Goal: Task Accomplishment & Management: Complete application form

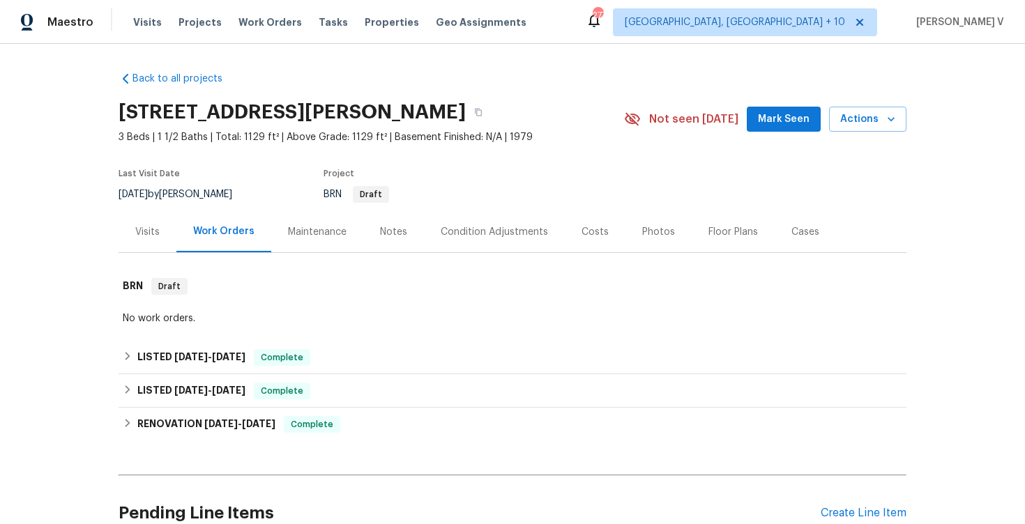
click at [159, 116] on h2 "709 Wendy Way, Durham, NC 27712" at bounding box center [292, 112] width 347 height 14
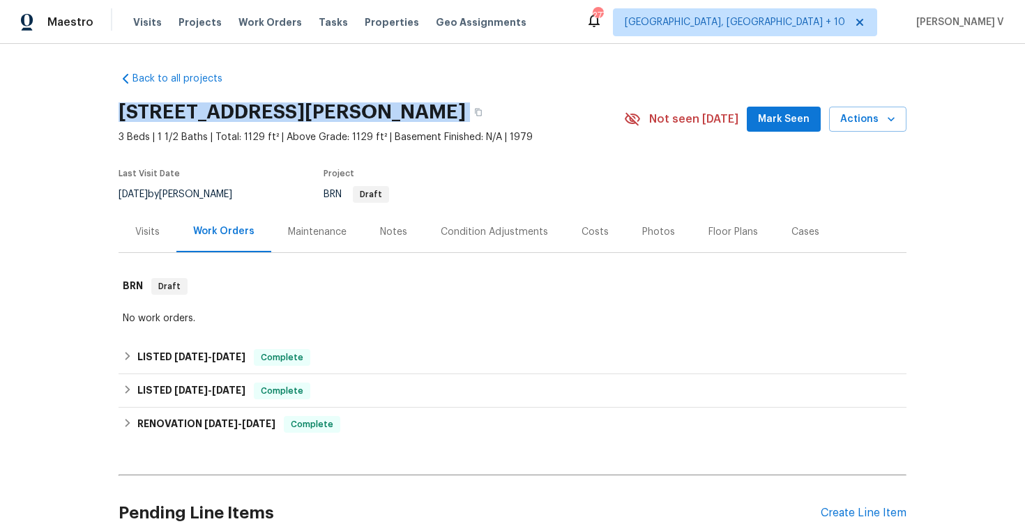
copy div "709 Wendy Way, Durham, NC 27712"
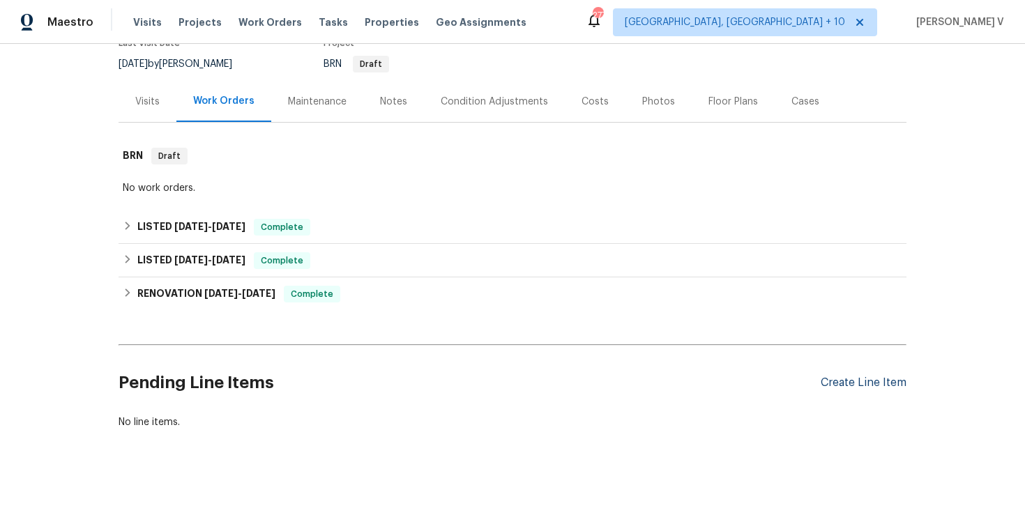
click at [855, 382] on div "Create Line Item" at bounding box center [864, 382] width 86 height 13
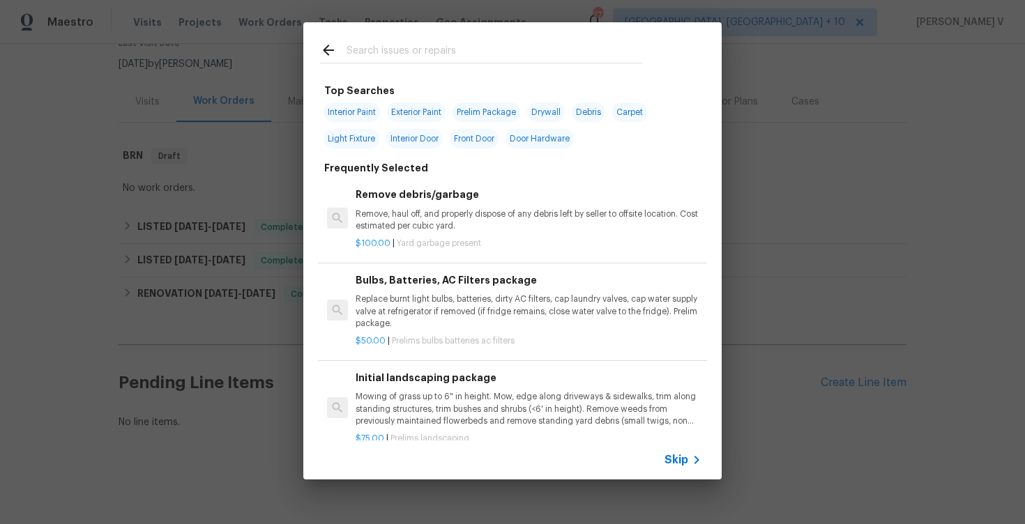
click at [682, 452] on div "Skip" at bounding box center [684, 460] width 40 height 17
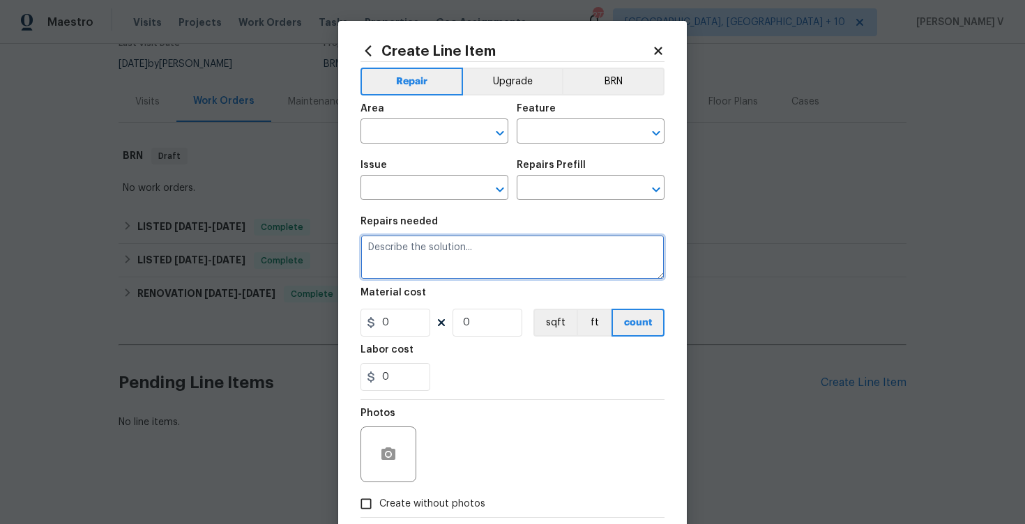
click at [466, 258] on textarea at bounding box center [512, 257] width 304 height 45
paste textarea "Please remove lock on the shed and replace with a new one. Please new keys in t…"
type textarea "Please remove lock on the shed and replace with a new one. Please new keys in t…"
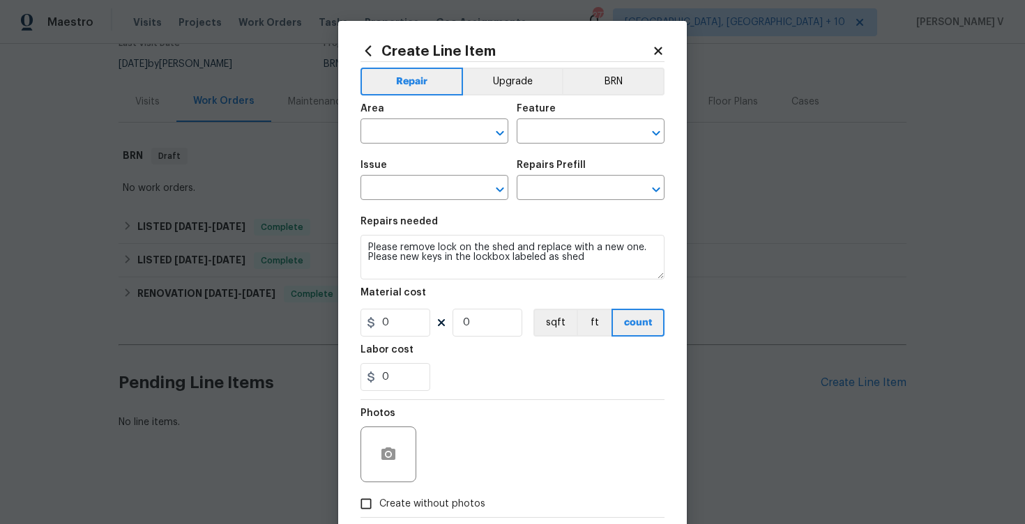
click at [419, 151] on span "Area ​" at bounding box center [434, 124] width 148 height 56
click at [430, 130] on input "text" at bounding box center [414, 133] width 109 height 22
type input "p"
type input "f"
click at [441, 148] on ul "Front" at bounding box center [434, 164] width 148 height 34
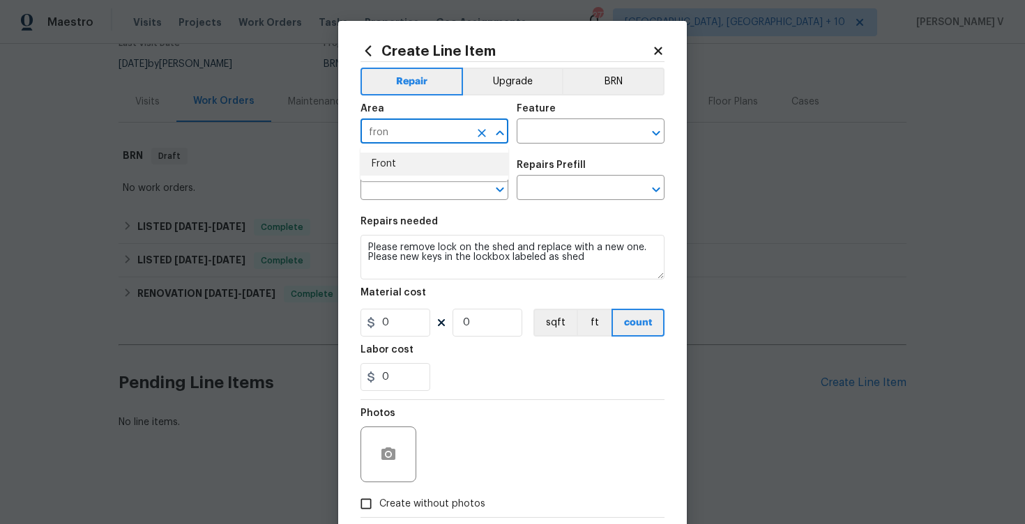
click at [427, 158] on li "Front" at bounding box center [434, 164] width 148 height 23
type input "Front"
click at [552, 125] on input "text" at bounding box center [571, 133] width 109 height 22
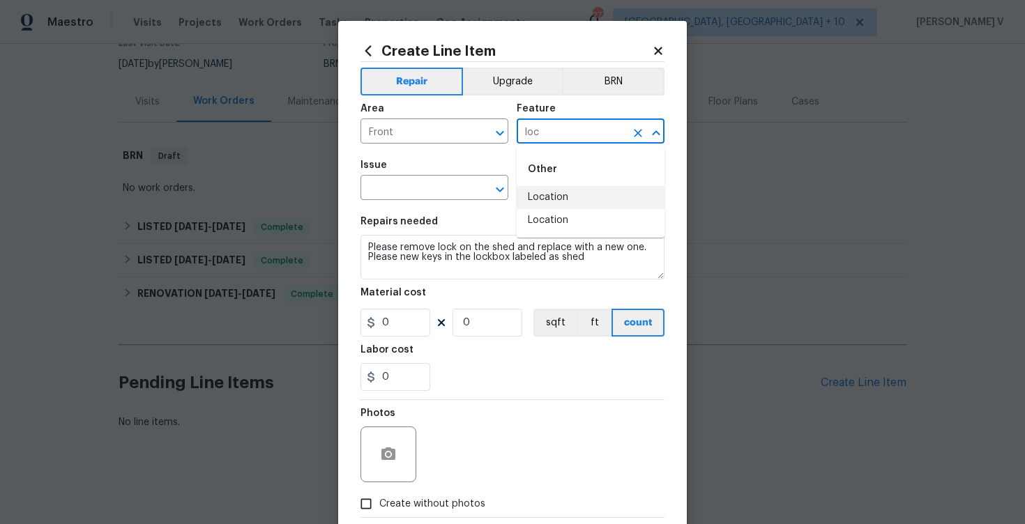
click at [569, 129] on input "loc" at bounding box center [571, 133] width 109 height 22
click at [564, 258] on li "Front Door" at bounding box center [591, 254] width 148 height 23
type input "Front Door"
click at [418, 190] on input "text" at bounding box center [414, 189] width 109 height 22
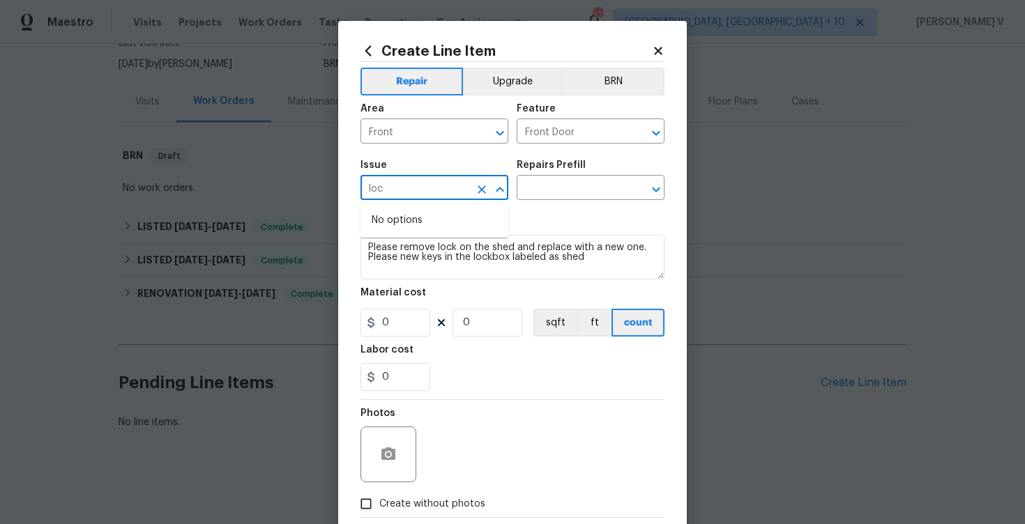
click at [429, 184] on input "loc" at bounding box center [414, 189] width 109 height 22
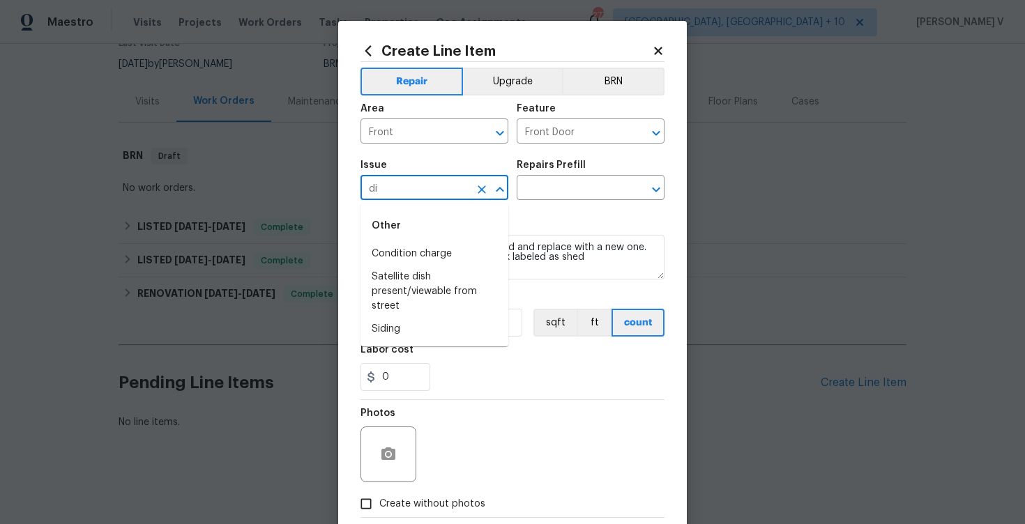
type input "d"
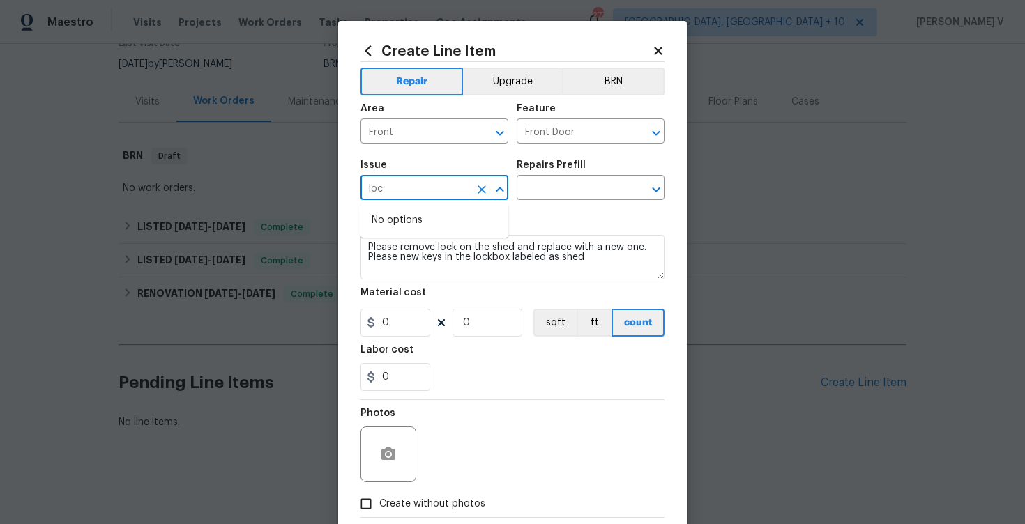
click at [429, 184] on input "loc" at bounding box center [414, 189] width 109 height 22
type input "f"
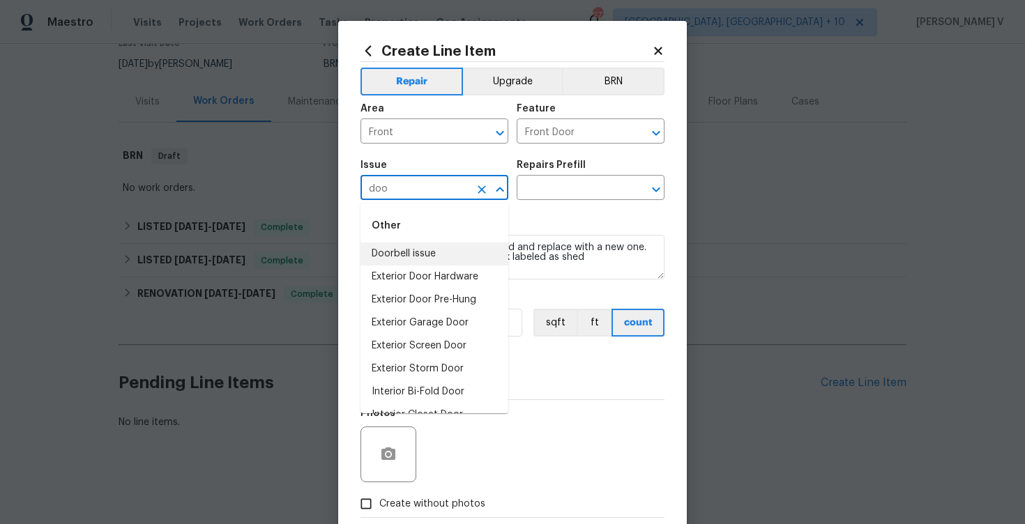
scroll to position [88, 0]
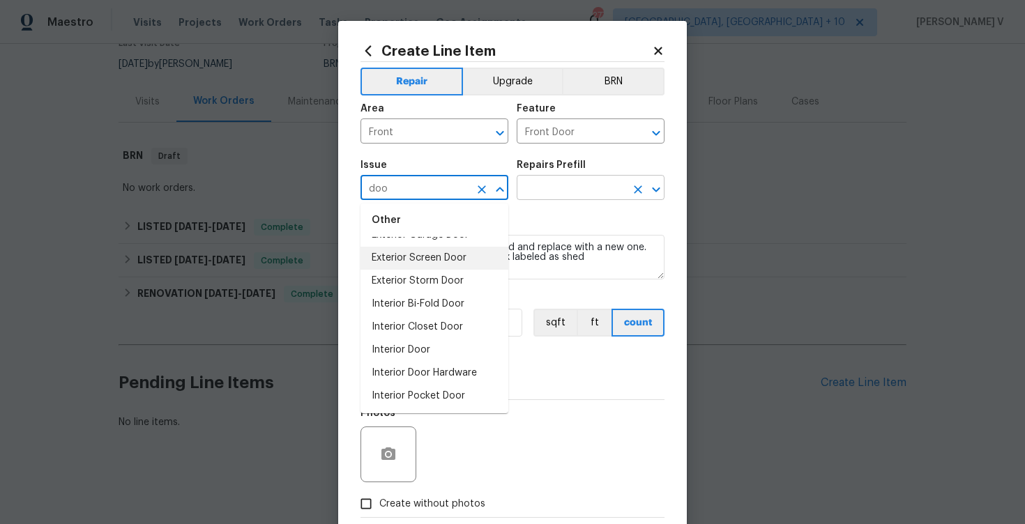
type input "doo"
click at [597, 180] on input "text" at bounding box center [571, 189] width 109 height 22
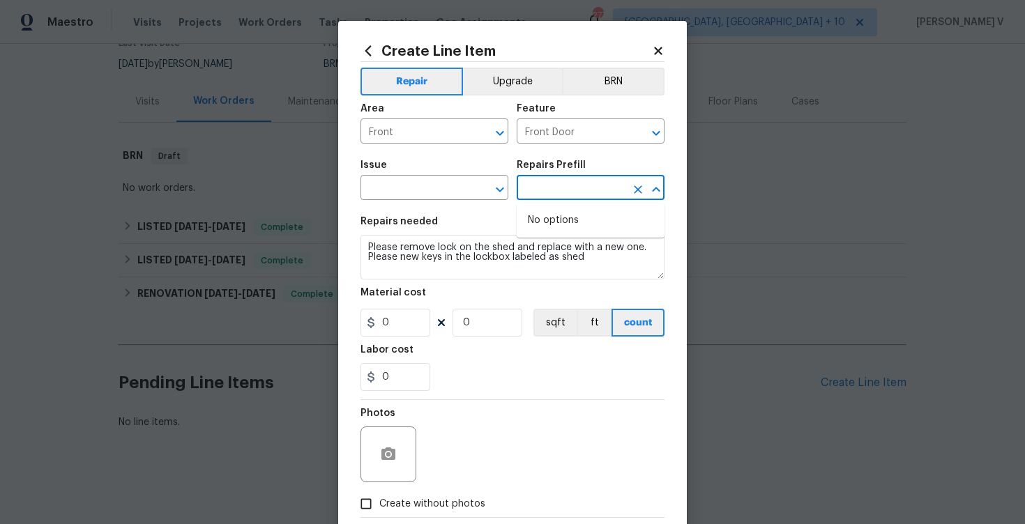
click at [436, 176] on div "Issue" at bounding box center [434, 169] width 148 height 18
click at [420, 182] on input "text" at bounding box center [414, 189] width 109 height 22
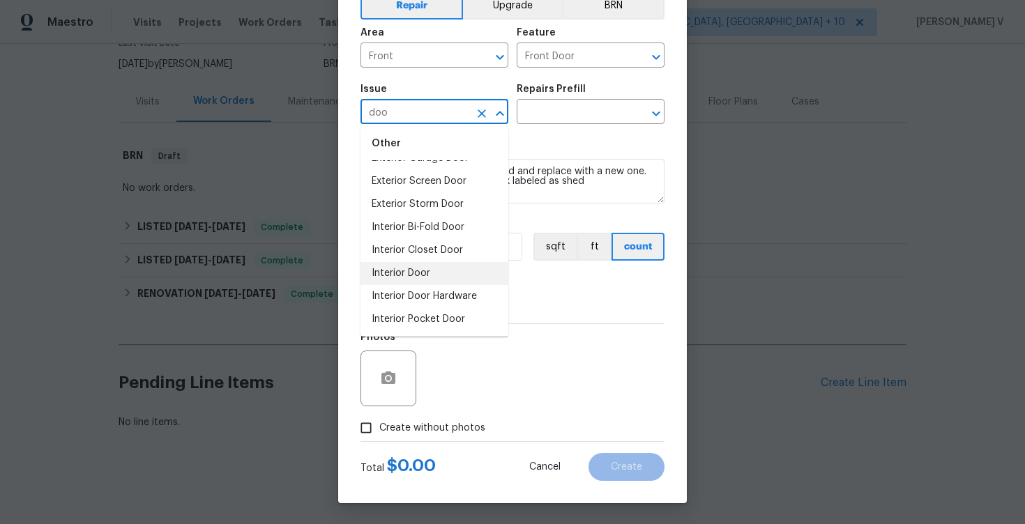
click at [439, 266] on li "Interior Door" at bounding box center [434, 273] width 148 height 23
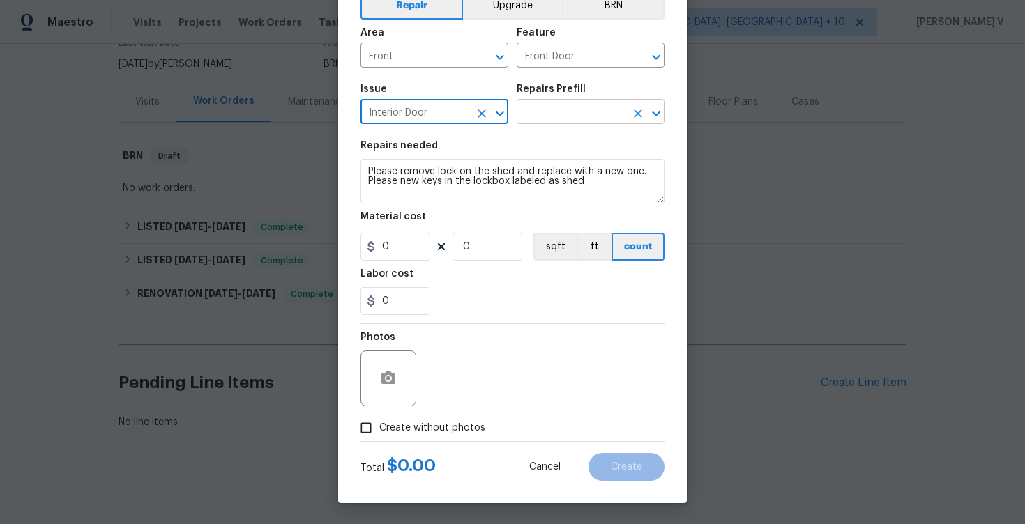
type input "Interior Door"
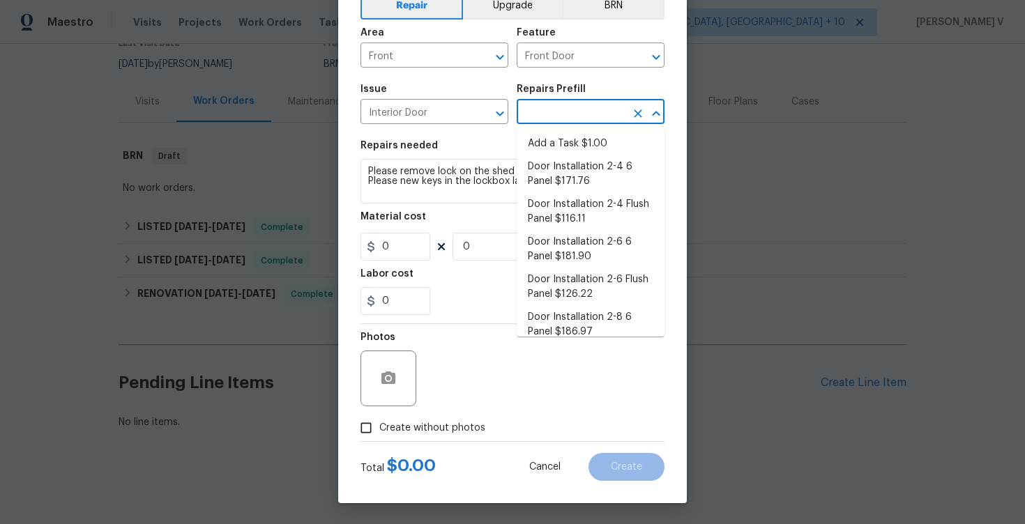
click at [577, 102] on input "text" at bounding box center [571, 113] width 109 height 22
click at [571, 137] on li "Add a Task $1.00" at bounding box center [591, 143] width 148 height 23
type input "Interior Door"
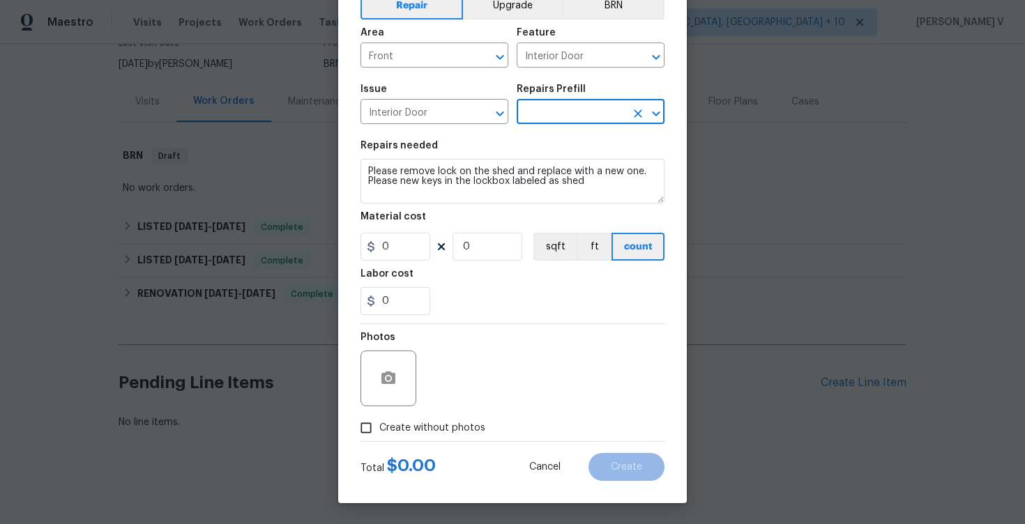
type input "Add a Task $1.00"
type textarea "HPM to detail"
type input "1"
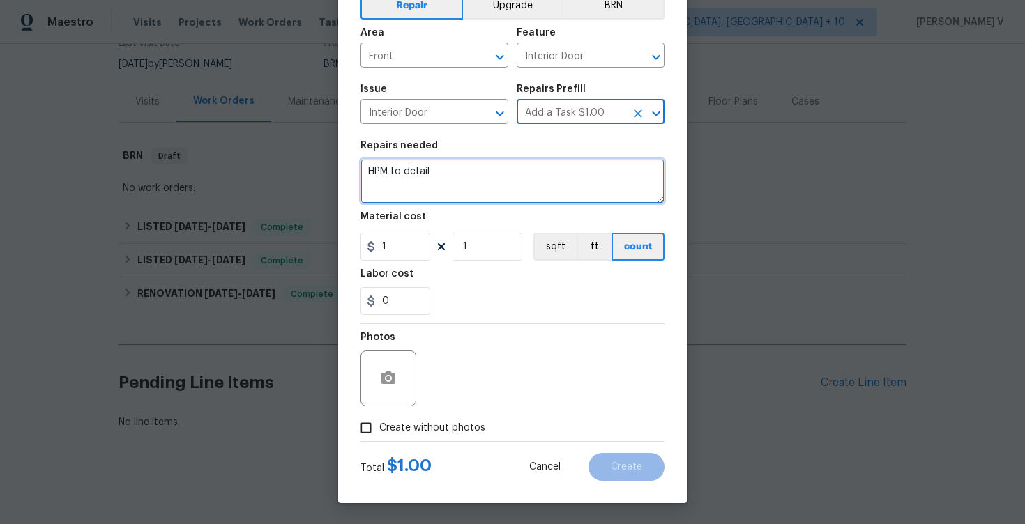
click at [480, 183] on textarea "HPM to detail" at bounding box center [512, 181] width 304 height 45
paste textarea "Please remove lock on the shed and replace with a new one. Please new keys in t…"
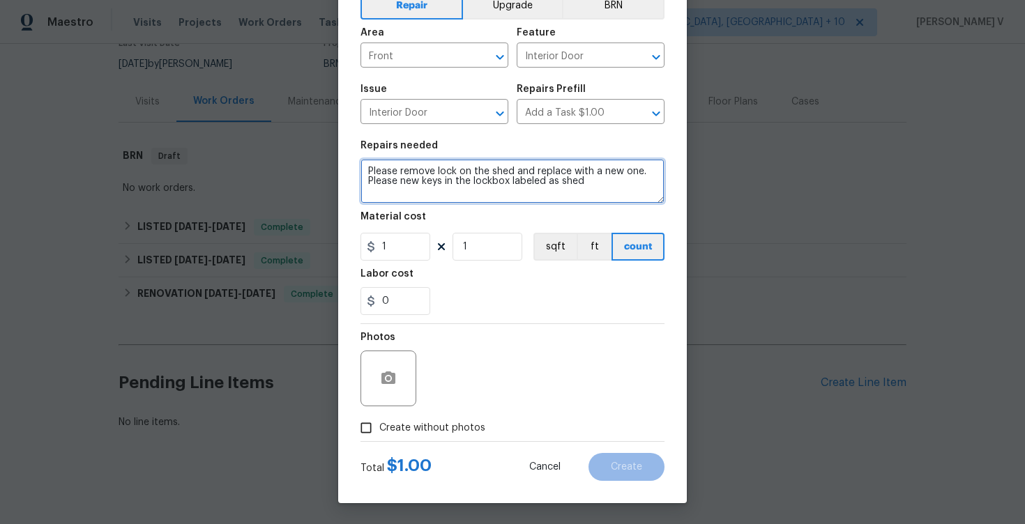
type textarea "Please remove lock on the shed and replace with a new one. Please new keys in t…"
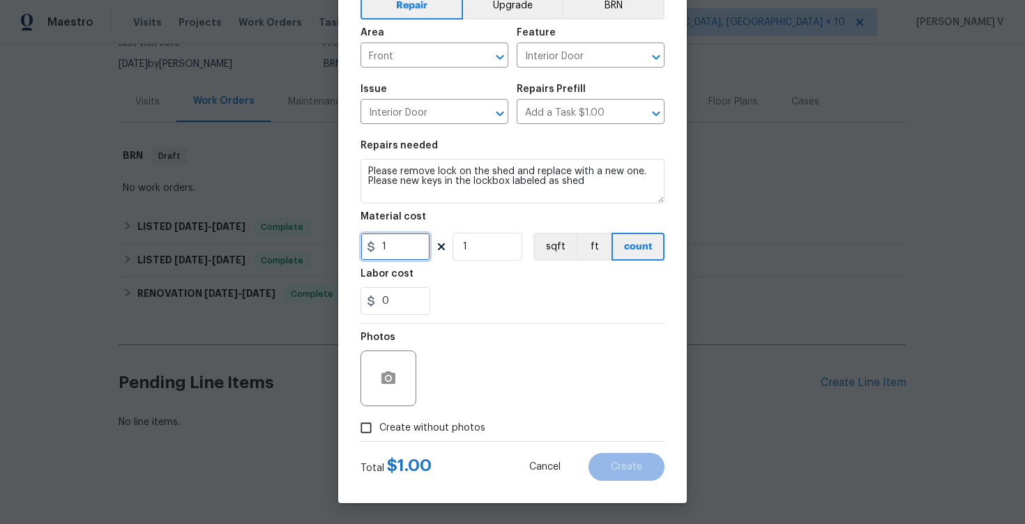
click at [394, 259] on input "1" at bounding box center [395, 247] width 70 height 28
type input "150"
click at [389, 372] on icon "button" at bounding box center [388, 378] width 14 height 13
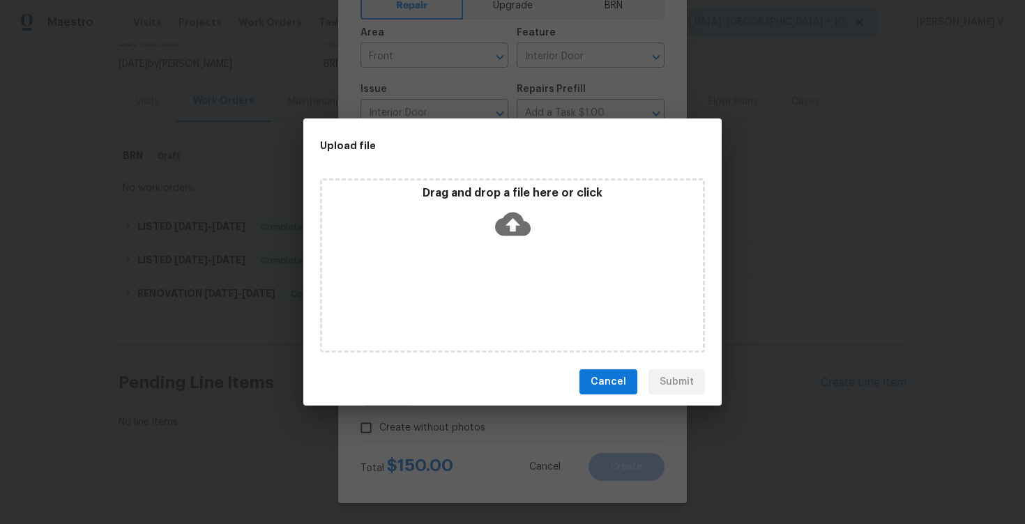
click at [492, 225] on div "Drag and drop a file here or click" at bounding box center [512, 216] width 381 height 60
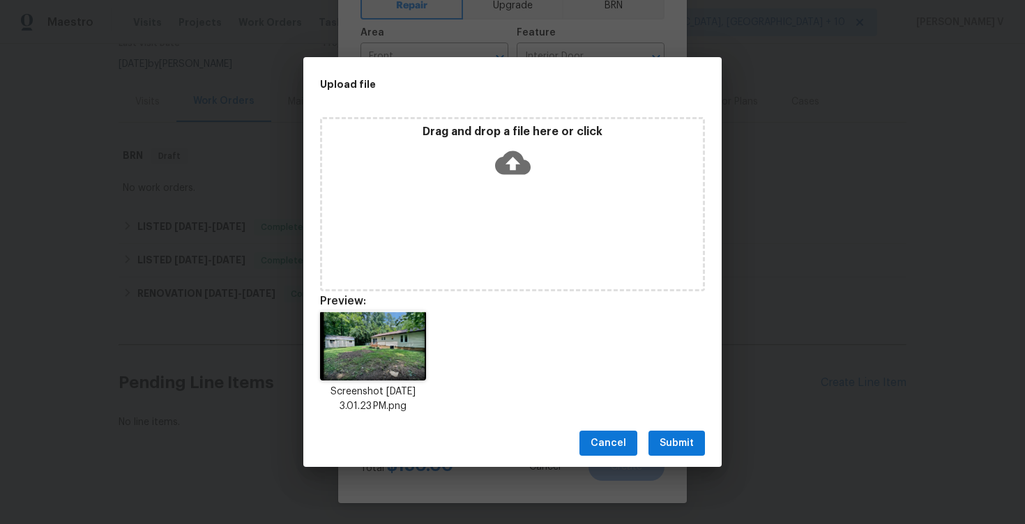
click at [694, 433] on button "Submit" at bounding box center [676, 444] width 56 height 26
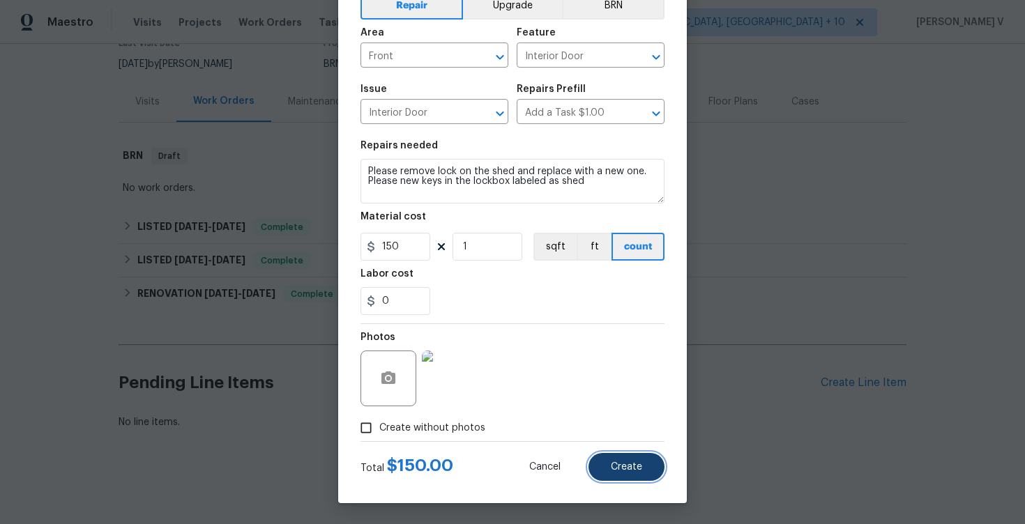
click at [646, 475] on button "Create" at bounding box center [626, 467] width 76 height 28
type input "0"
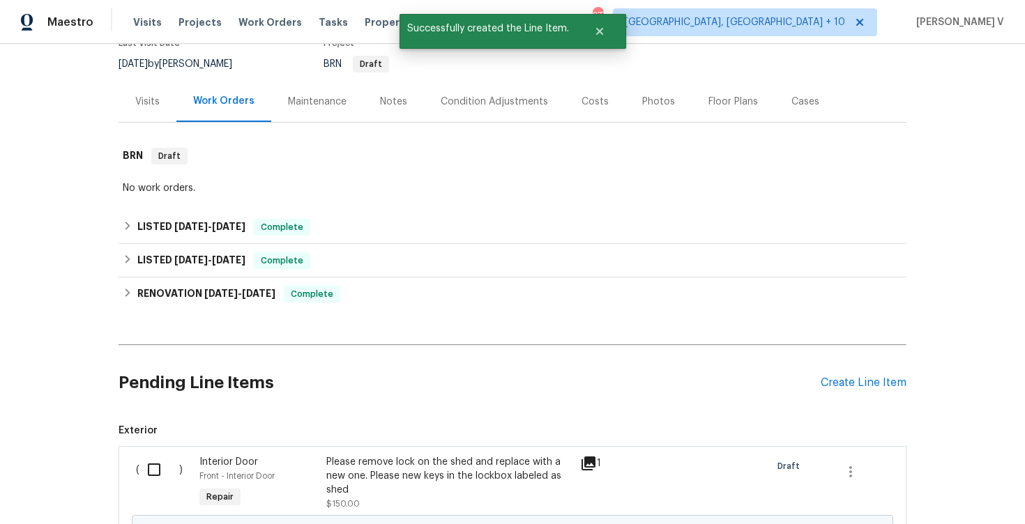
click at [154, 474] on input "checkbox" at bounding box center [159, 469] width 40 height 29
checkbox input "true"
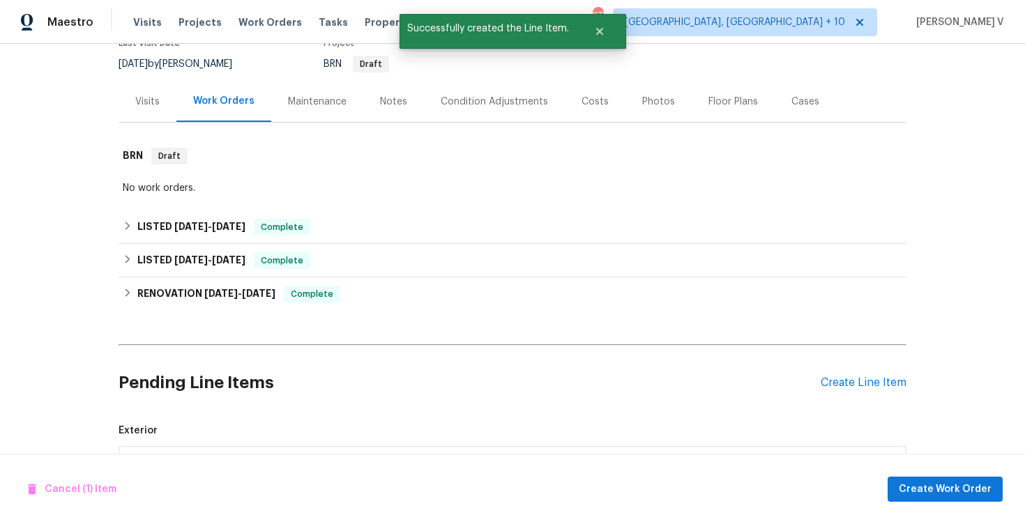
scroll to position [303, 0]
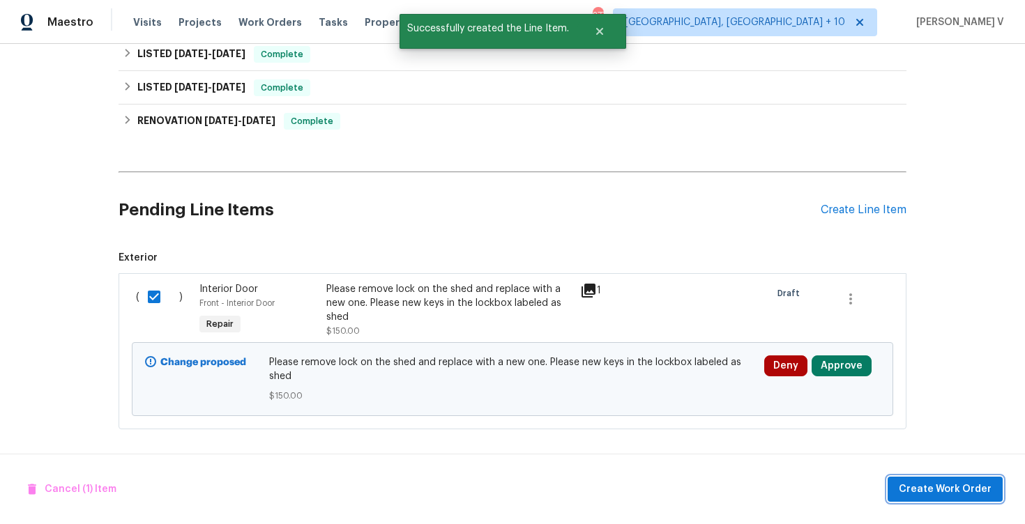
click at [937, 479] on button "Create Work Order" at bounding box center [944, 490] width 115 height 26
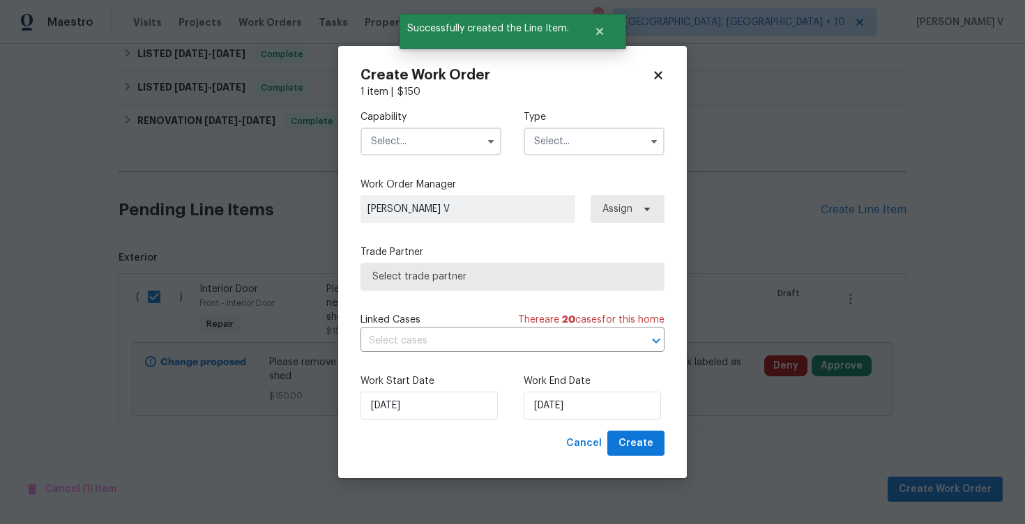
click at [407, 153] on input "text" at bounding box center [430, 142] width 141 height 28
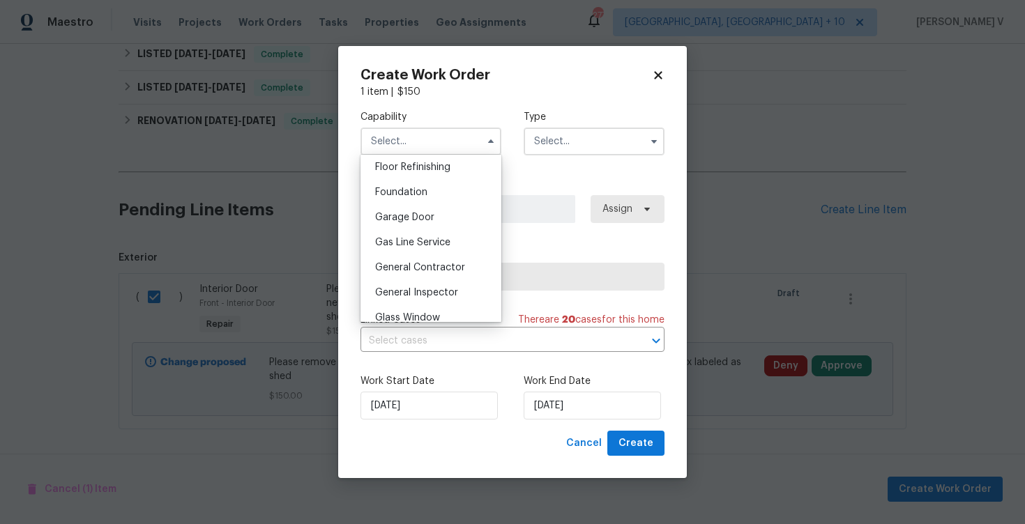
scroll to position [699, 0]
click at [415, 242] on span "Handyman" at bounding box center [399, 239] width 49 height 10
type input "Handyman"
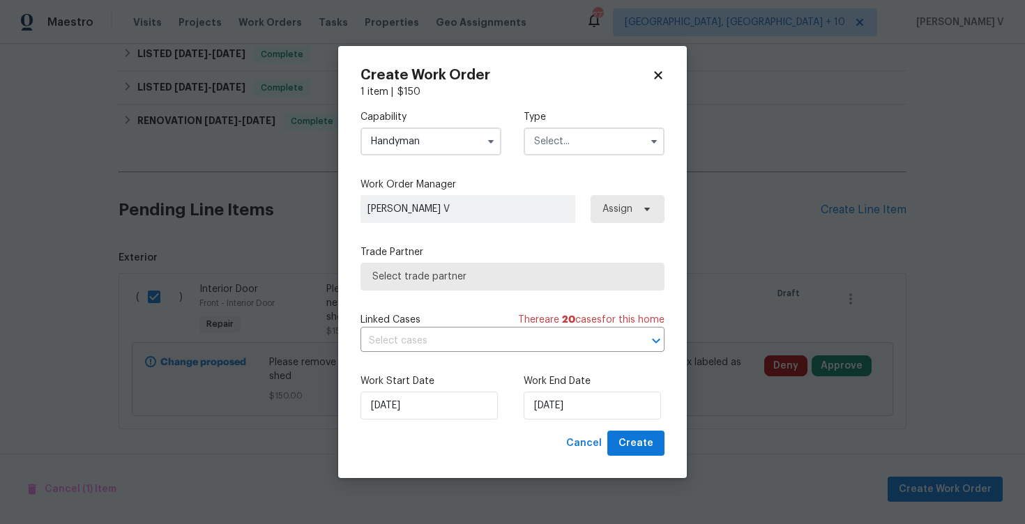
click at [569, 151] on input "text" at bounding box center [594, 142] width 141 height 28
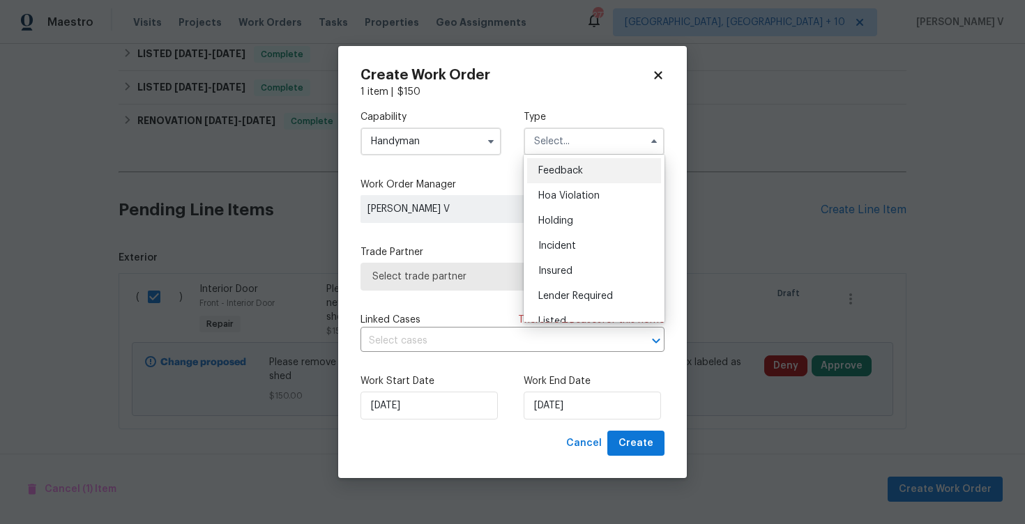
click at [549, 174] on span "Feedback" at bounding box center [560, 171] width 45 height 10
type input "Feedback"
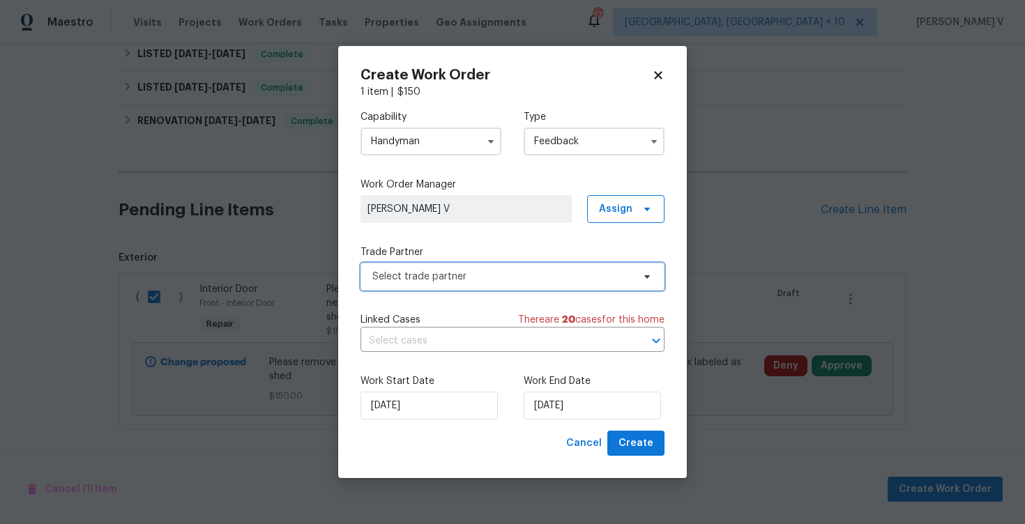
click at [448, 263] on span "Select trade partner" at bounding box center [512, 277] width 304 height 28
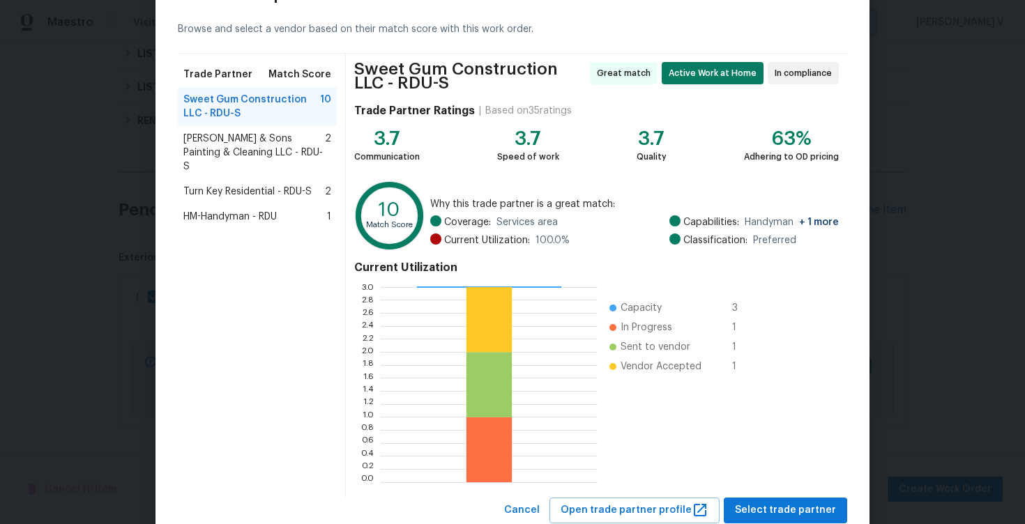
scroll to position [96, 0]
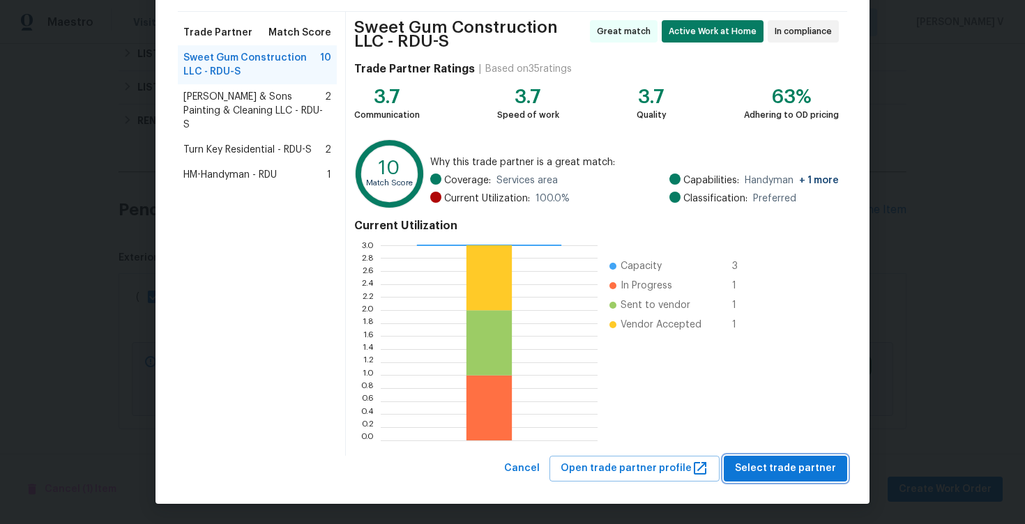
click at [768, 468] on span "Select trade partner" at bounding box center [785, 468] width 101 height 17
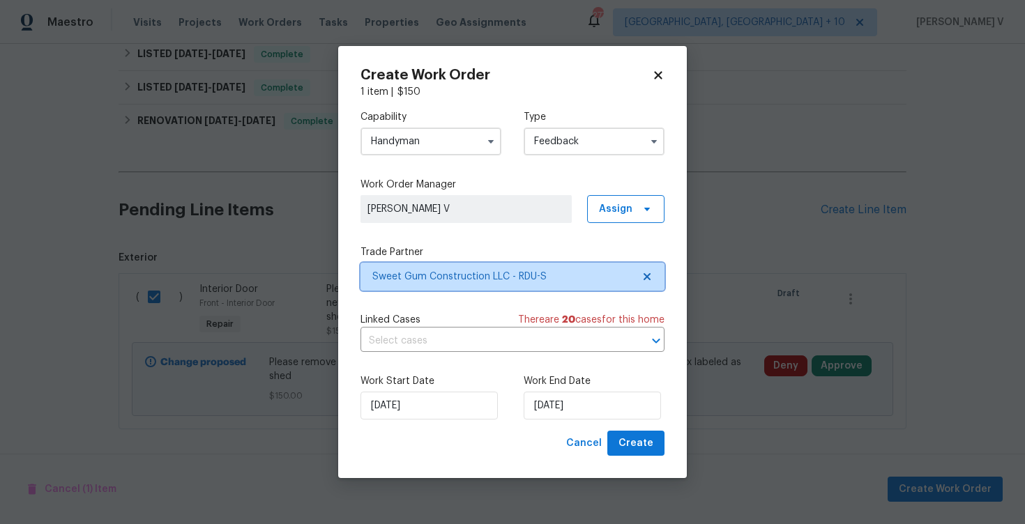
scroll to position [0, 0]
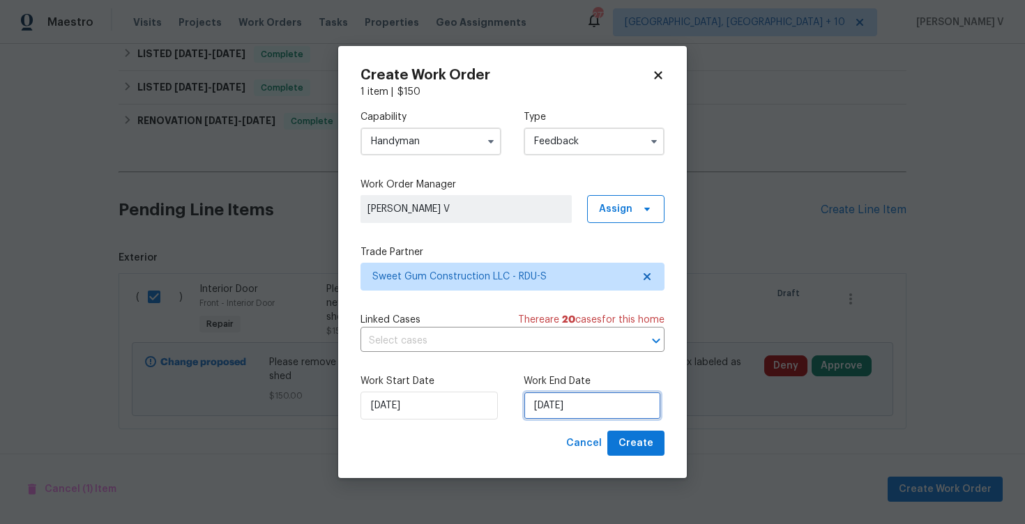
click at [575, 409] on input "22/08/2025" at bounding box center [592, 406] width 137 height 28
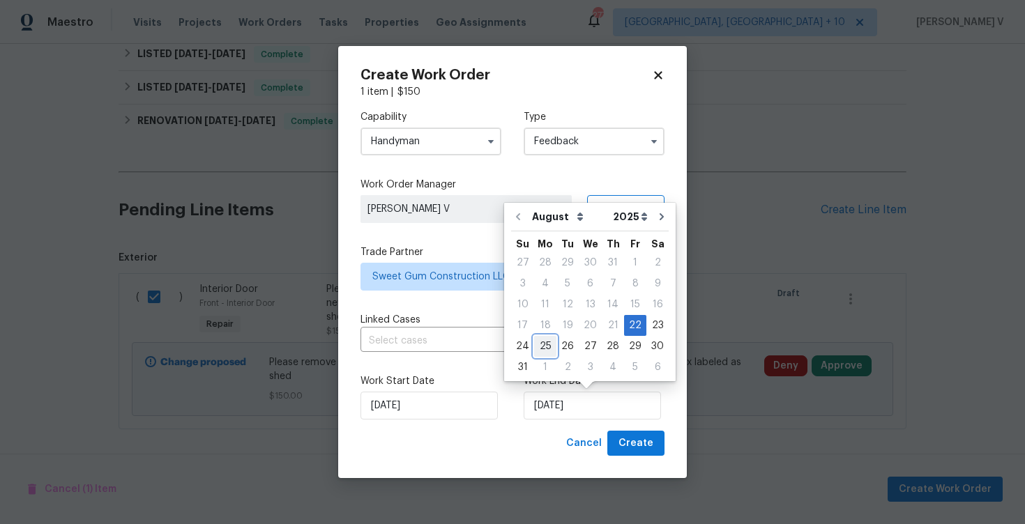
click at [537, 340] on div "25" at bounding box center [545, 347] width 22 height 20
type input "25/08/2025"
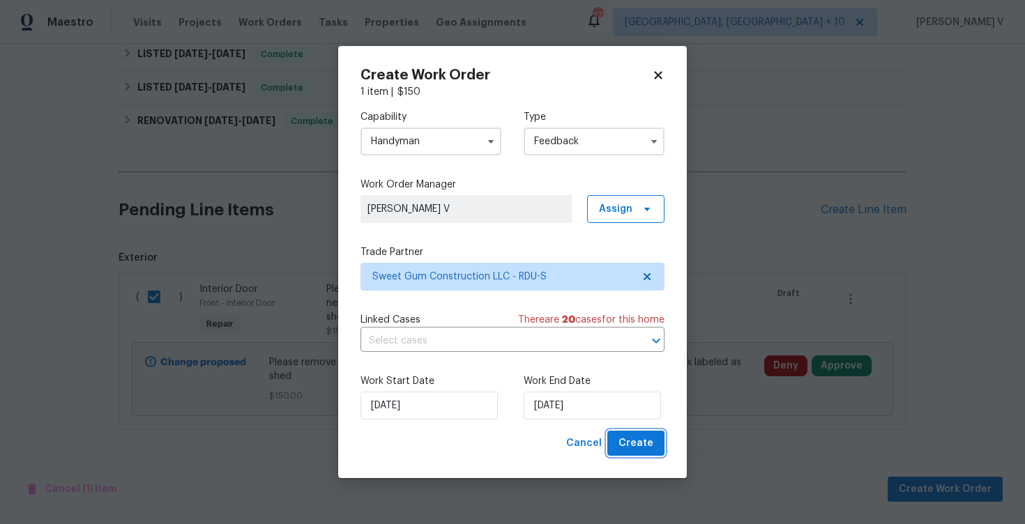
click at [659, 444] on button "Create" at bounding box center [635, 444] width 57 height 26
checkbox input "false"
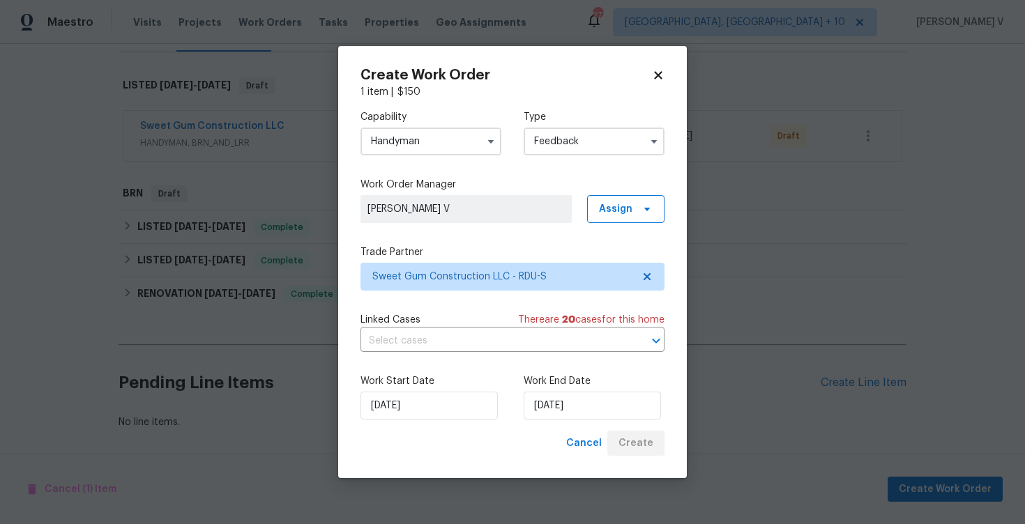
scroll to position [201, 0]
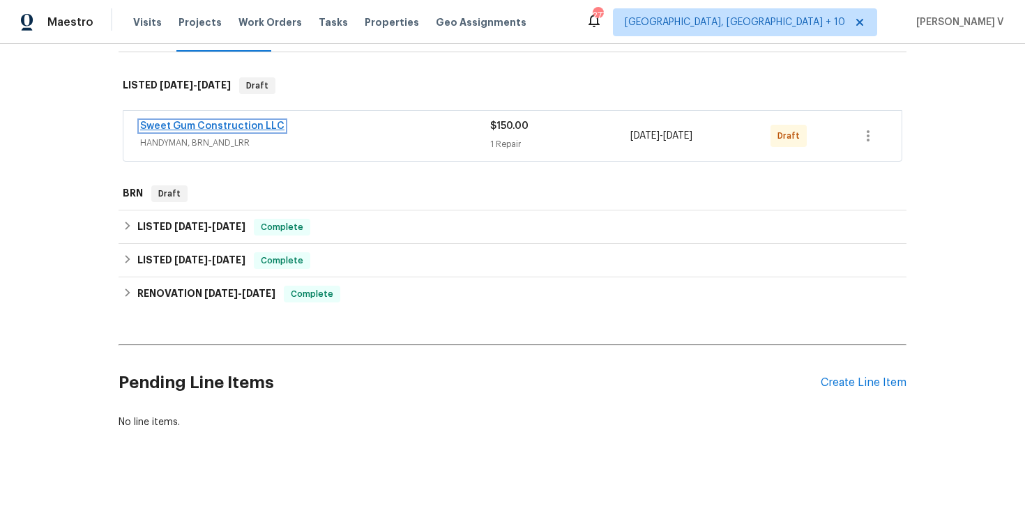
click at [241, 124] on link "Sweet Gum Construction LLC" at bounding box center [212, 126] width 144 height 10
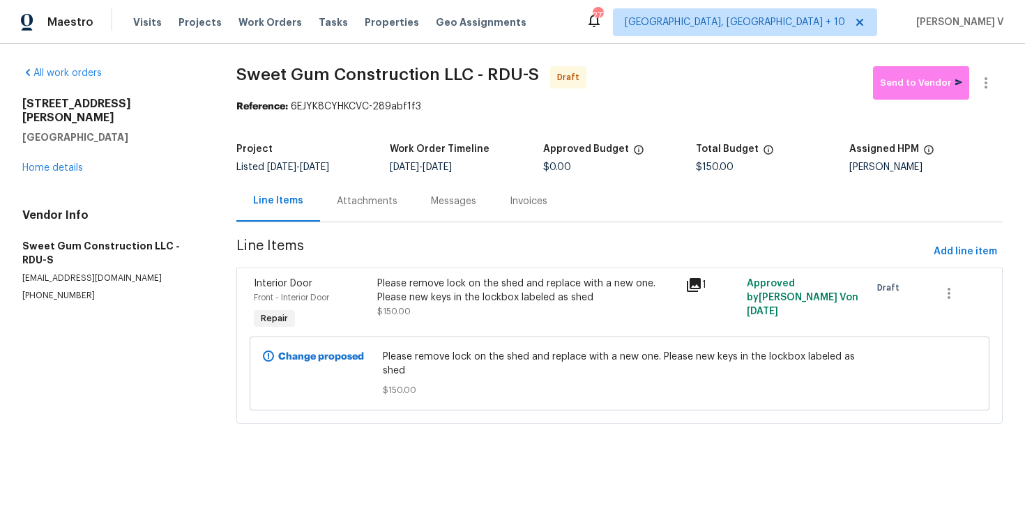
click at [393, 206] on div "Attachments" at bounding box center [367, 201] width 94 height 41
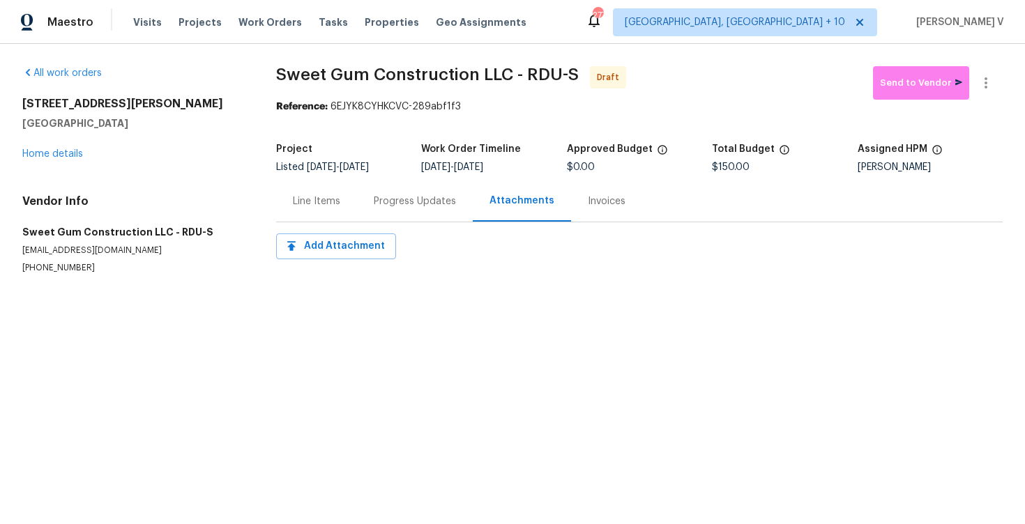
click at [393, 206] on div "Progress Updates" at bounding box center [415, 202] width 82 height 14
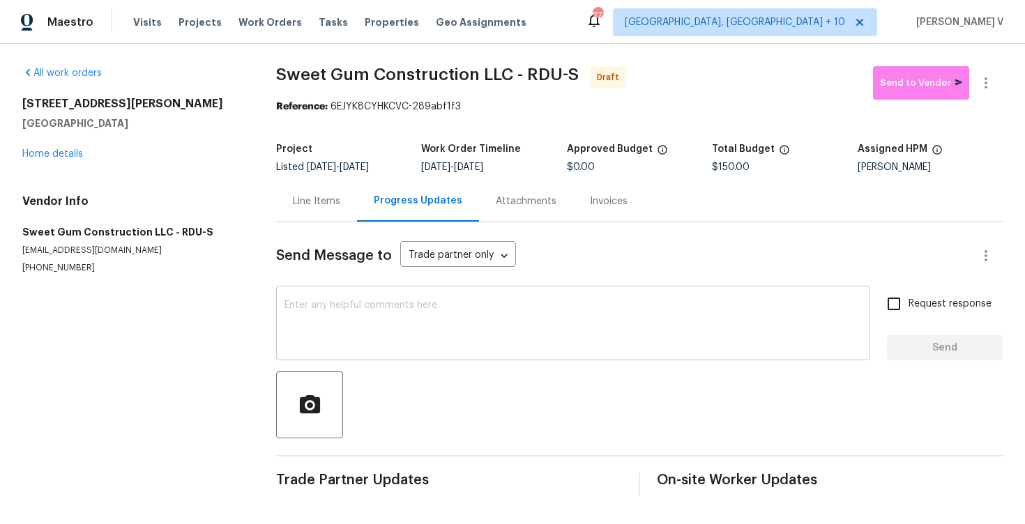
click at [357, 348] on textarea at bounding box center [572, 324] width 577 height 49
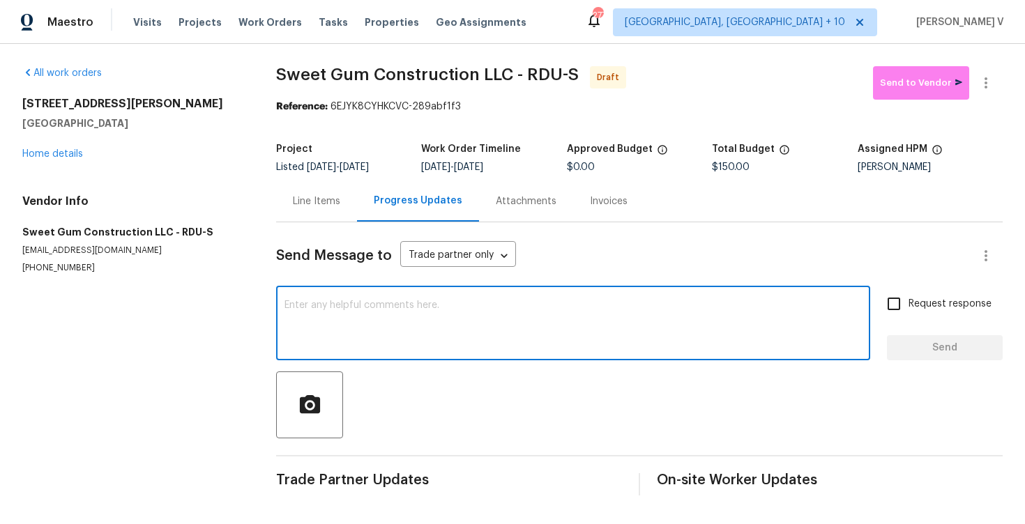
paste textarea "Hi, this is Divya with Opendoor. I’m confirming you received the WO for the pro…"
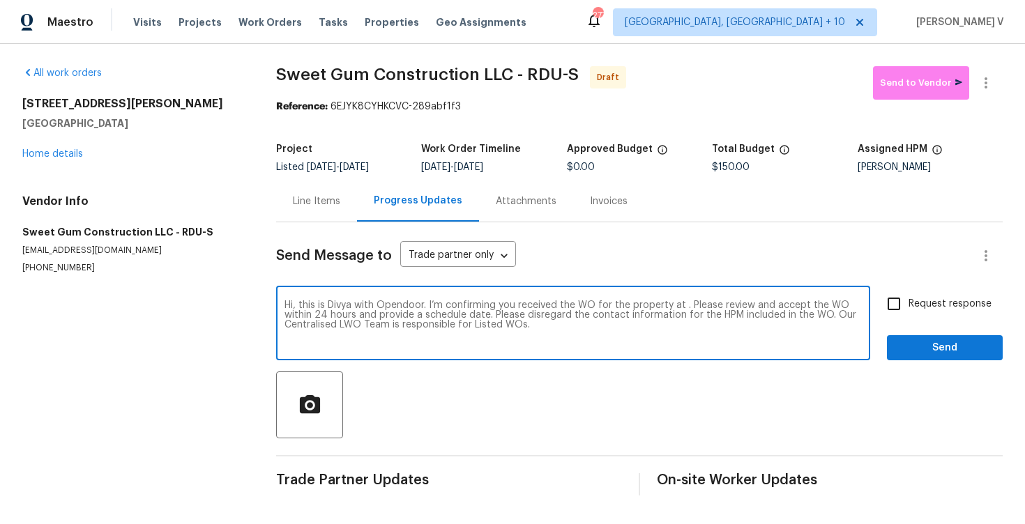
click at [683, 308] on textarea "Hi, this is Divya with Opendoor. I’m confirming you received the WO for the pro…" at bounding box center [572, 324] width 577 height 49
paste textarea "709 Wendy Way, Durham, NC 27712"
type textarea "Hi, this is Divya with Opendoor. I’m confirming you received the WO for the pro…"
click at [893, 309] on input "Request response" at bounding box center [893, 303] width 29 height 29
checkbox input "true"
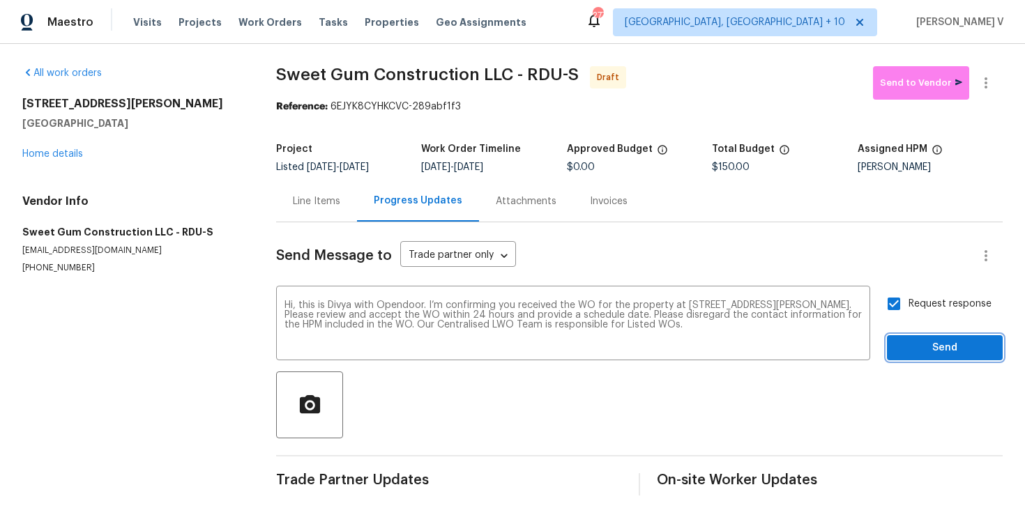
click at [929, 351] on span "Send" at bounding box center [944, 348] width 93 height 17
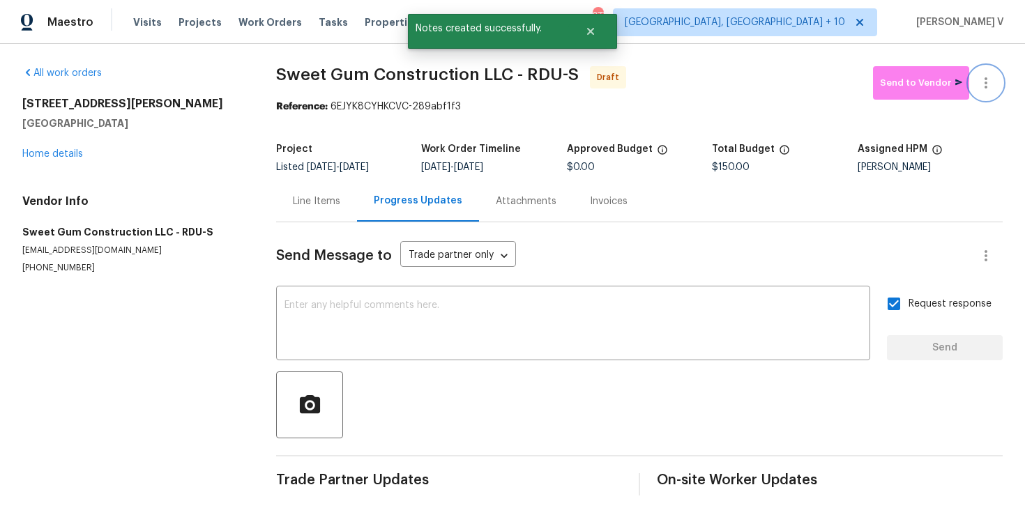
click at [997, 77] on button "button" at bounding box center [985, 82] width 33 height 33
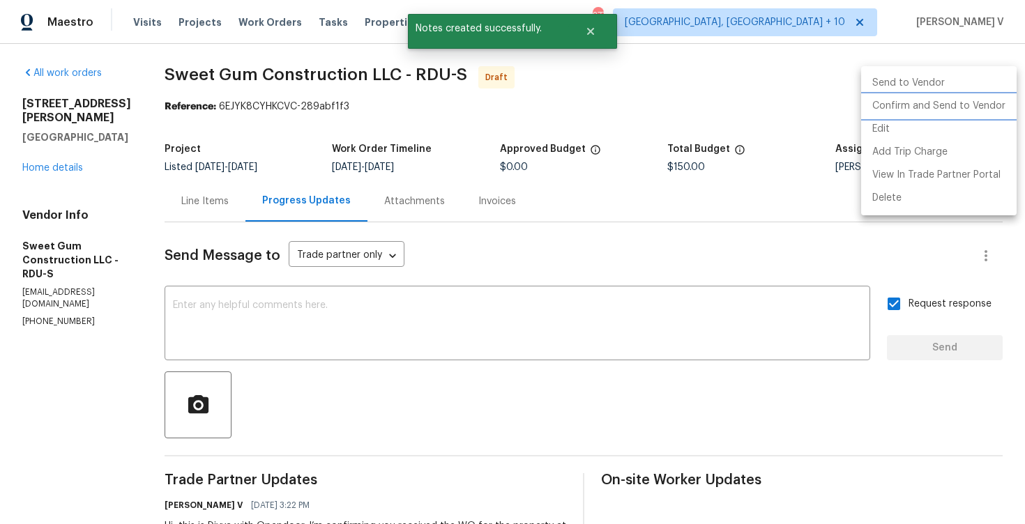
click at [940, 96] on li "Confirm and Send to Vendor" at bounding box center [938, 106] width 155 height 23
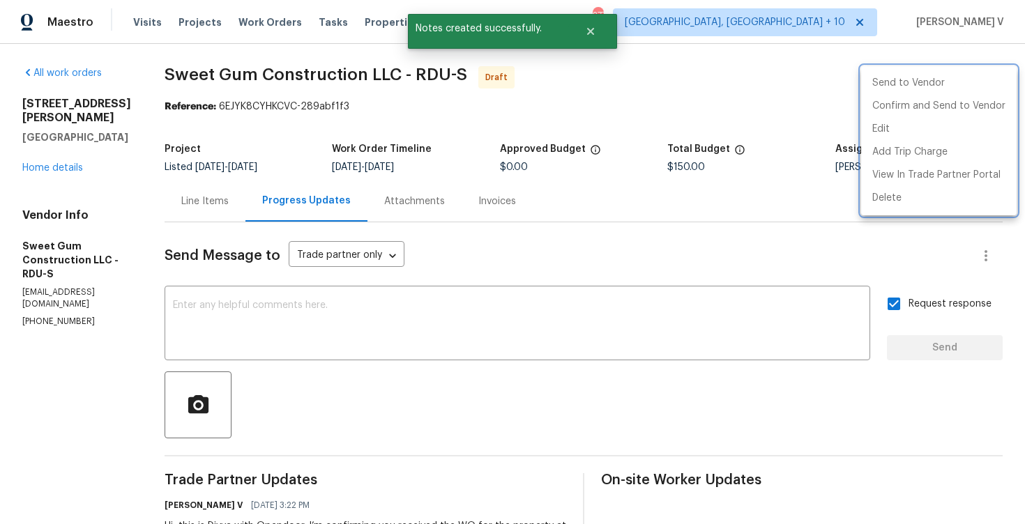
click at [285, 197] on div at bounding box center [512, 262] width 1025 height 524
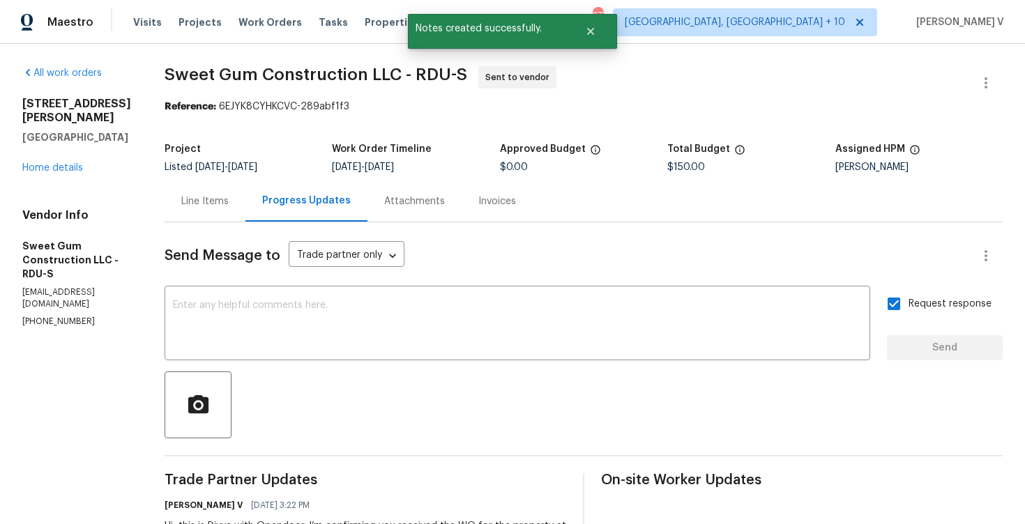
click at [229, 201] on div "Line Items" at bounding box center [204, 202] width 47 height 14
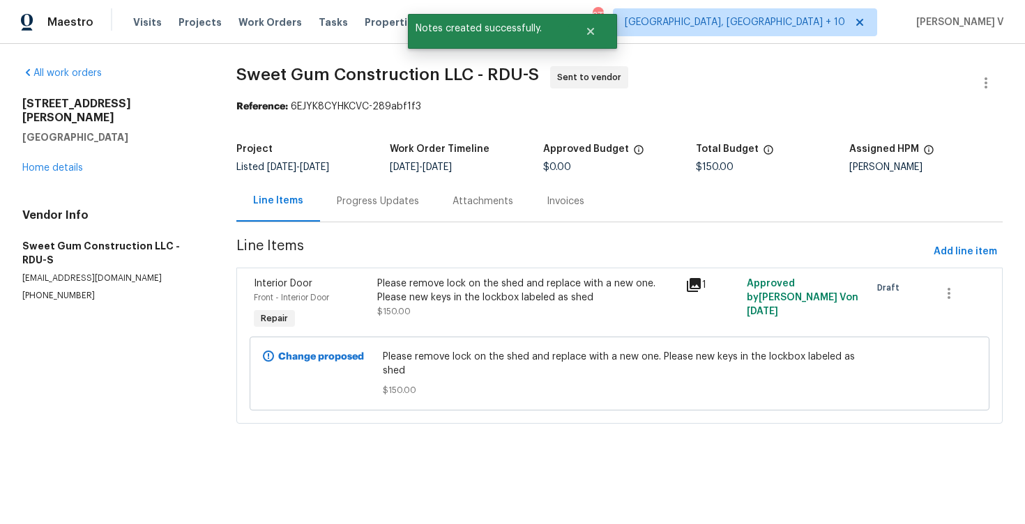
click at [485, 352] on span "Please remove lock on the shed and replace with a new one. Please new keys in t…" at bounding box center [619, 364] width 473 height 28
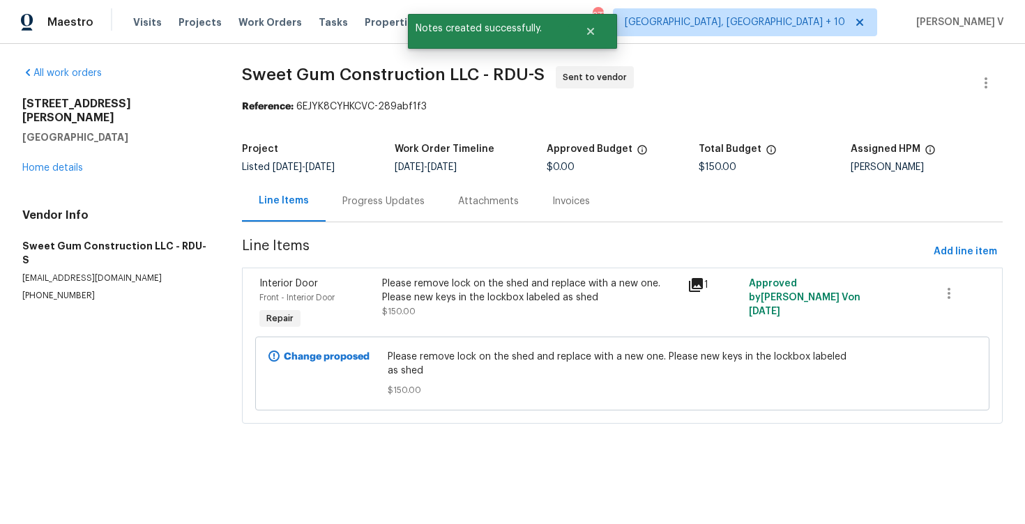
click at [498, 312] on div "Please remove lock on the shed and replace with a new one. Please new keys in t…" at bounding box center [531, 298] width 298 height 42
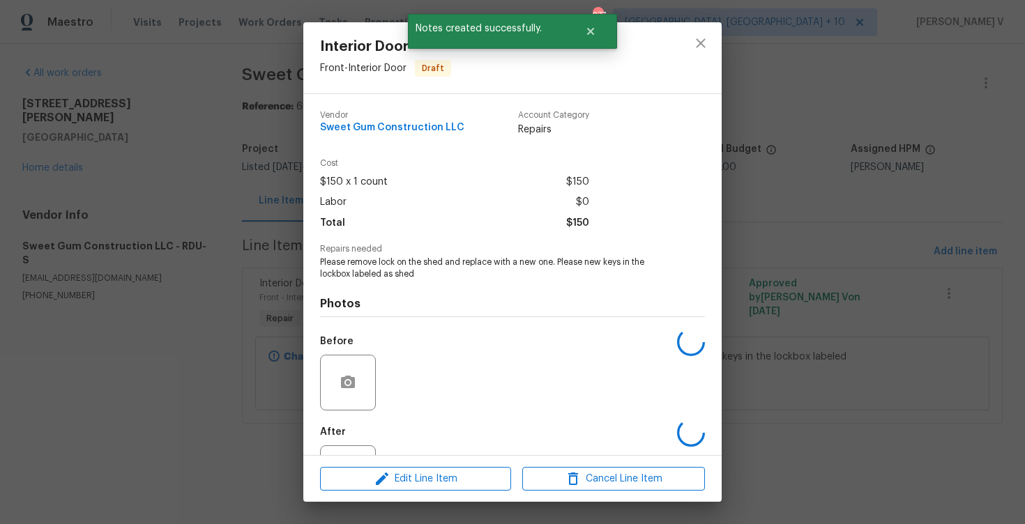
scroll to position [60, 0]
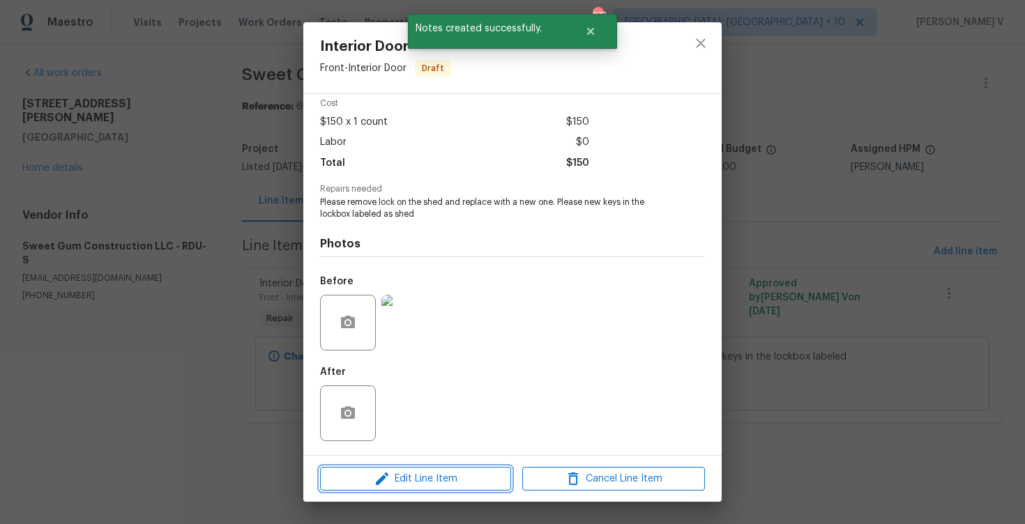
click at [363, 489] on button "Edit Line Item" at bounding box center [415, 479] width 191 height 24
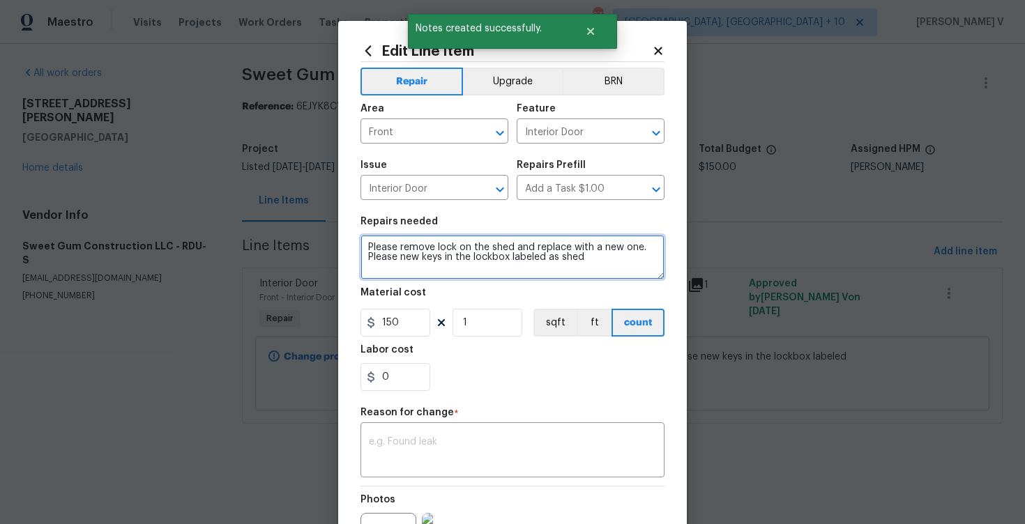
click at [368, 247] on textarea "Please remove lock on the shed and replace with a new one. Please new keys in t…" at bounding box center [512, 257] width 304 height 45
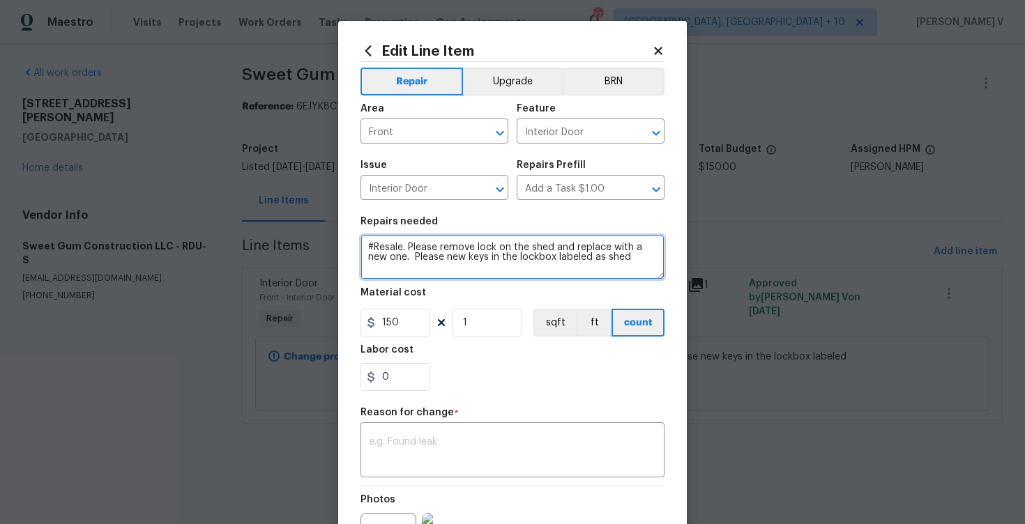
scroll to position [83, 0]
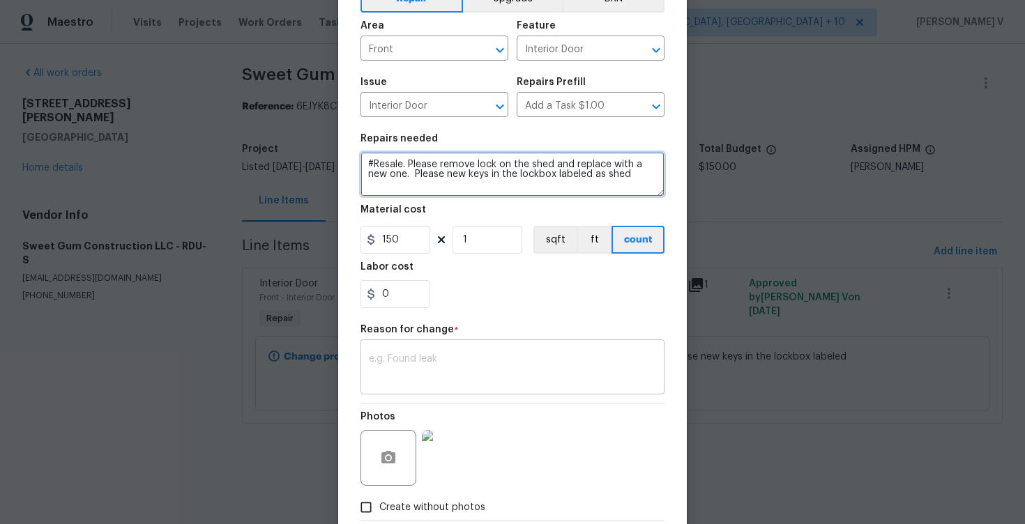
type textarea "#Resale. Please remove lock on the shed and replace with a new one. Please new …"
click at [363, 381] on div "x ​" at bounding box center [512, 369] width 304 height 52
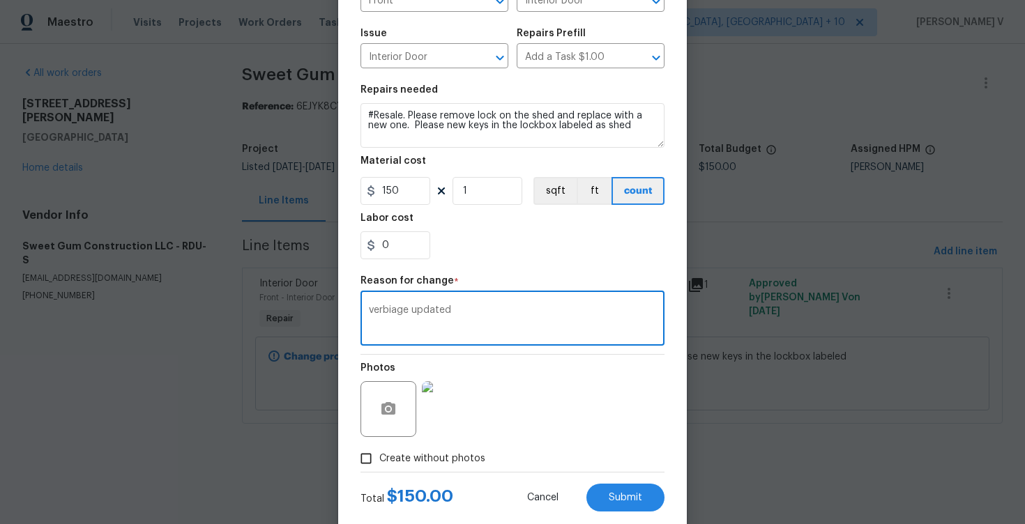
scroll to position [163, 0]
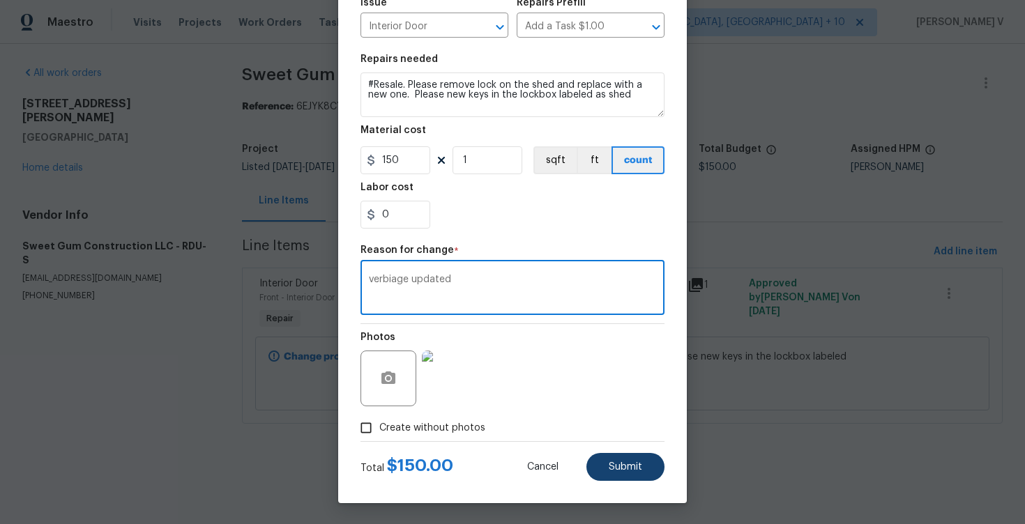
type textarea "verbiage updated"
click at [643, 464] on button "Submit" at bounding box center [625, 467] width 78 height 28
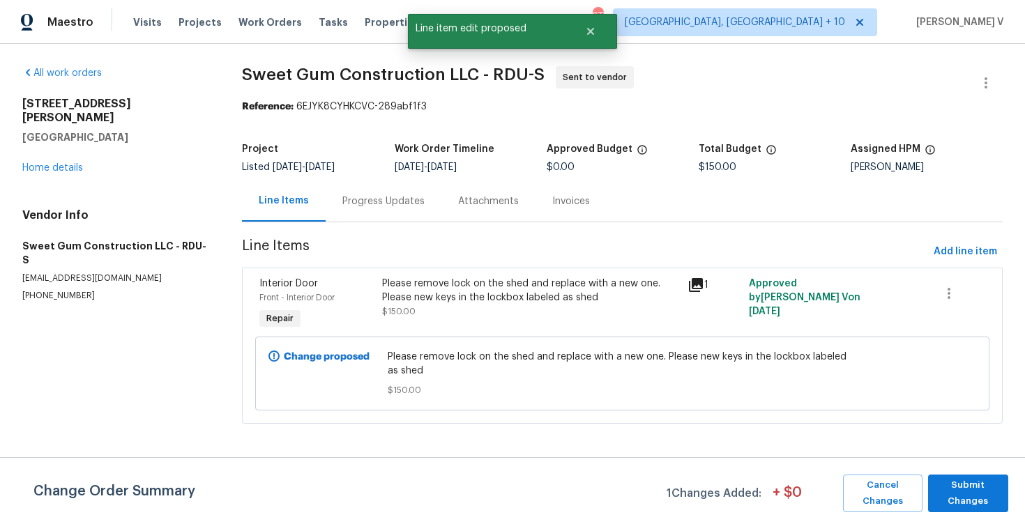
scroll to position [0, 0]
click at [947, 479] on span "Submit Changes" at bounding box center [968, 494] width 66 height 32
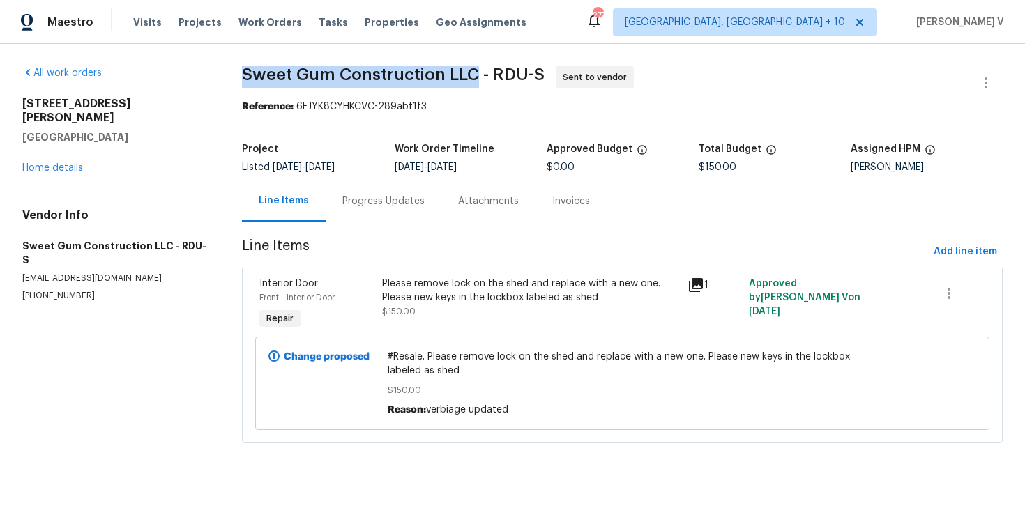
drag, startPoint x: 240, startPoint y: 73, endPoint x: 473, endPoint y: 70, distance: 233.6
click at [473, 72] on span "Sweet Gum Construction LLC - RDU-S" at bounding box center [393, 74] width 303 height 17
copy span "Sweet Gum Construction LLC"
click at [66, 163] on link "Home details" at bounding box center [52, 168] width 61 height 10
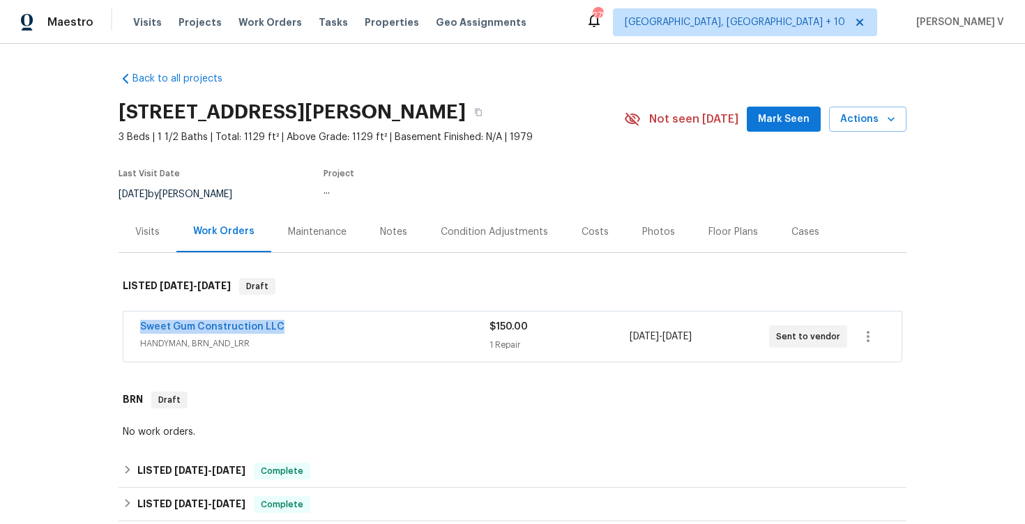
drag, startPoint x: 115, startPoint y: 327, endPoint x: 358, endPoint y: 327, distance: 243.3
click at [358, 327] on div "Back to all projects 709 Wendy Way, Durham, NC 27712 3 Beds | 1 1/2 Baths | Tot…" at bounding box center [512, 284] width 1025 height 480
copy link "Sweet Gum Construction LLC"
click at [333, 347] on span "HANDYMAN, BRN_AND_LRR" at bounding box center [314, 344] width 349 height 14
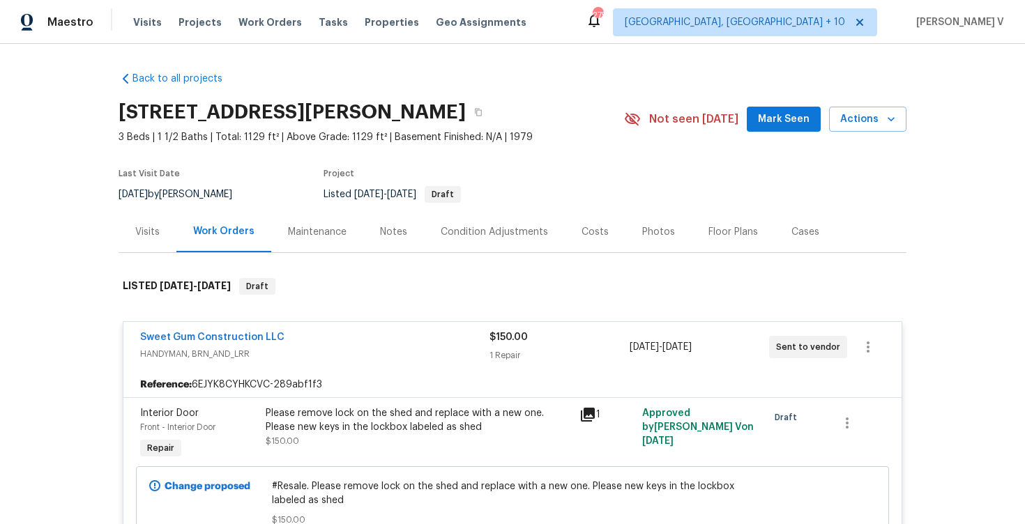
click at [314, 422] on div "Please remove lock on the shed and replace with a new one. Please new keys in t…" at bounding box center [418, 420] width 305 height 28
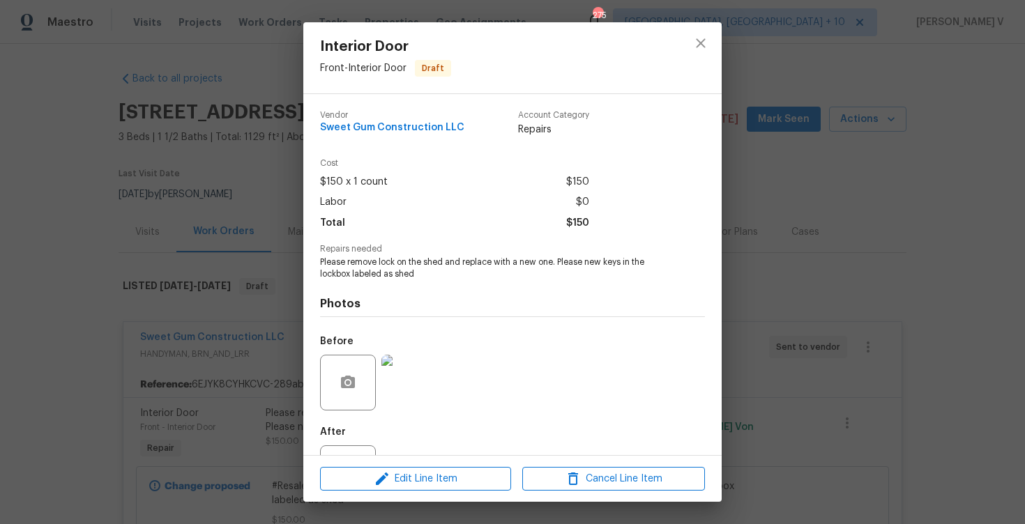
click at [194, 420] on div "Interior Door Front - Interior Door Draft Vendor Sweet Gum Construction LLC Acc…" at bounding box center [512, 262] width 1025 height 524
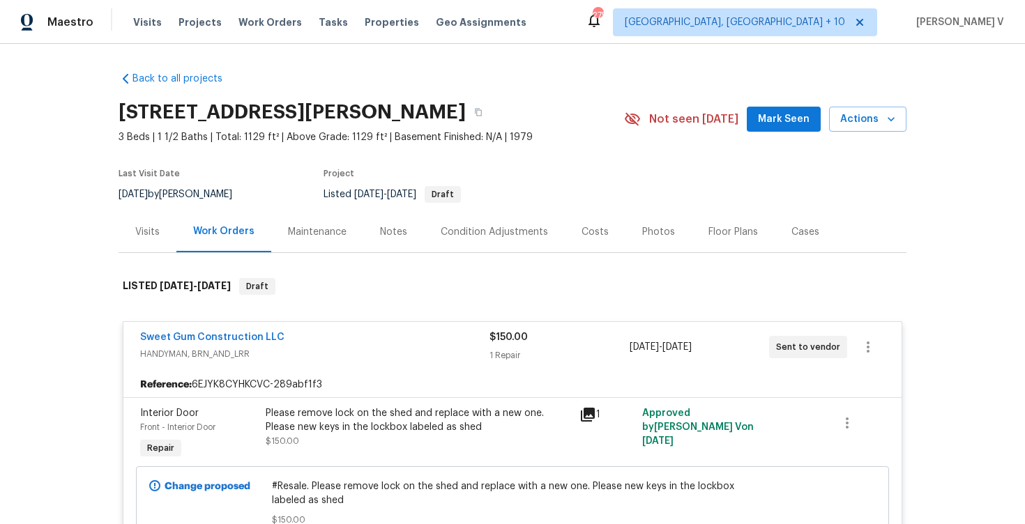
click at [307, 490] on span "#Resale. Please remove lock on the shed and replace with a new one. Please new …" at bounding box center [513, 494] width 482 height 28
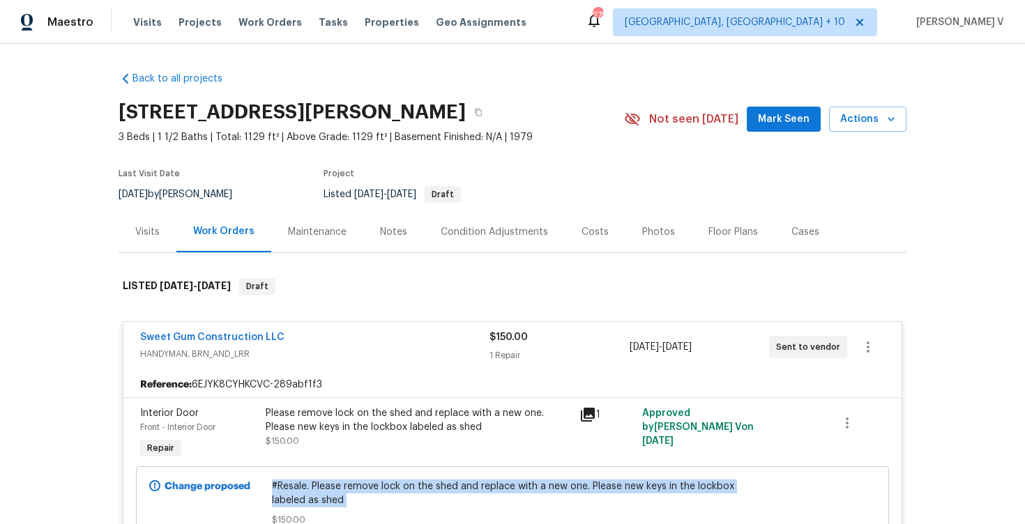
click at [307, 490] on span "#Resale. Please remove lock on the shed and replace with a new one. Please new …" at bounding box center [513, 494] width 482 height 28
copy span "#Resale. Please remove lock on the shed and replace with a new one. Please new …"
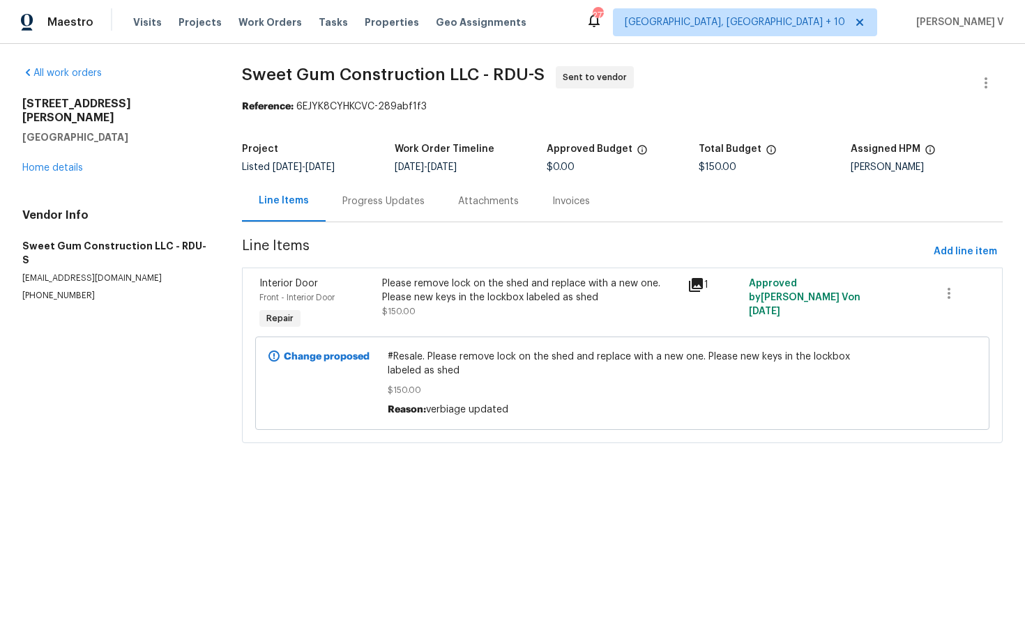
click at [381, 196] on div "Progress Updates" at bounding box center [383, 202] width 82 height 14
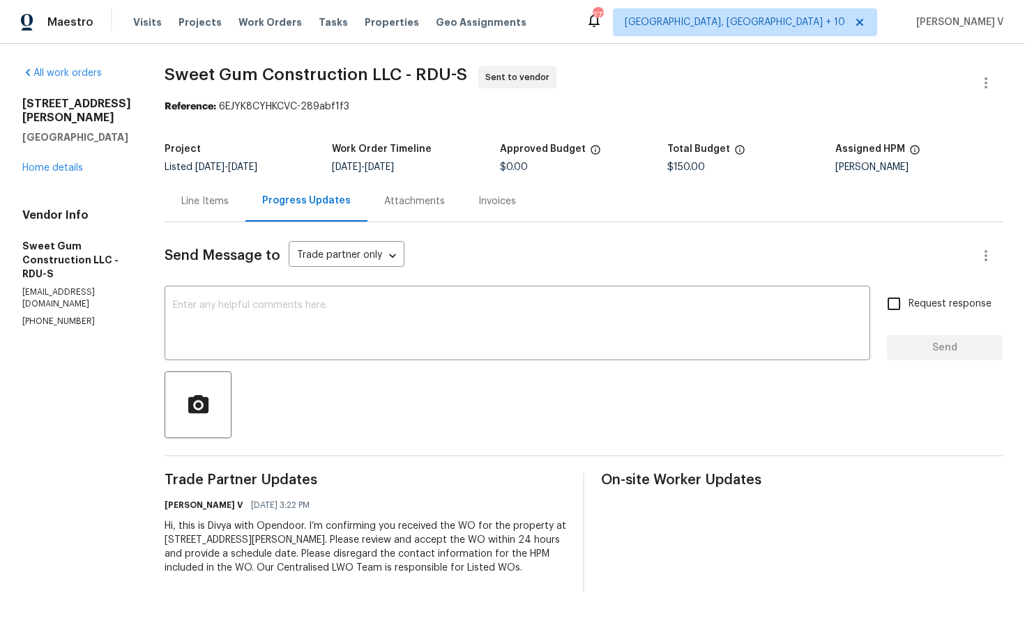
click at [245, 212] on div "Line Items" at bounding box center [205, 201] width 81 height 41
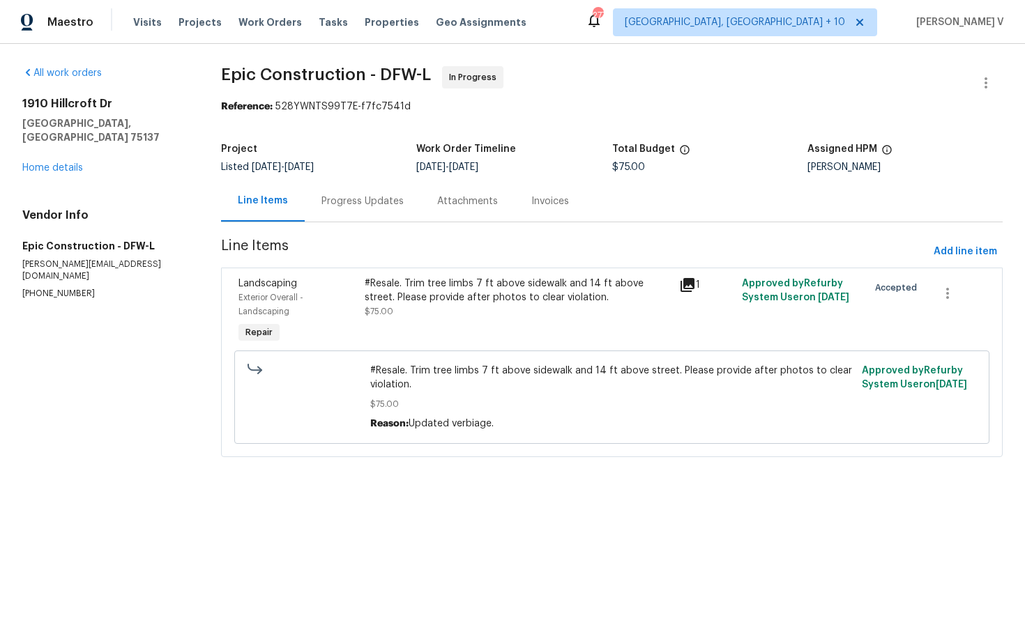
click at [372, 202] on div "Progress Updates" at bounding box center [362, 202] width 82 height 14
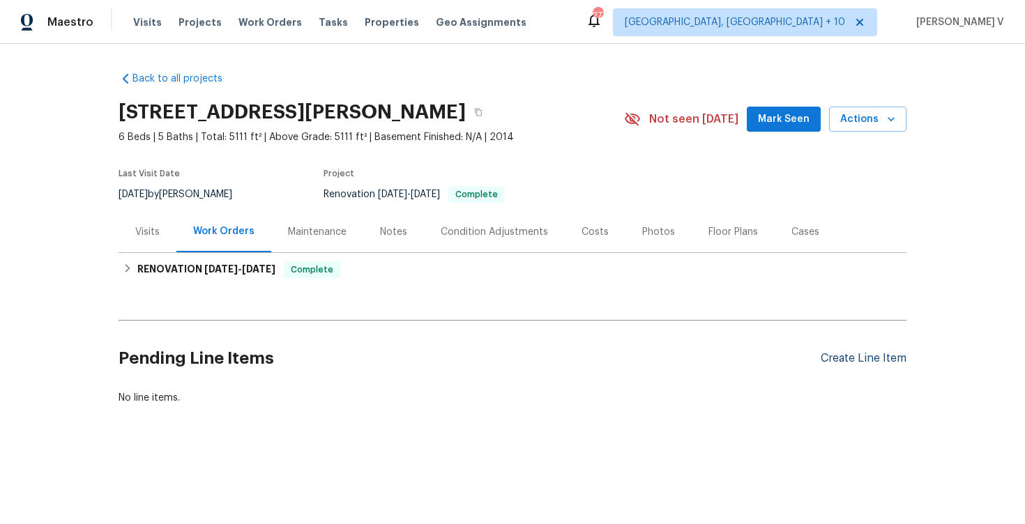
click at [825, 360] on div "Create Line Item" at bounding box center [864, 358] width 86 height 13
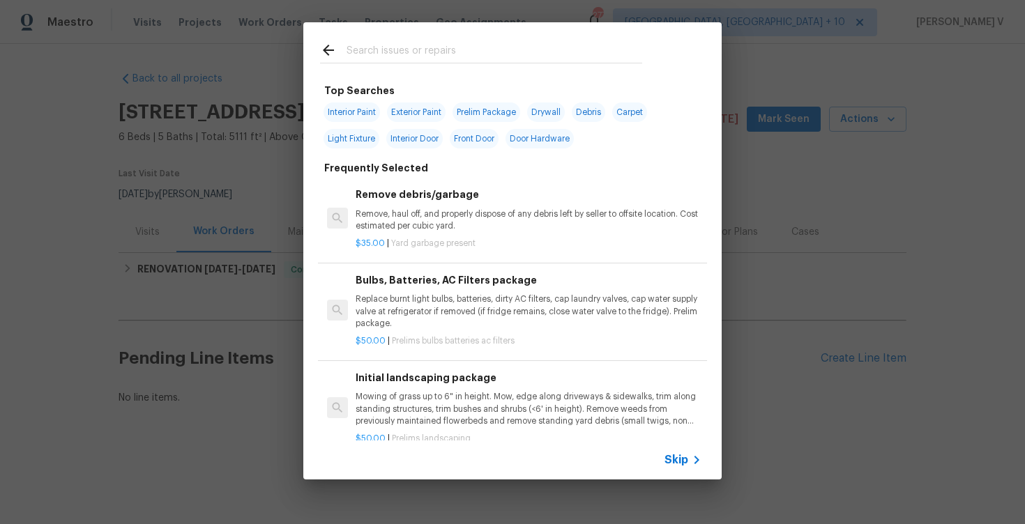
click at [682, 463] on span "Skip" at bounding box center [676, 460] width 24 height 14
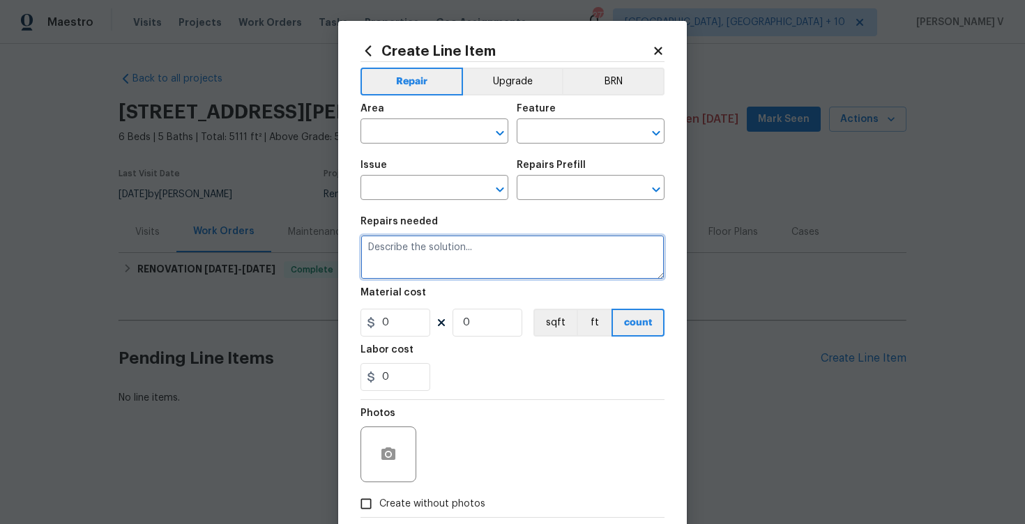
click at [501, 275] on textarea at bounding box center [512, 257] width 304 height 45
paste textarea "The master bedroom sink is broken. Please assess the sink and provide an estima…"
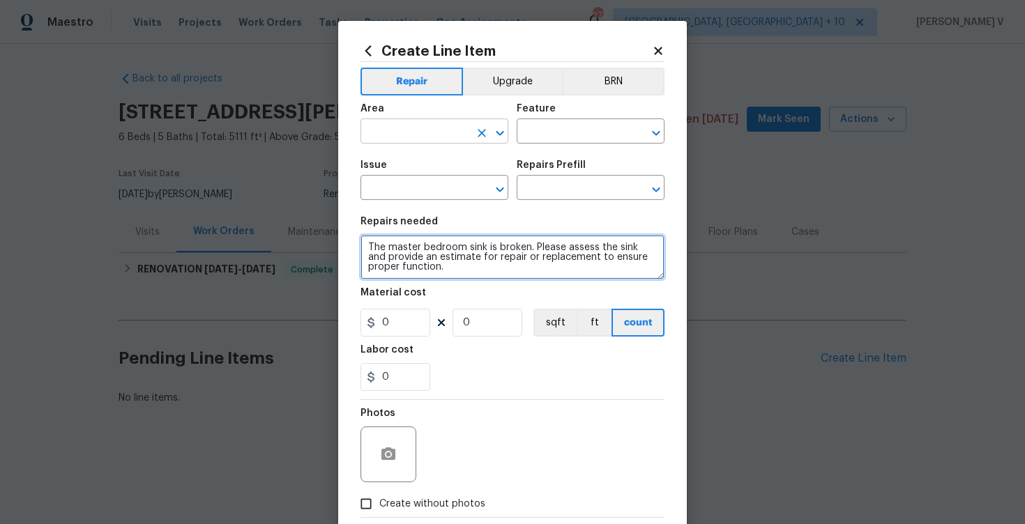
type textarea "The master bedroom sink is broken. Please assess the sink and provide an estima…"
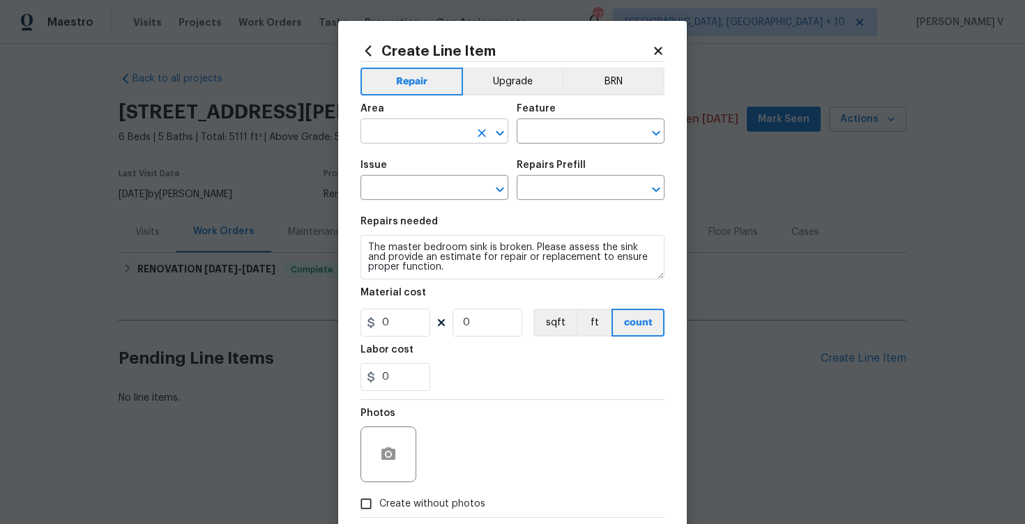
click at [434, 135] on input "text" at bounding box center [414, 133] width 109 height 22
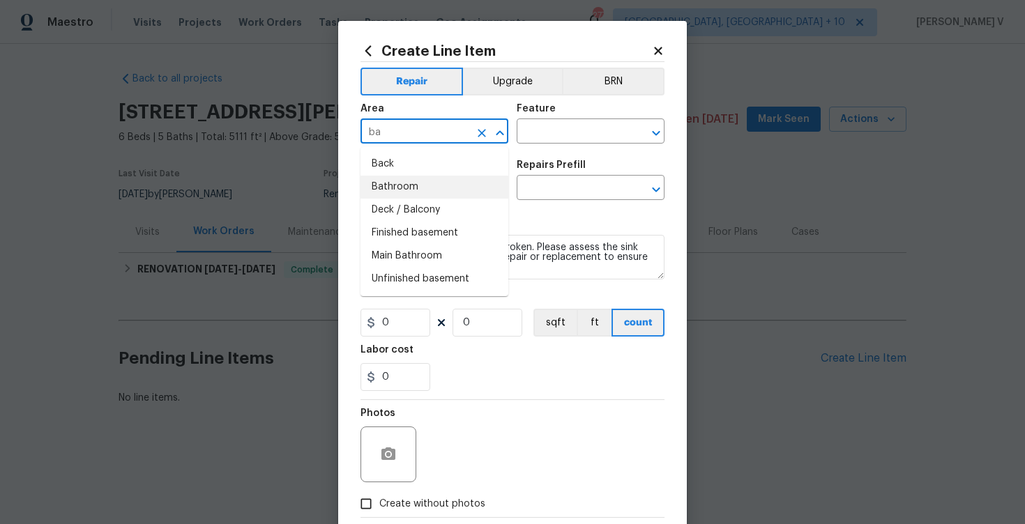
click at [445, 181] on li "Bathroom" at bounding box center [434, 187] width 148 height 23
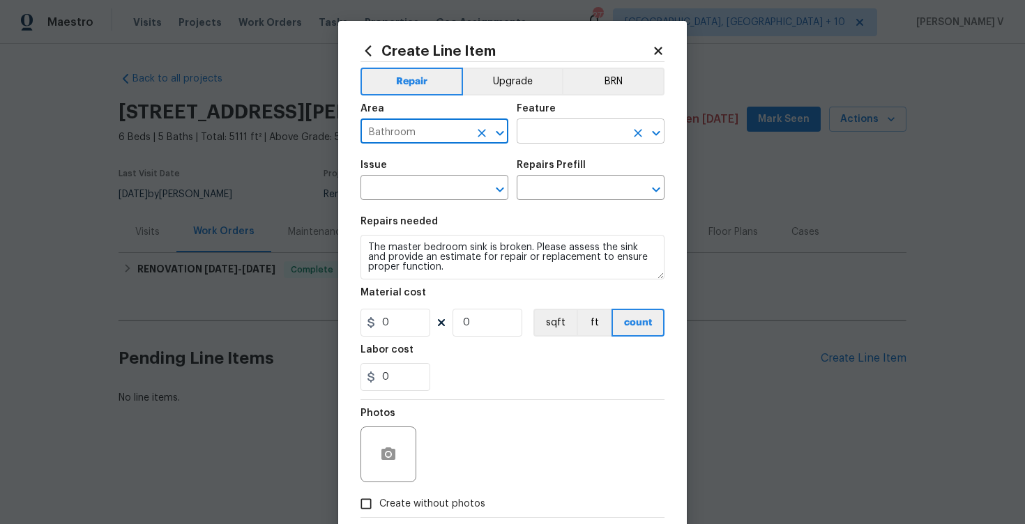
type input "Bathroom"
click at [582, 126] on input "text" at bounding box center [571, 133] width 109 height 22
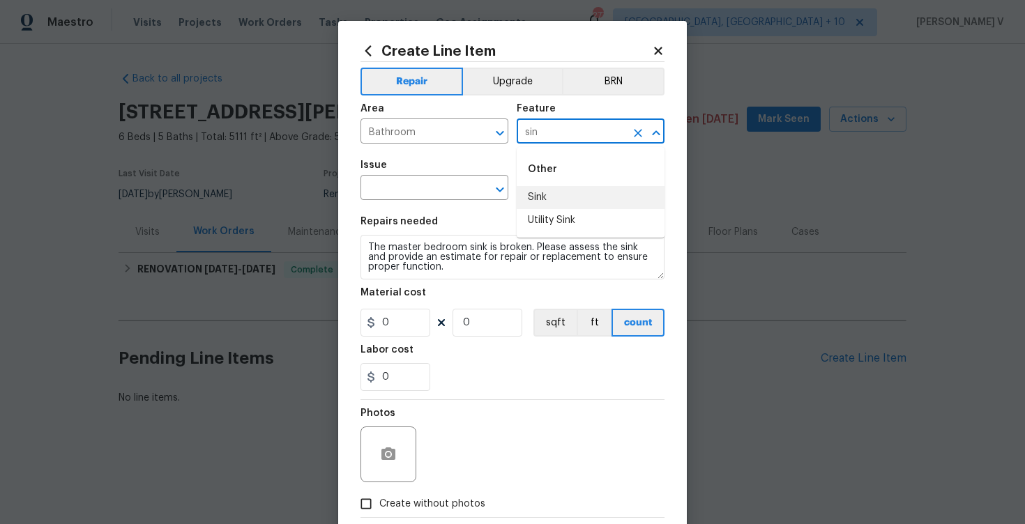
click at [567, 198] on li "Sink" at bounding box center [591, 197] width 148 height 23
type input "Sink"
click at [427, 171] on div "Issue" at bounding box center [434, 169] width 148 height 18
click at [411, 180] on input "text" at bounding box center [414, 189] width 109 height 22
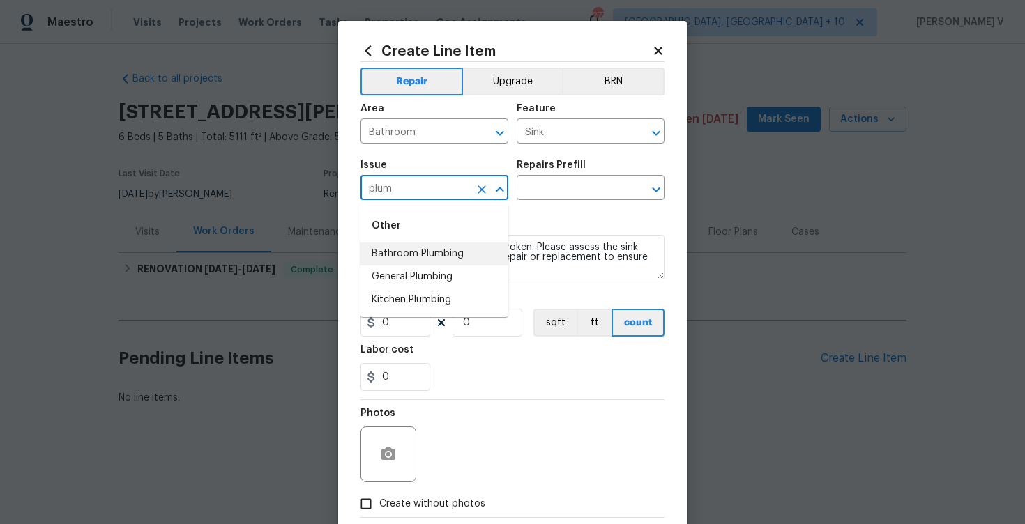
click at [425, 247] on li "Bathroom Plumbing" at bounding box center [434, 254] width 148 height 23
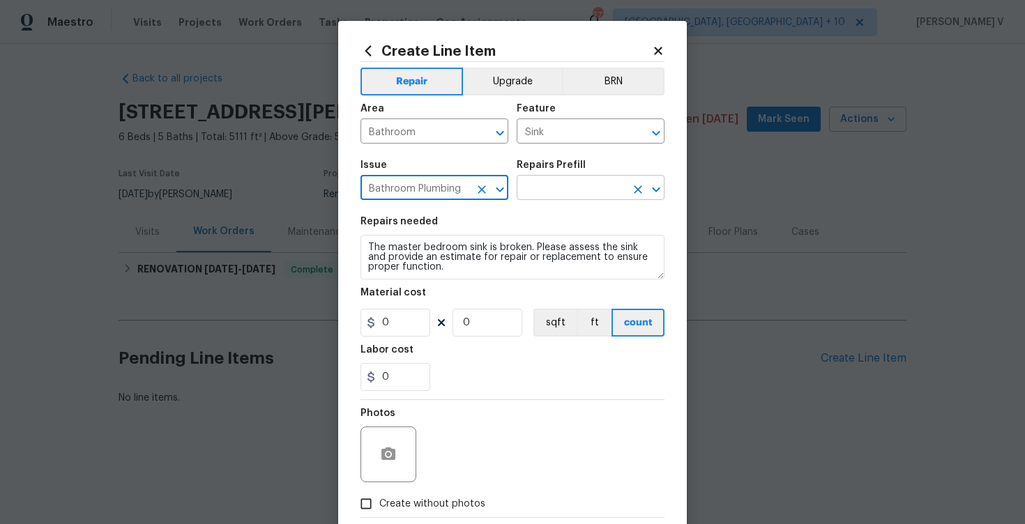
type input "Bathroom Plumbing"
click at [584, 183] on input "text" at bounding box center [571, 189] width 109 height 22
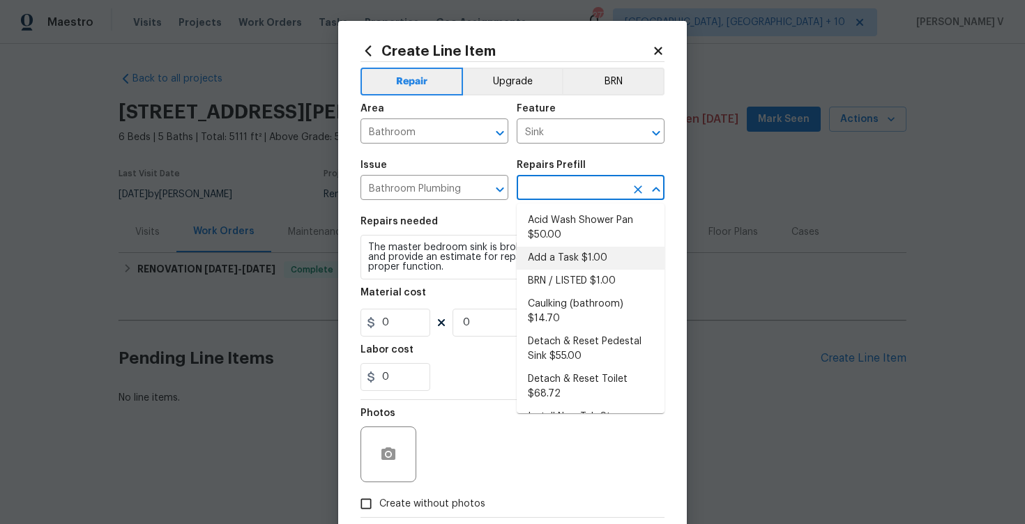
click at [546, 260] on li "Add a Task $1.00" at bounding box center [591, 258] width 148 height 23
type input "Plumbing"
type textarea "HPM to detail"
type input "1"
type input "Add a Task $1.00"
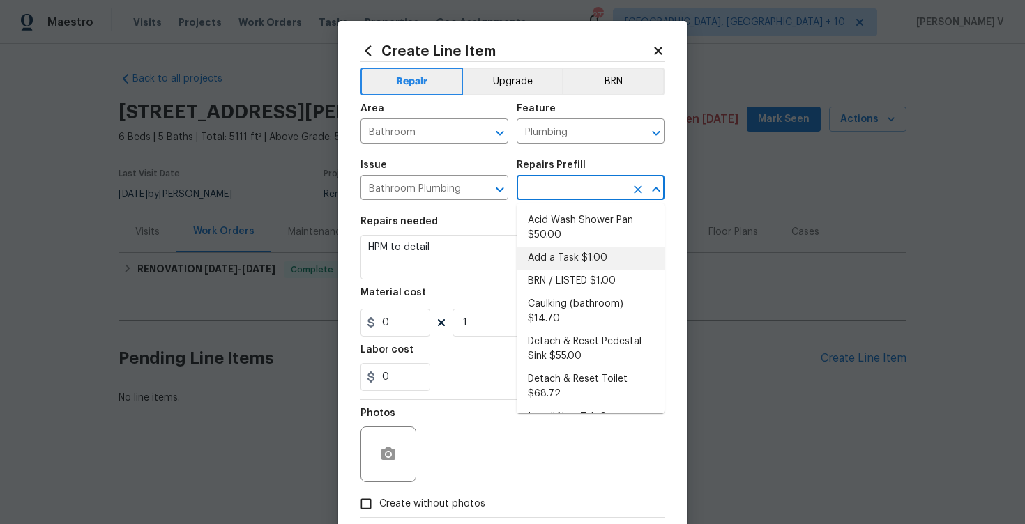
type input "1"
click at [546, 260] on textarea "The master bedroom sink is broken. Please assess the sink and provide an estima…" at bounding box center [512, 257] width 304 height 45
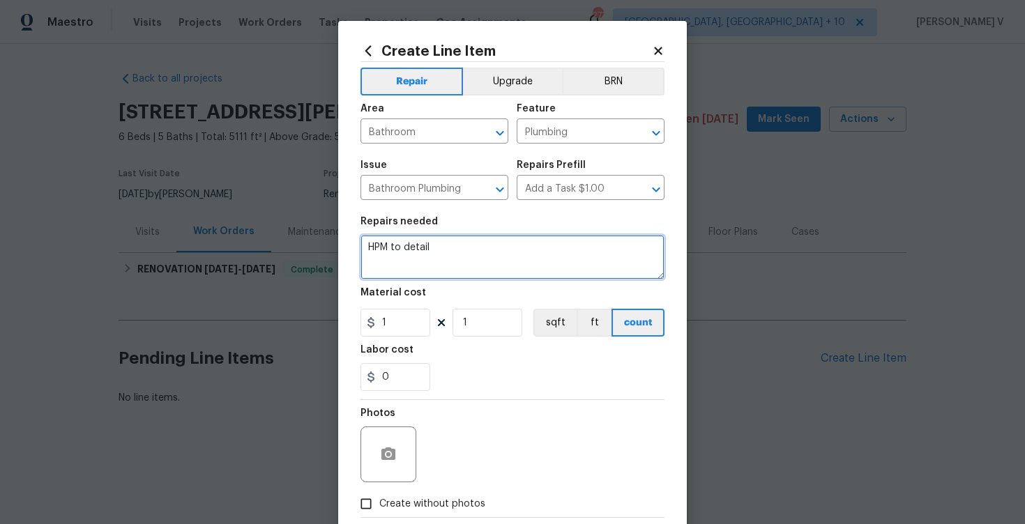
click at [546, 260] on textarea "HPM to detail" at bounding box center [512, 257] width 304 height 45
paste textarea "The master bedroom sink is broken. Please assess the sink and provide an estima…"
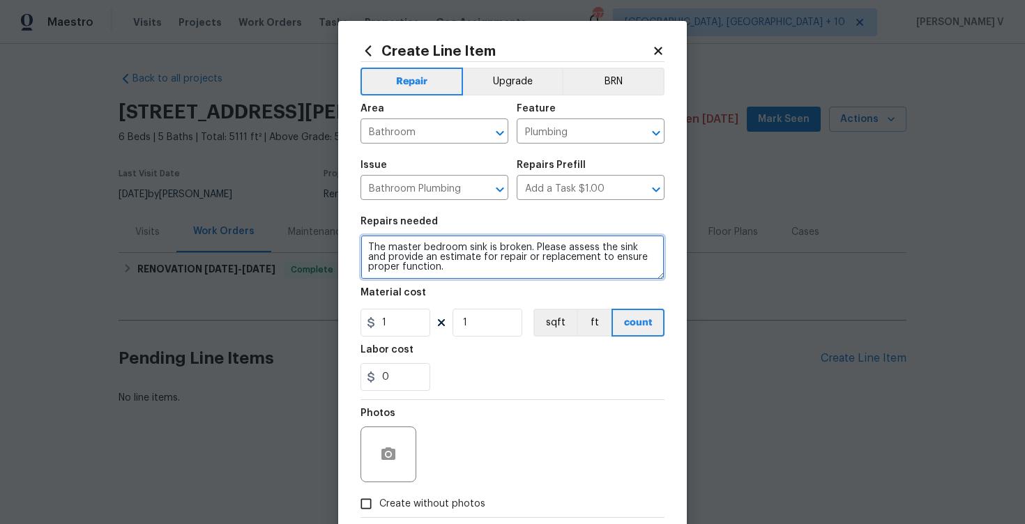
type textarea "The master bedroom sink is broken. Please assess the sink and provide an estima…"
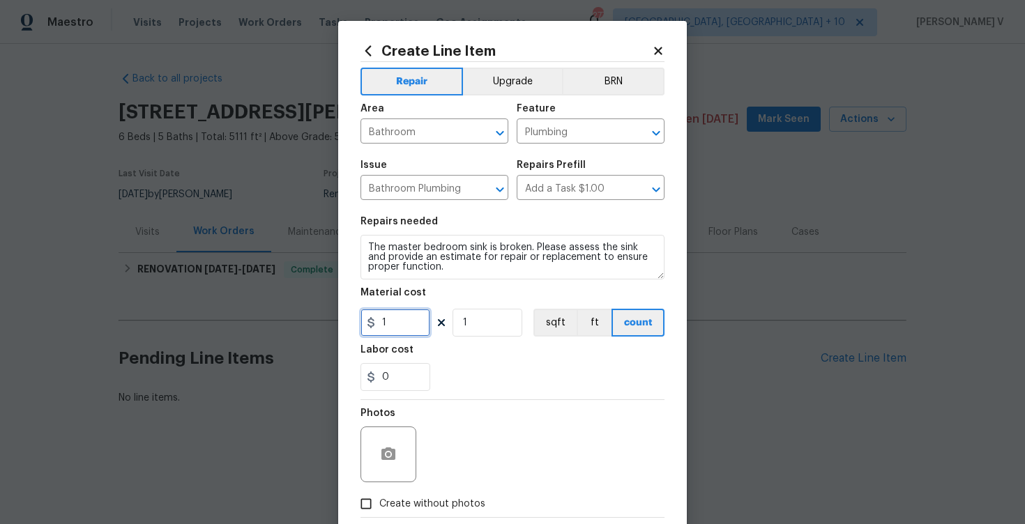
click at [391, 333] on input "1" at bounding box center [395, 323] width 70 height 28
click at [413, 307] on figure "Material cost 754 1 sqft ft count" at bounding box center [512, 312] width 304 height 49
click at [404, 324] on input "754" at bounding box center [395, 323] width 70 height 28
type input "75"
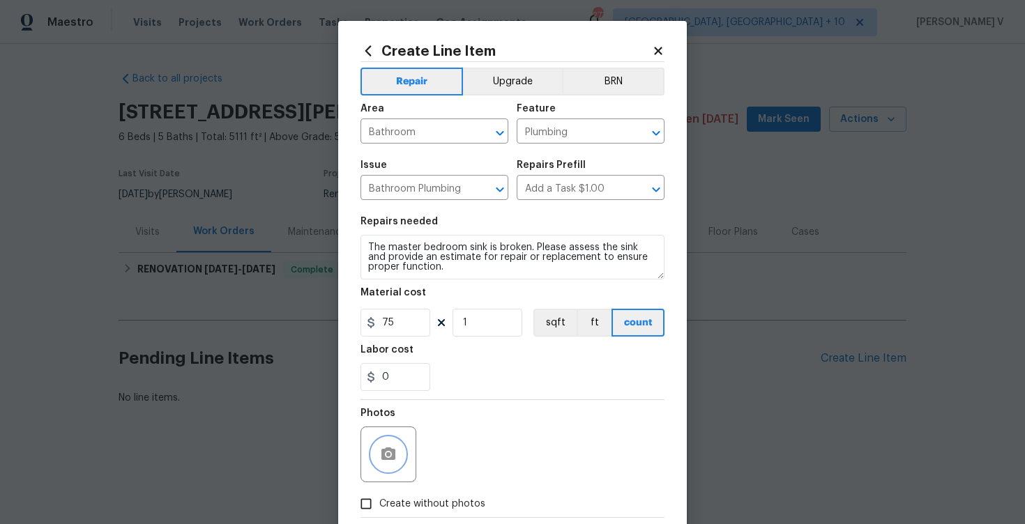
click at [404, 454] on button "button" at bounding box center [388, 454] width 33 height 33
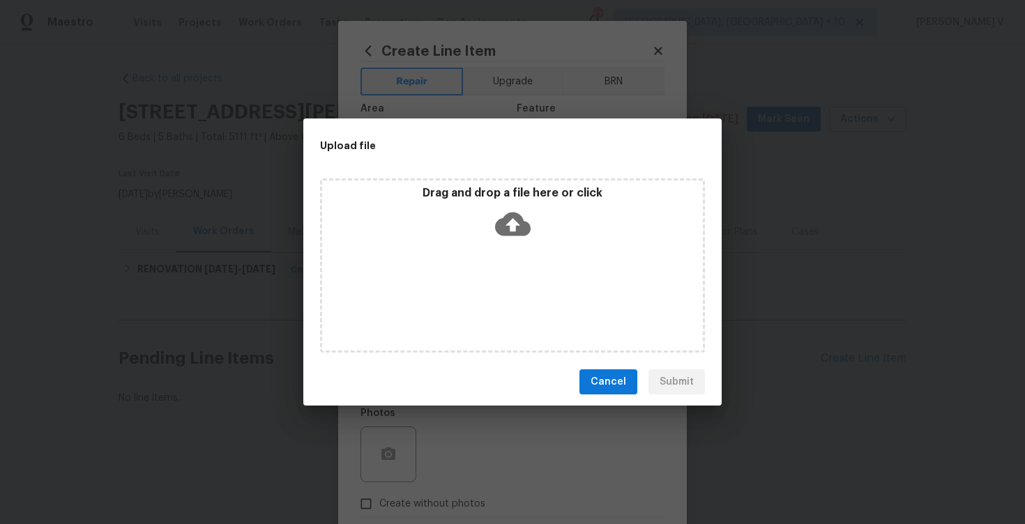
click at [508, 239] on icon at bounding box center [513, 224] width 36 height 36
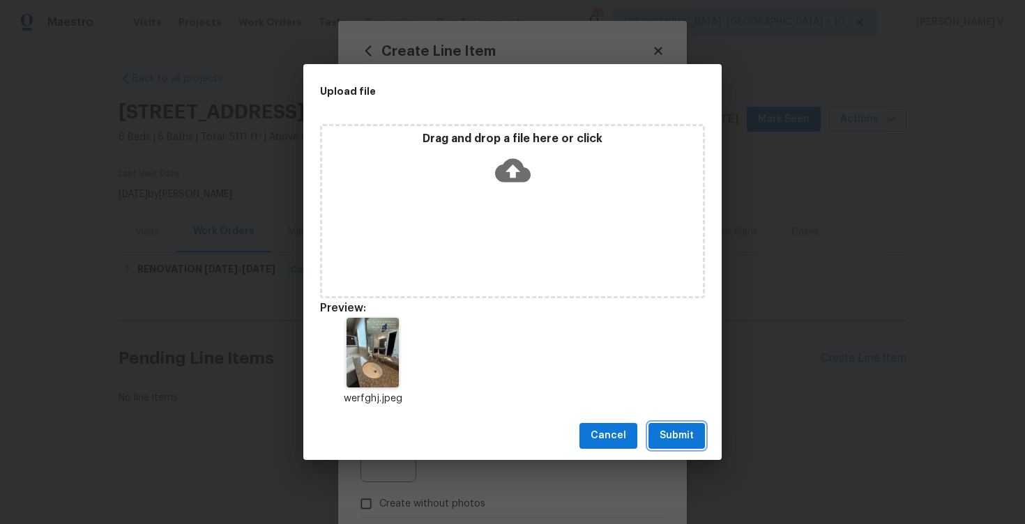
click at [664, 438] on span "Submit" at bounding box center [677, 435] width 34 height 17
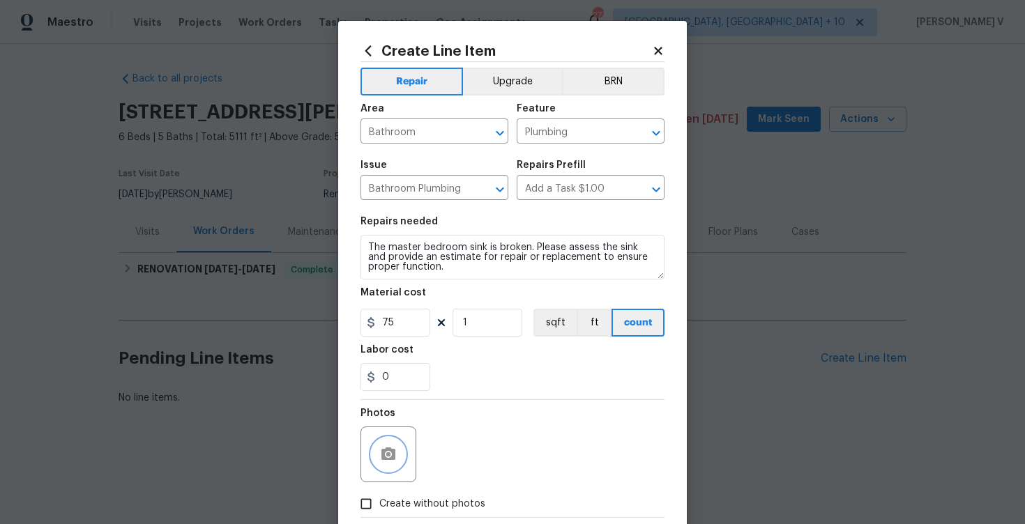
scroll to position [77, 0]
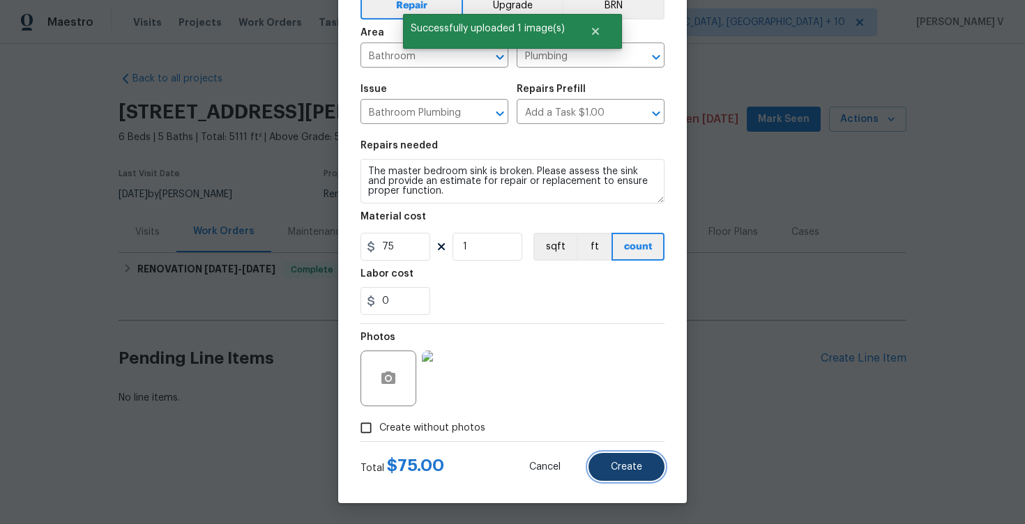
click at [620, 454] on button "Create" at bounding box center [626, 467] width 76 height 28
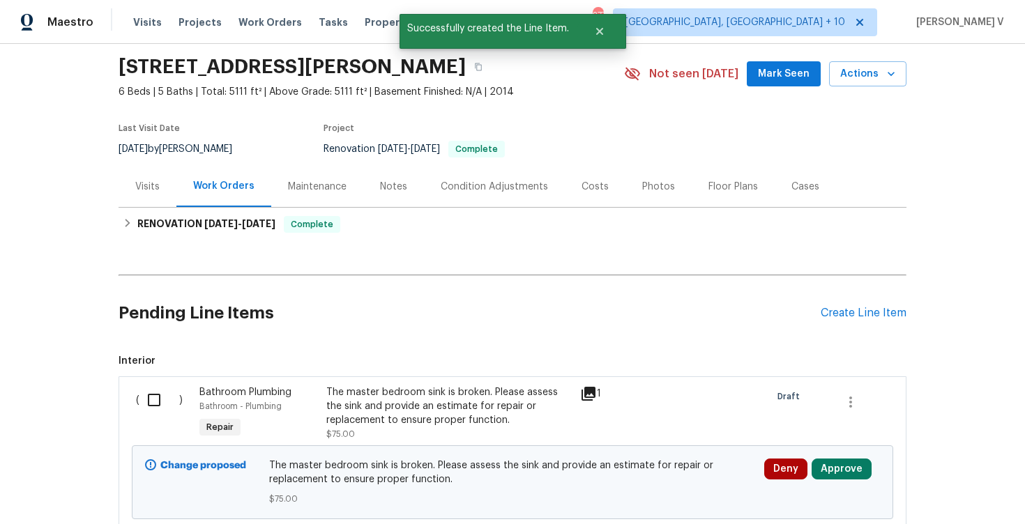
scroll to position [82, 0]
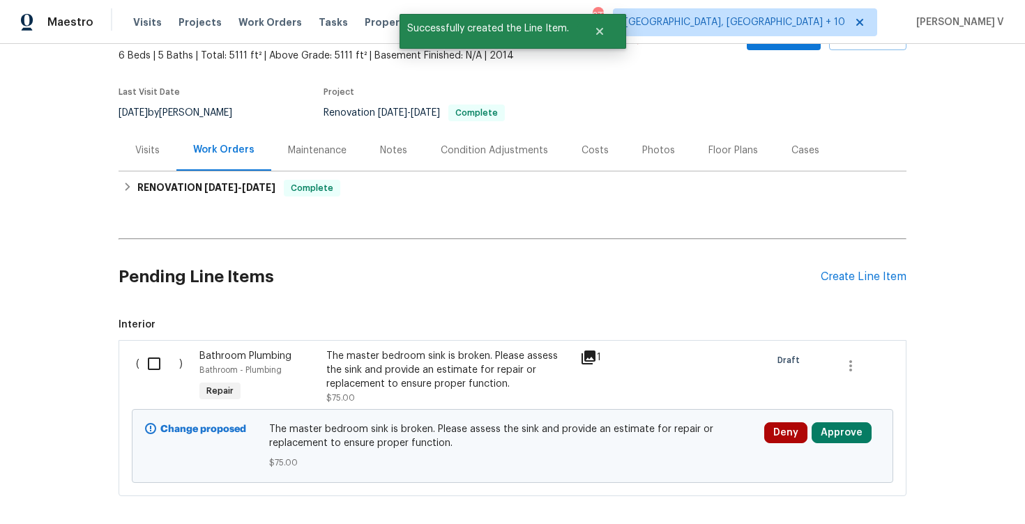
click at [165, 383] on div "( )" at bounding box center [163, 377] width 63 height 64
click at [157, 370] on input "checkbox" at bounding box center [159, 363] width 40 height 29
checkbox input "true"
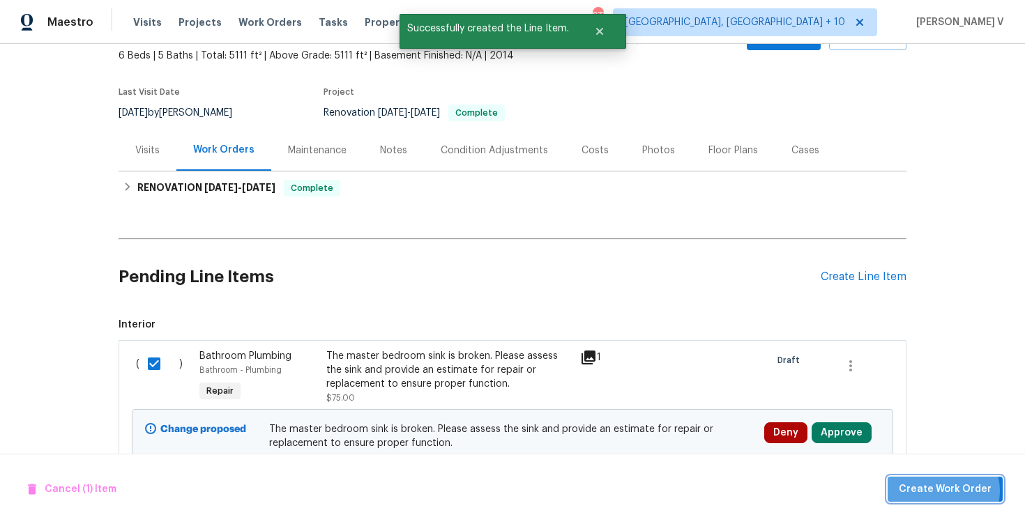
click at [946, 491] on span "Create Work Order" at bounding box center [945, 489] width 93 height 17
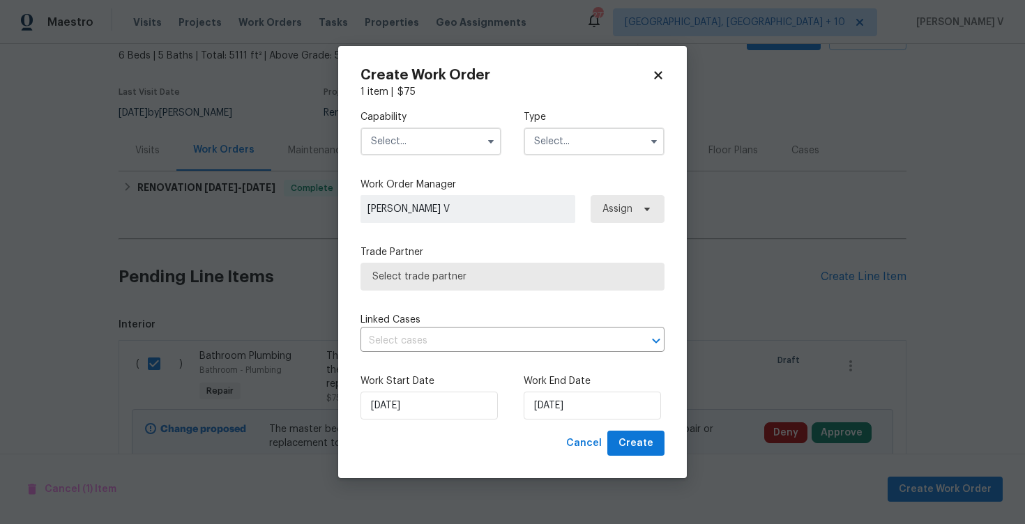
click at [438, 144] on input "text" at bounding box center [430, 142] width 141 height 28
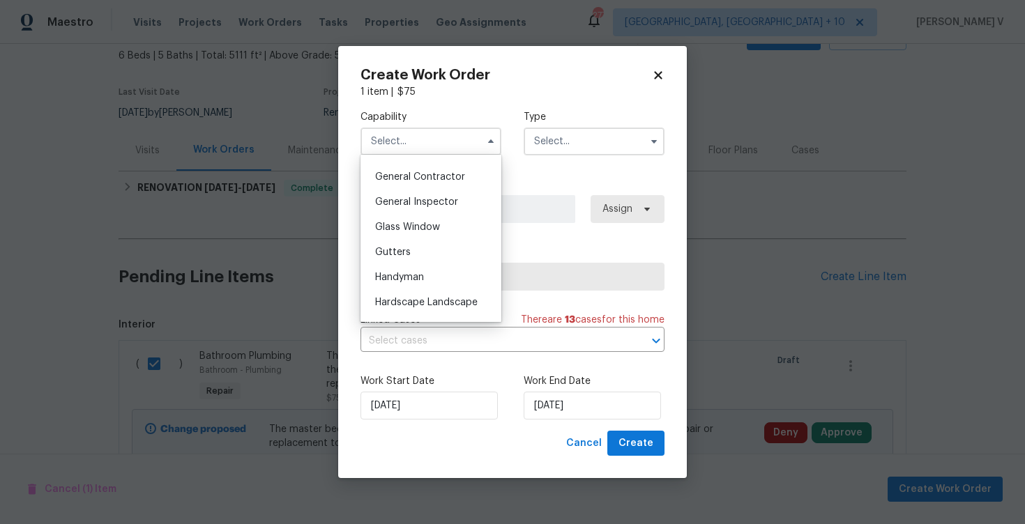
scroll to position [665, 0]
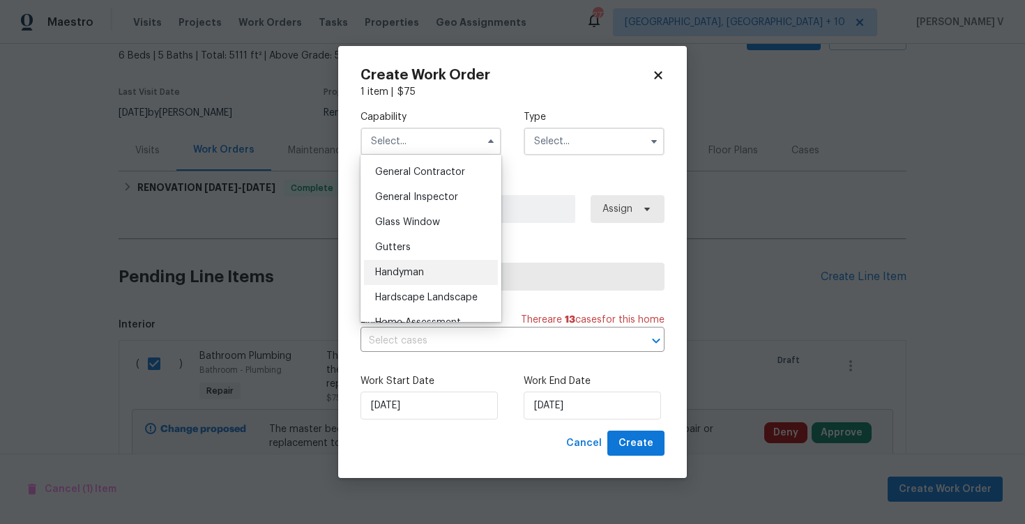
click at [413, 270] on span "Handyman" at bounding box center [399, 273] width 49 height 10
type input "Handyman"
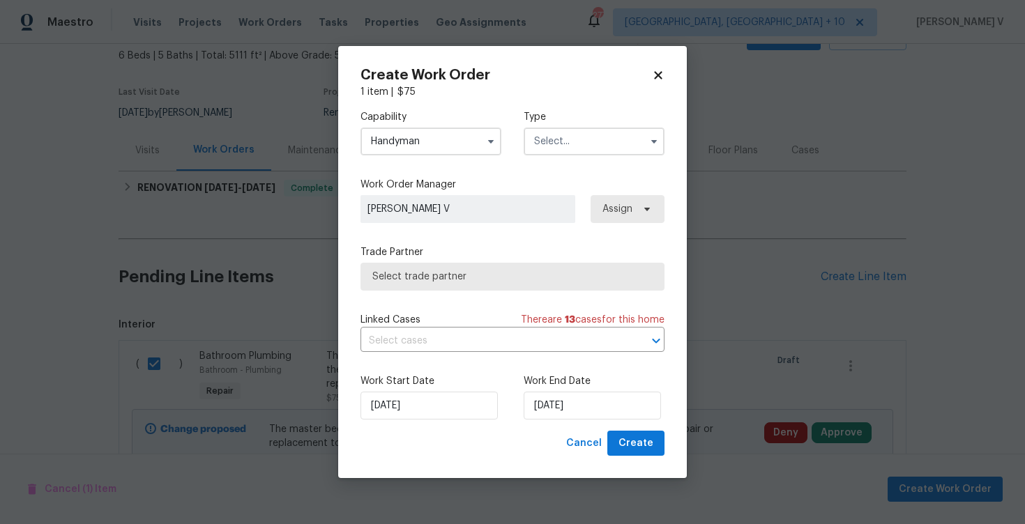
click at [584, 134] on input "text" at bounding box center [594, 142] width 141 height 28
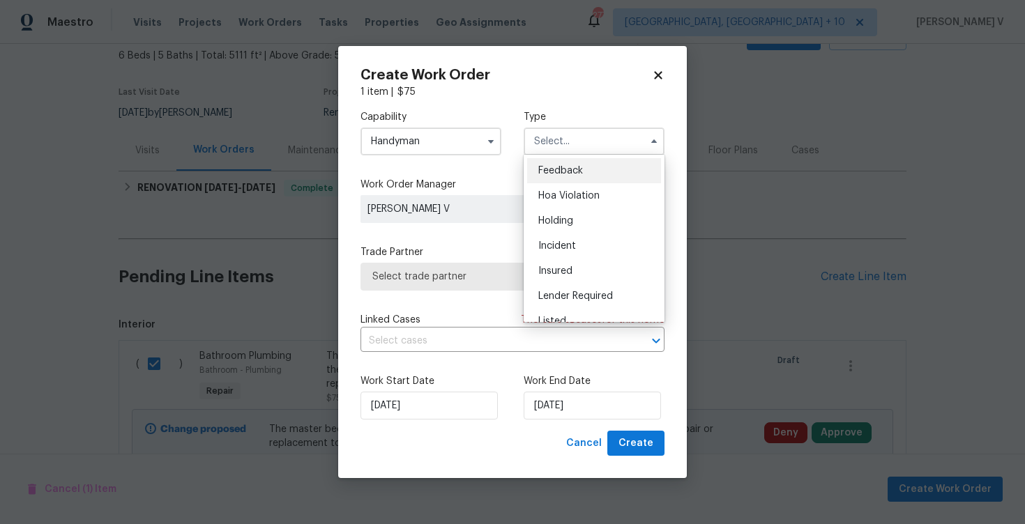
click at [535, 178] on div "Feedback" at bounding box center [594, 170] width 134 height 25
type input "Feedback"
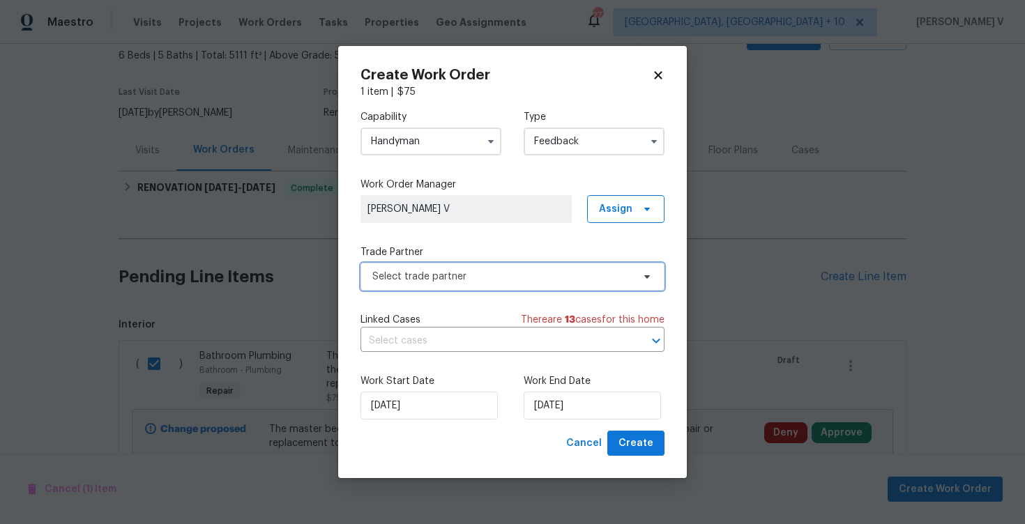
click at [416, 289] on span "Select trade partner" at bounding box center [512, 277] width 304 height 28
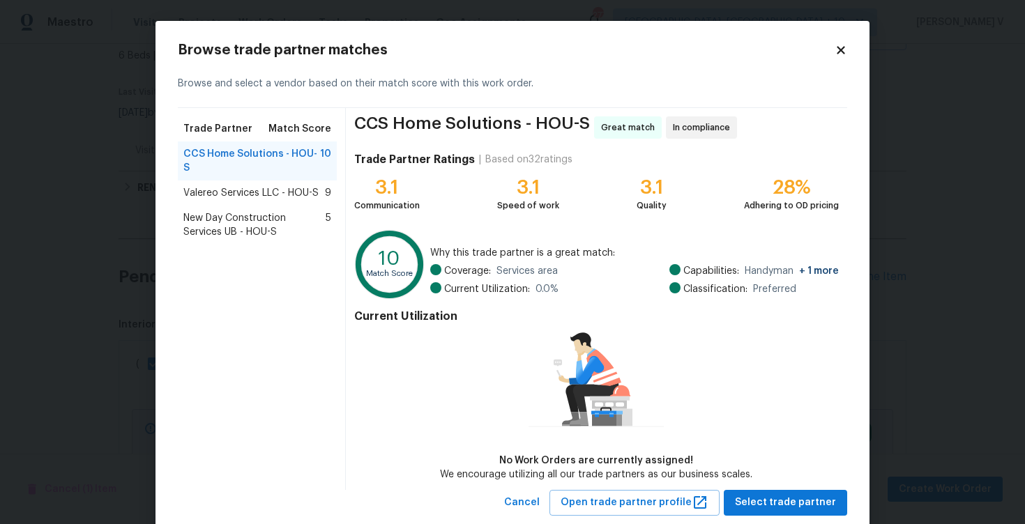
click at [231, 195] on span "Valereo Services LLC - HOU-S" at bounding box center [250, 193] width 135 height 14
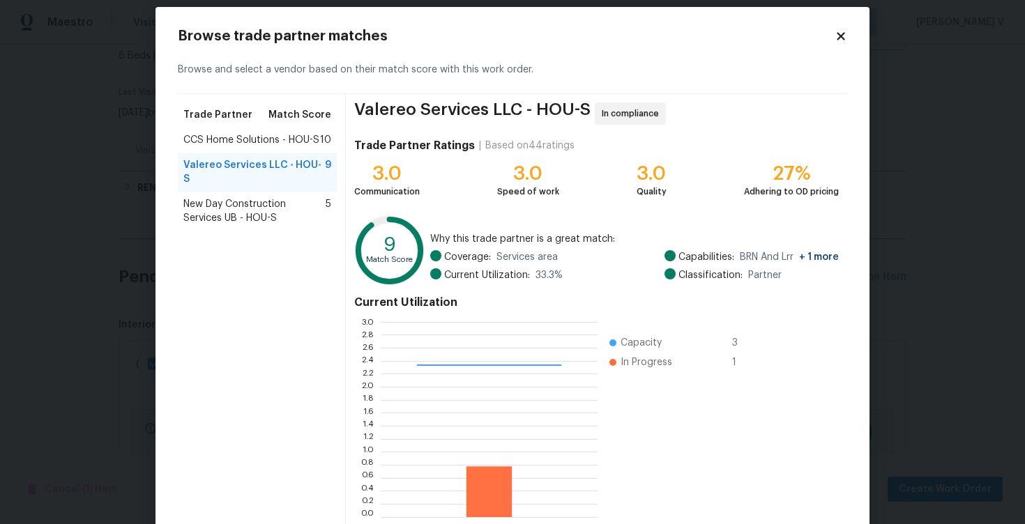
scroll to position [91, 0]
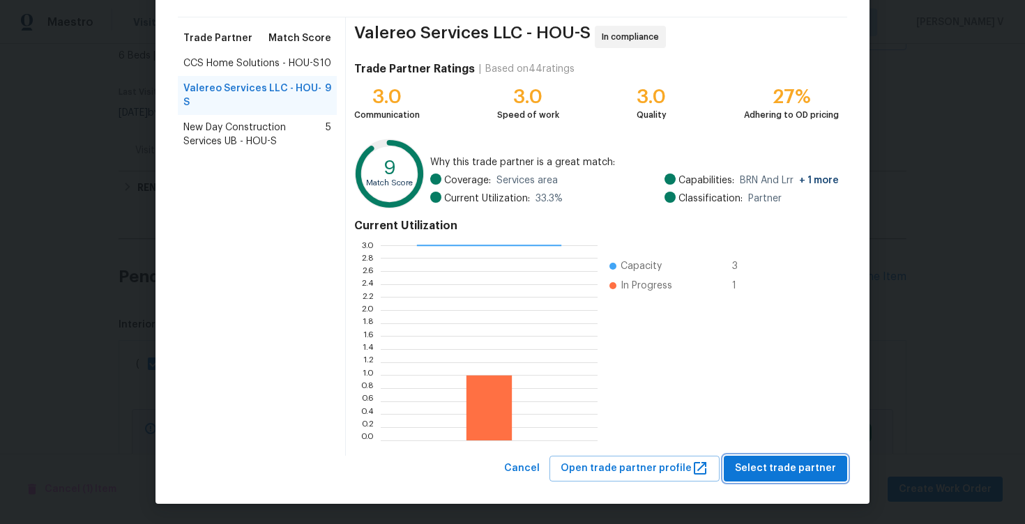
click at [800, 470] on span "Select trade partner" at bounding box center [785, 468] width 101 height 17
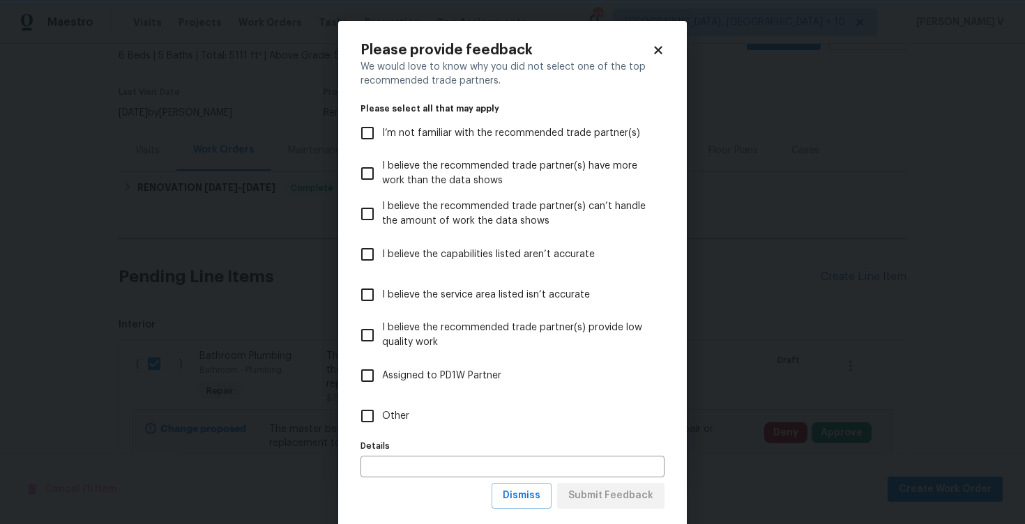
scroll to position [0, 0]
click at [535, 405] on label "Other" at bounding box center [503, 416] width 300 height 40
click at [382, 405] on input "Other" at bounding box center [367, 416] width 29 height 29
checkbox input "true"
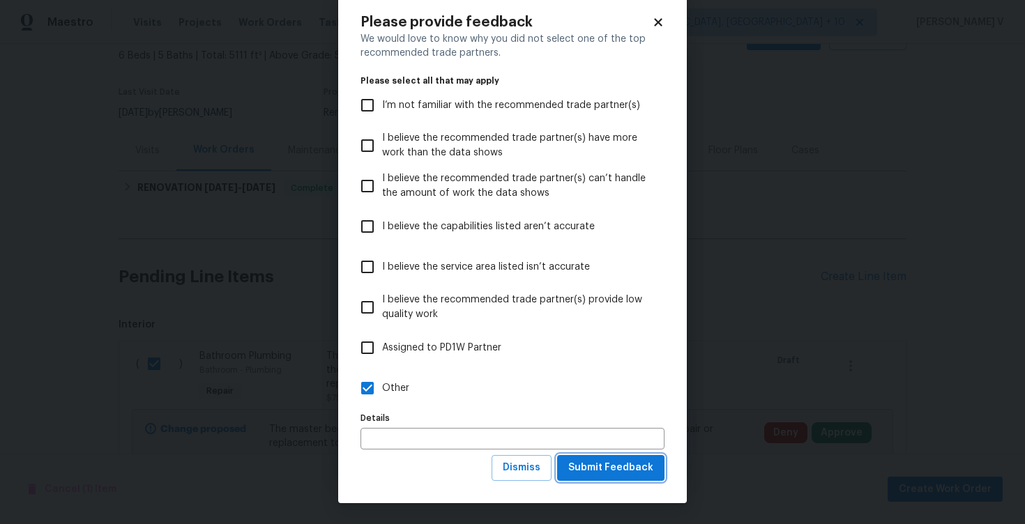
click at [608, 475] on span "Submit Feedback" at bounding box center [610, 467] width 85 height 17
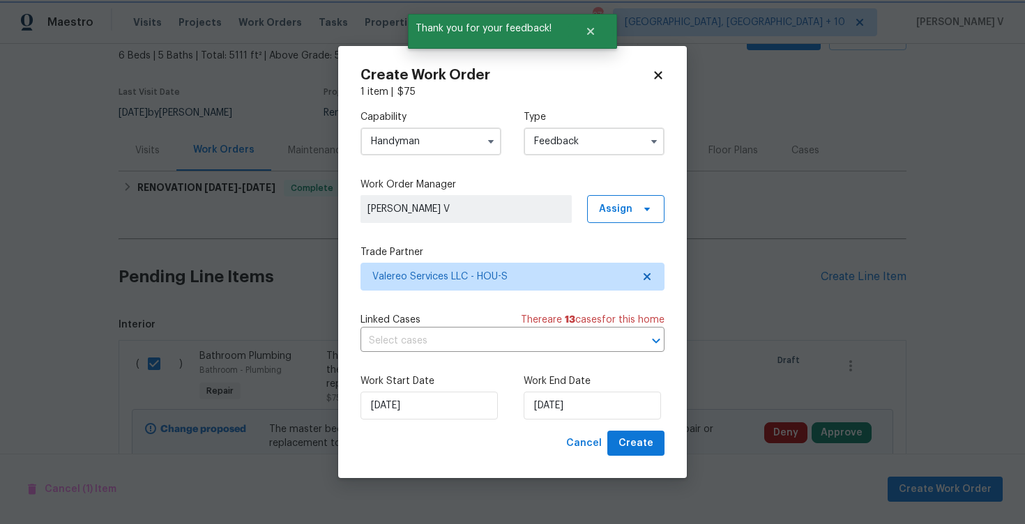
scroll to position [0, 0]
click at [555, 396] on input "22/08/2025" at bounding box center [592, 406] width 137 height 28
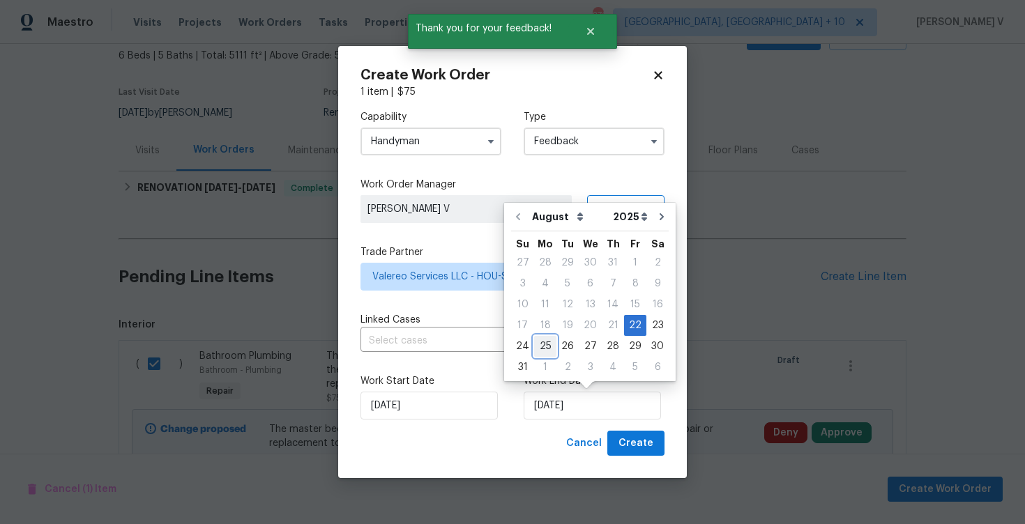
click at [542, 337] on div "25" at bounding box center [545, 347] width 22 height 20
type input "25/08/2025"
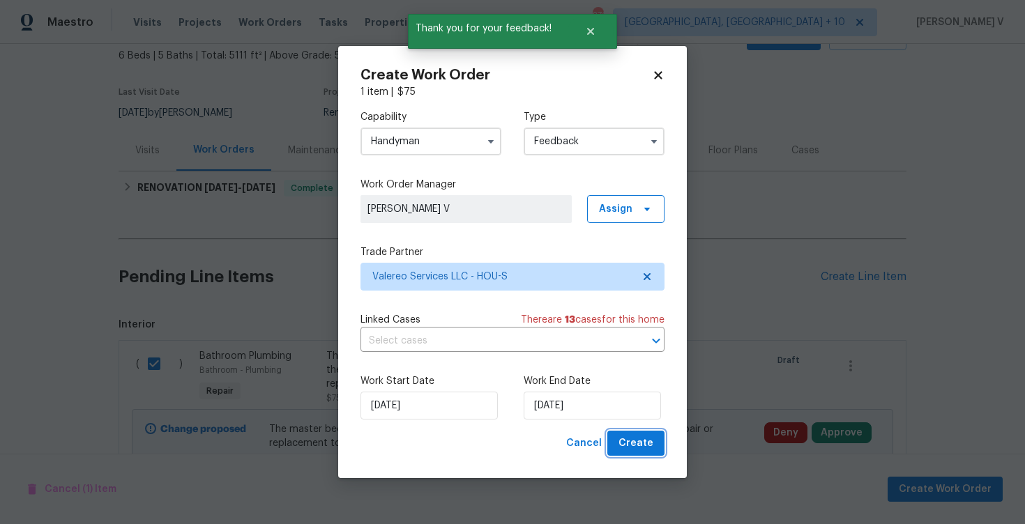
click at [655, 443] on button "Create" at bounding box center [635, 444] width 57 height 26
checkbox input "false"
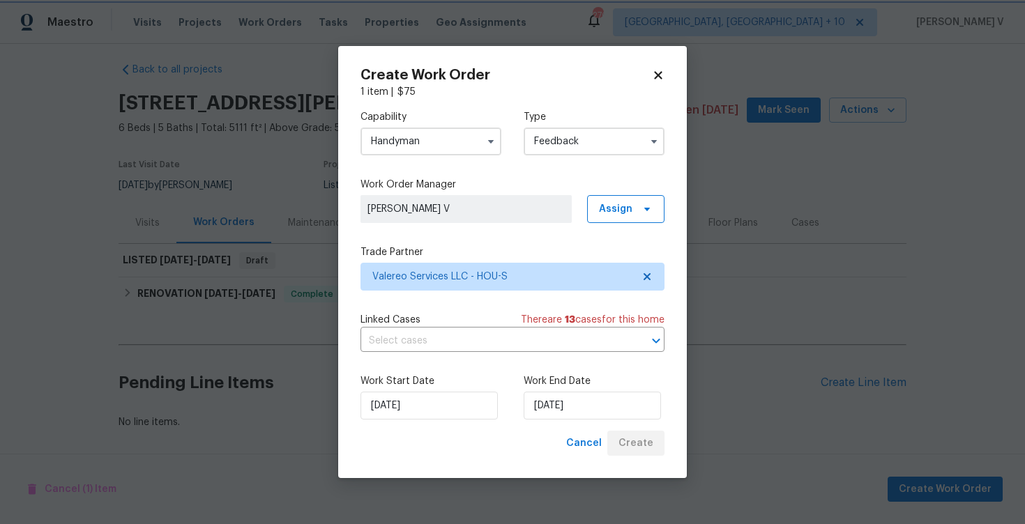
scroll to position [9, 0]
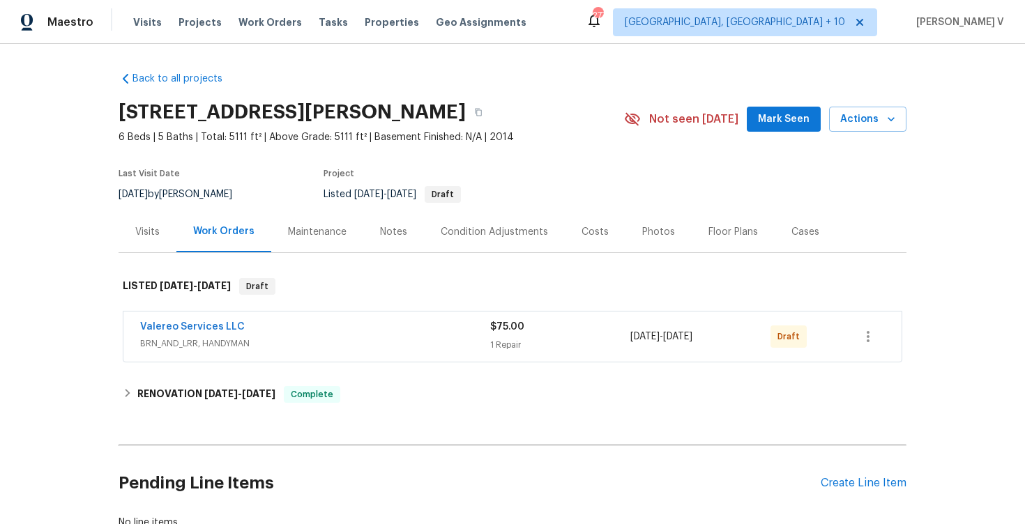
click at [193, 332] on span "Valereo Services LLC" at bounding box center [192, 327] width 105 height 14
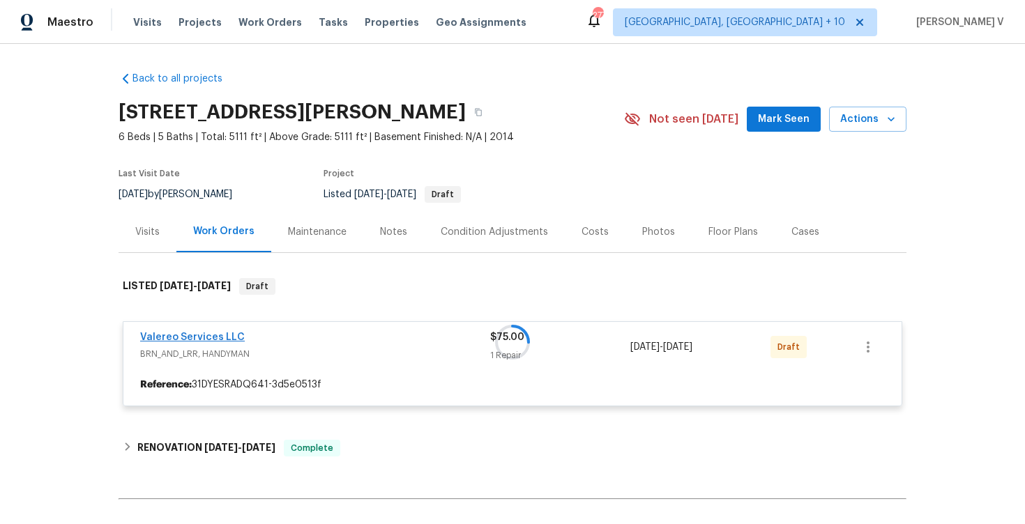
click at [195, 333] on div at bounding box center [513, 342] width 788 height 156
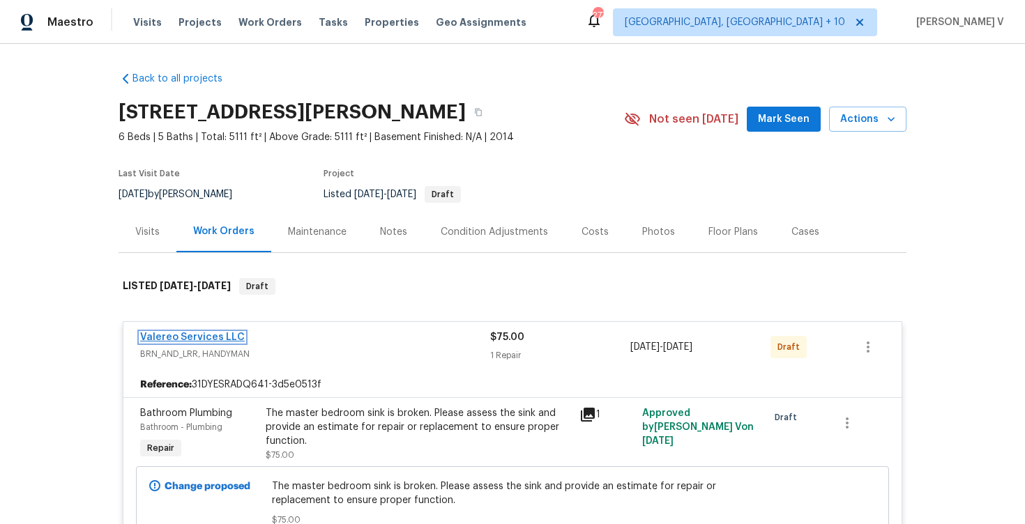
click at [195, 333] on link "Valereo Services LLC" at bounding box center [192, 338] width 105 height 10
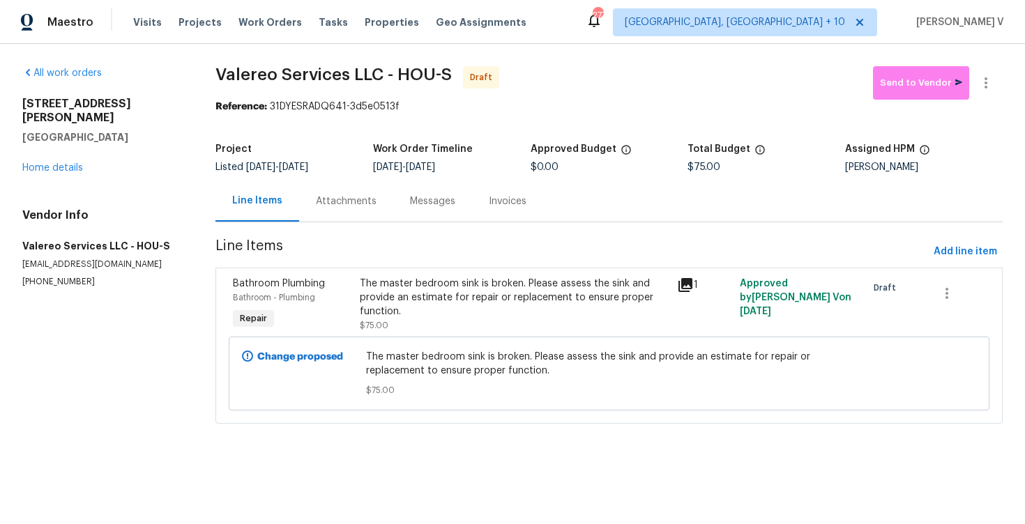
click at [393, 220] on div "Messages" at bounding box center [432, 201] width 79 height 41
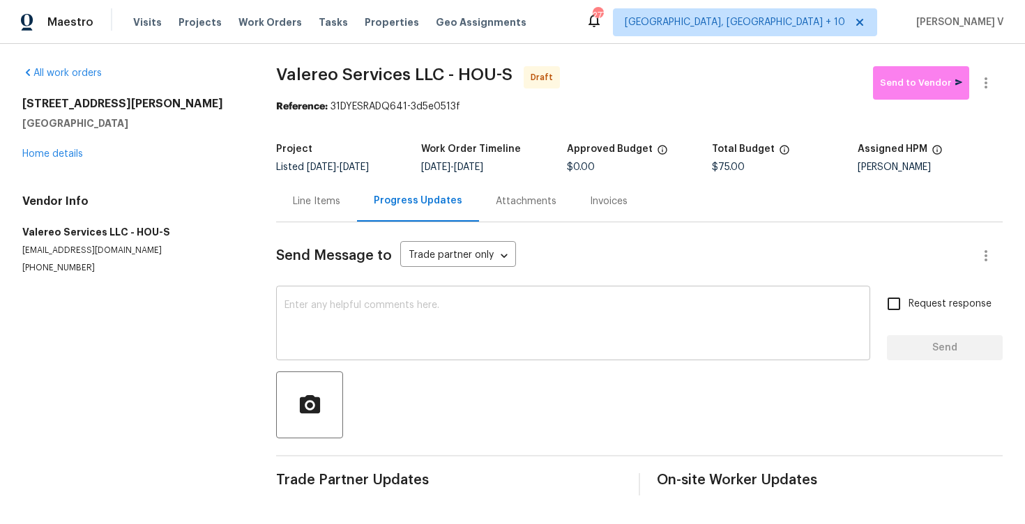
click at [343, 328] on textarea at bounding box center [572, 324] width 577 height 49
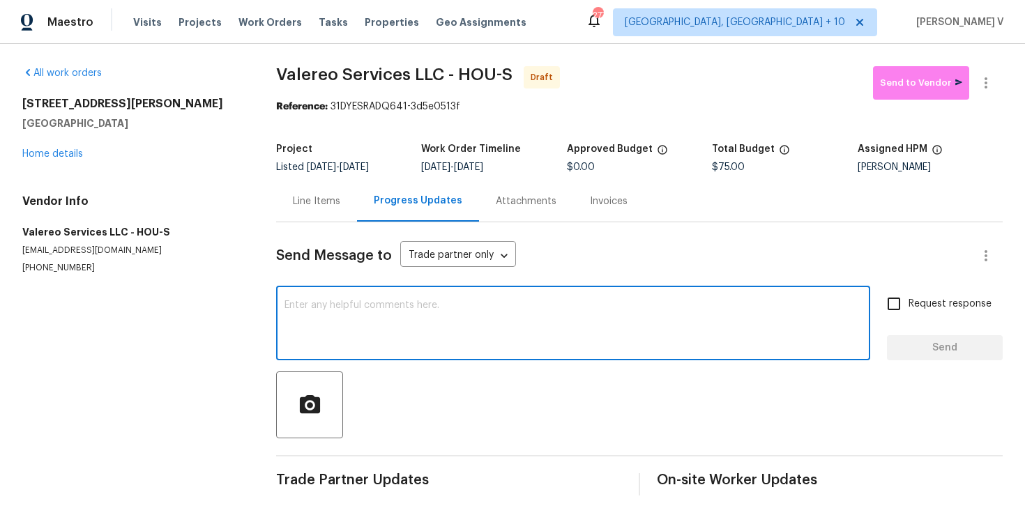
paste textarea "Hi, this is Divya with Opendoor. I’m confirming you received the WO for the pro…"
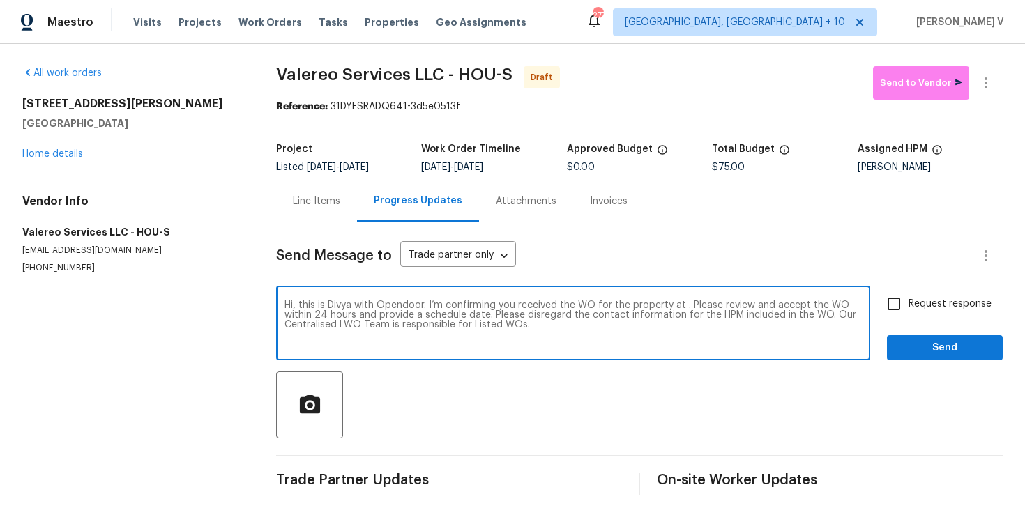
drag, startPoint x: 682, startPoint y: 306, endPoint x: 682, endPoint y: 320, distance: 13.9
click at [682, 307] on textarea "Hi, this is Divya with Opendoor. I’m confirming you received the WO for the pro…" at bounding box center [572, 324] width 577 height 49
paste textarea "4823 Isla Canela Ln, League City, TX 77573"
type textarea "Hi, this is Divya with Opendoor. I’m confirming you received the WO for the pro…"
click at [924, 311] on span "Request response" at bounding box center [949, 304] width 83 height 15
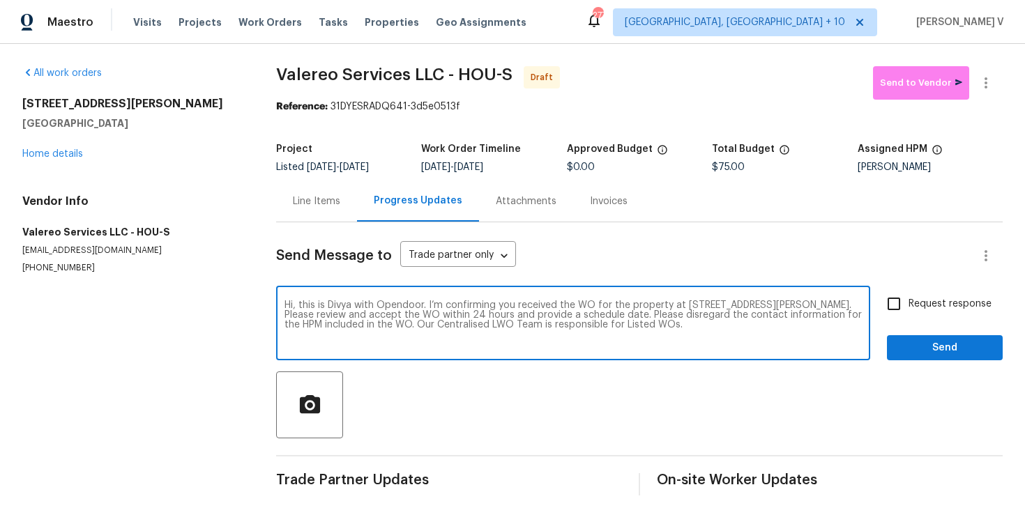
click at [908, 311] on input "Request response" at bounding box center [893, 303] width 29 height 29
checkbox input "true"
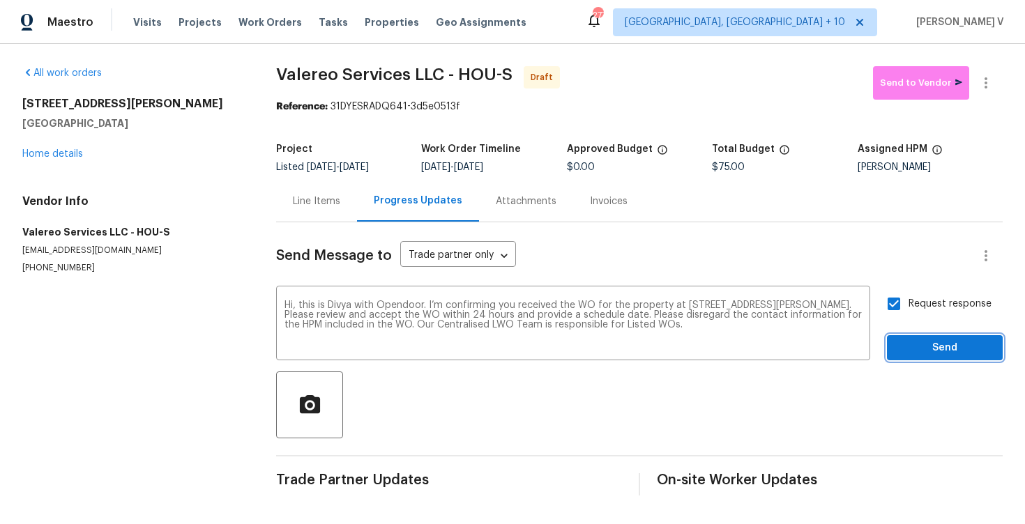
click at [929, 341] on span "Send" at bounding box center [944, 348] width 93 height 17
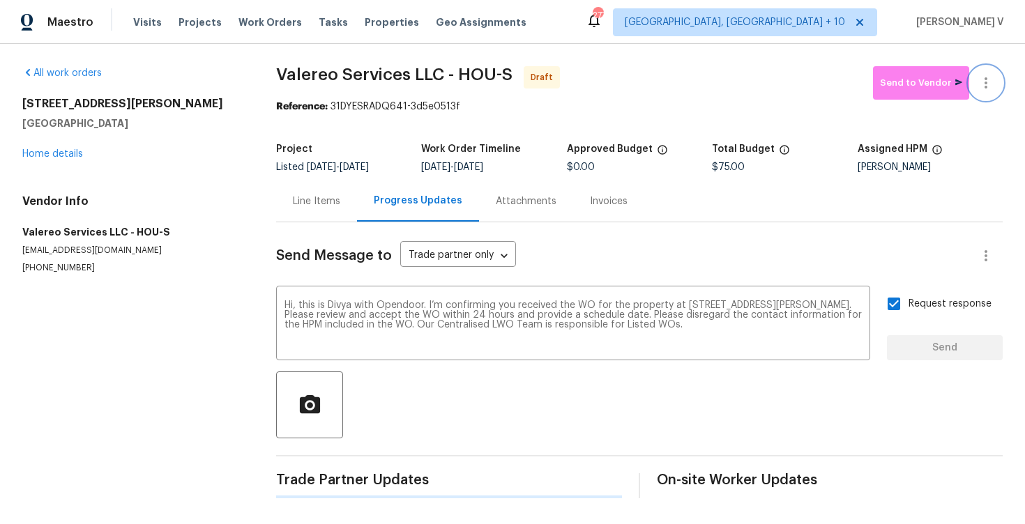
click at [998, 86] on button "button" at bounding box center [985, 82] width 33 height 33
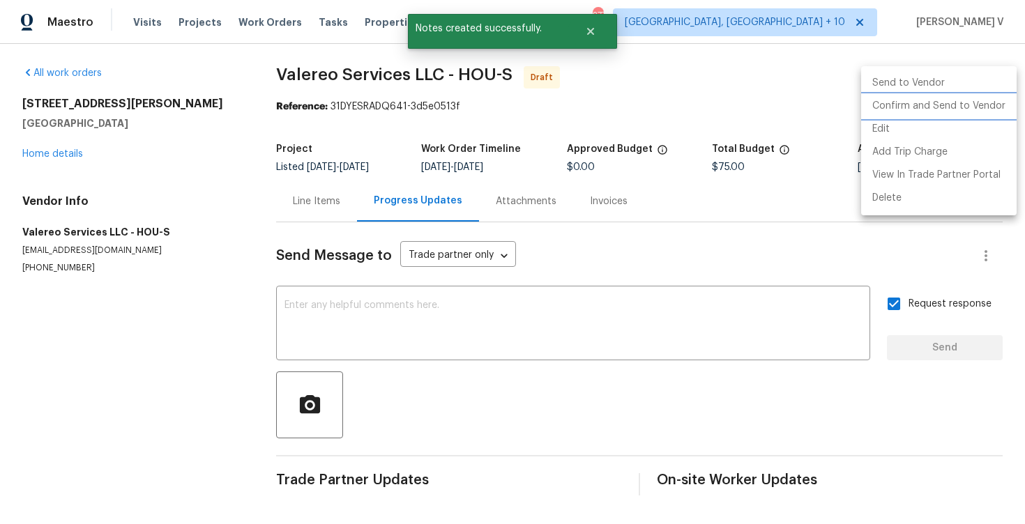
click at [946, 98] on li "Confirm and Send to Vendor" at bounding box center [938, 106] width 155 height 23
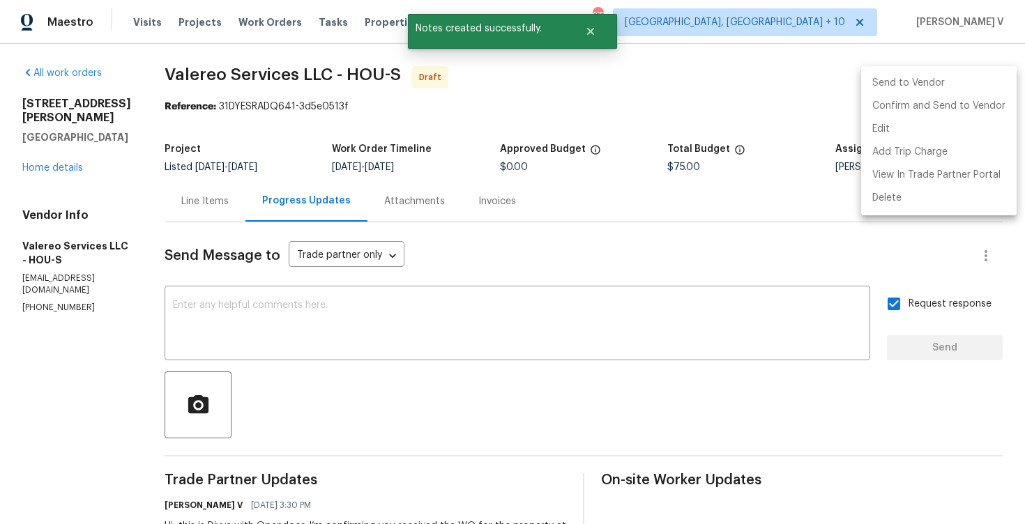
click at [377, 73] on div at bounding box center [512, 262] width 1025 height 524
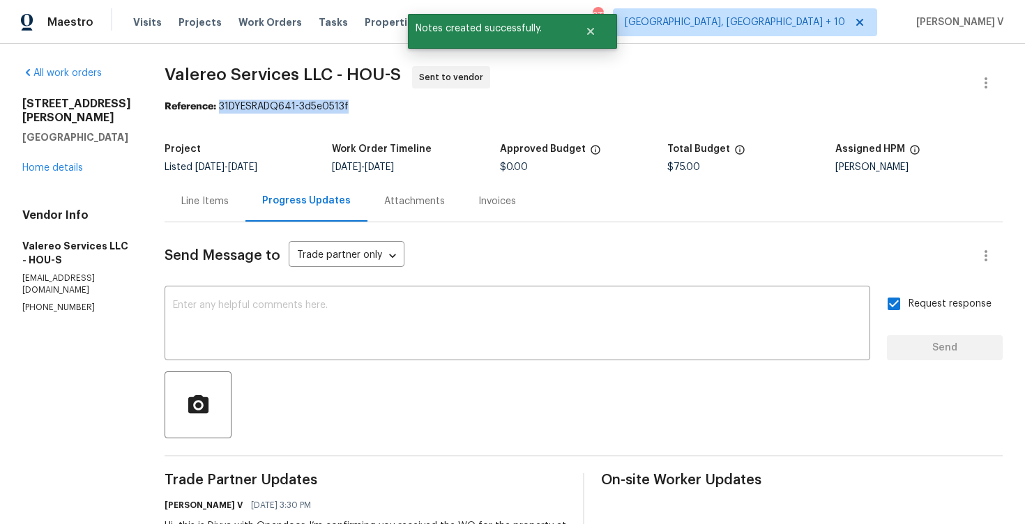
drag, startPoint x: 220, startPoint y: 109, endPoint x: 495, endPoint y: 109, distance: 274.7
click at [495, 109] on div "Reference: 31DYESRADQ641-3d5e0513f" at bounding box center [584, 107] width 838 height 14
copy div "31DYESRADQ641-3d5e0513f"
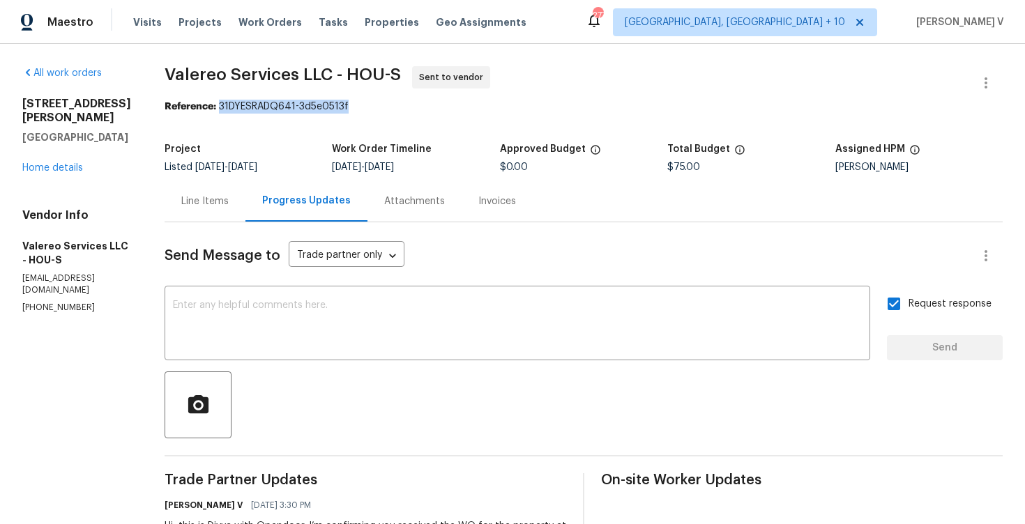
copy div "31DYESRADQ641-3d5e0513f"
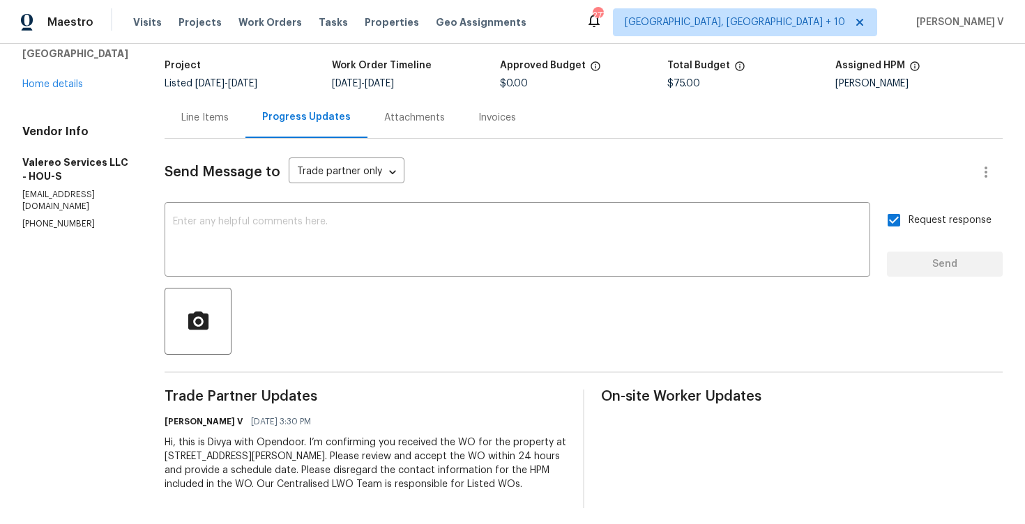
scroll to position [90, 0]
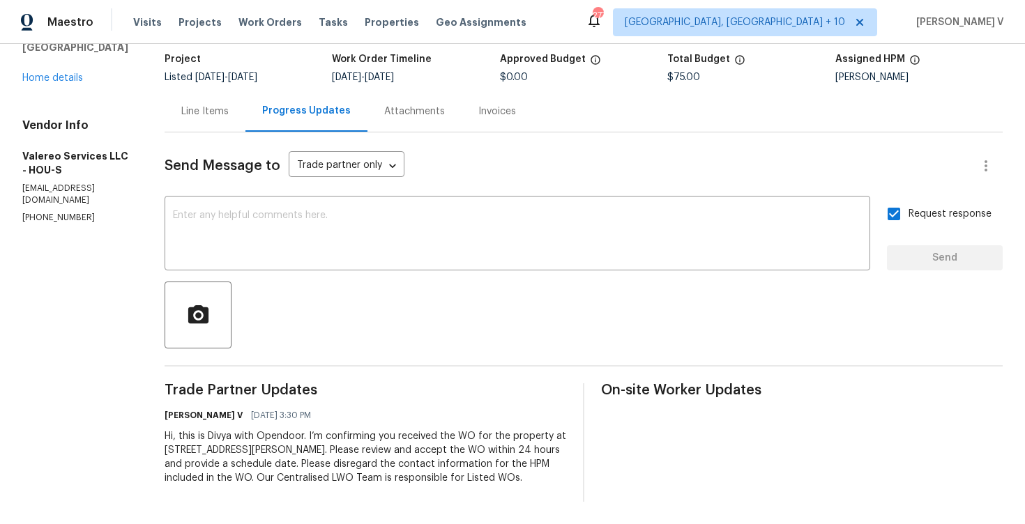
click at [59, 68] on div "4823 Isla Canela Ln League City, TX 77573 Home details" at bounding box center [76, 46] width 109 height 78
click at [56, 73] on link "Home details" at bounding box center [52, 78] width 61 height 10
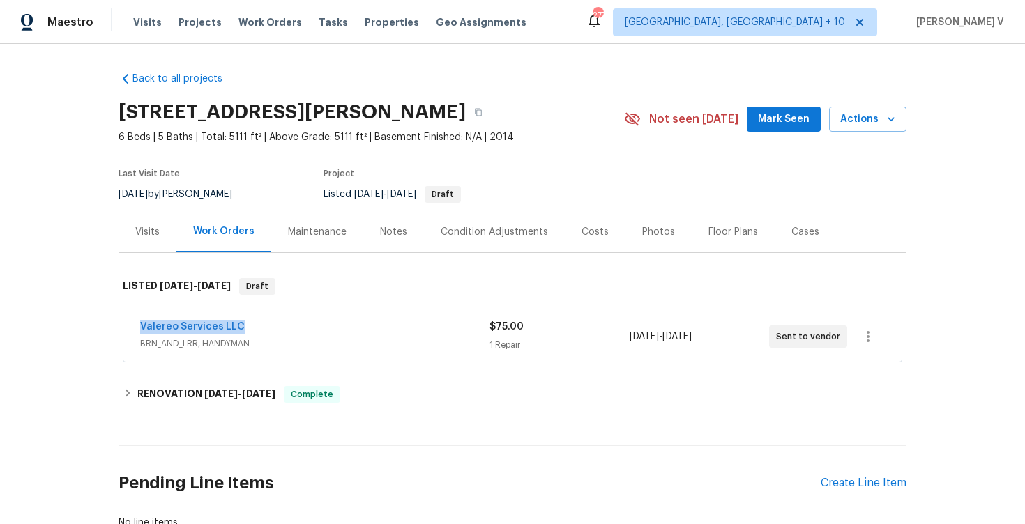
drag, startPoint x: 130, startPoint y: 325, endPoint x: 344, endPoint y: 325, distance: 213.3
click at [344, 325] on div "Valereo Services LLC BRN_AND_LRR, HANDYMAN $75.00 1 Repair 8/22/2025 - 8/25/202…" at bounding box center [512, 337] width 778 height 50
copy link "Valereo Services LLC"
click at [215, 326] on link "Valereo Services LLC" at bounding box center [192, 327] width 105 height 10
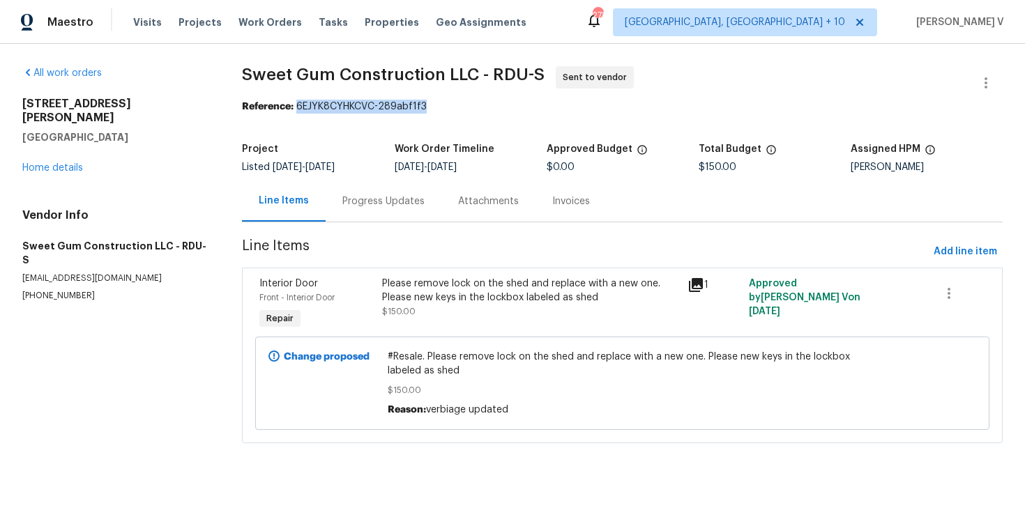
drag, startPoint x: 294, startPoint y: 109, endPoint x: 521, endPoint y: 109, distance: 226.6
click at [521, 109] on div "Reference: 6EJYK8CYHKCVC-289abf1f3" at bounding box center [622, 107] width 761 height 14
copy div "6EJYK8CYHKCVC-289abf1f3"
